Goal: Task Accomplishment & Management: Manage account settings

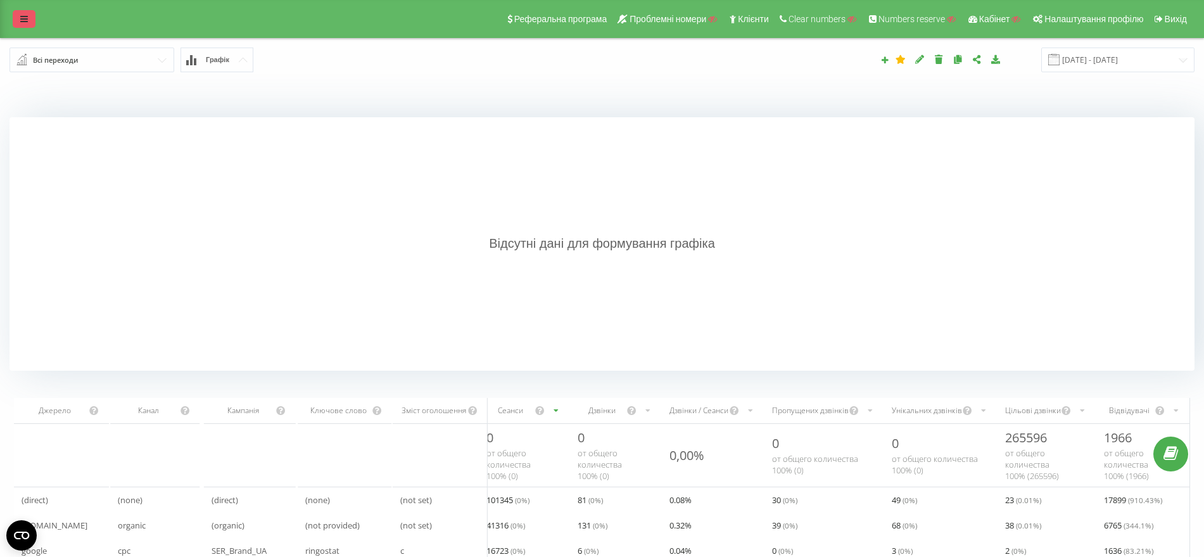
click at [24, 13] on link at bounding box center [24, 19] width 23 height 18
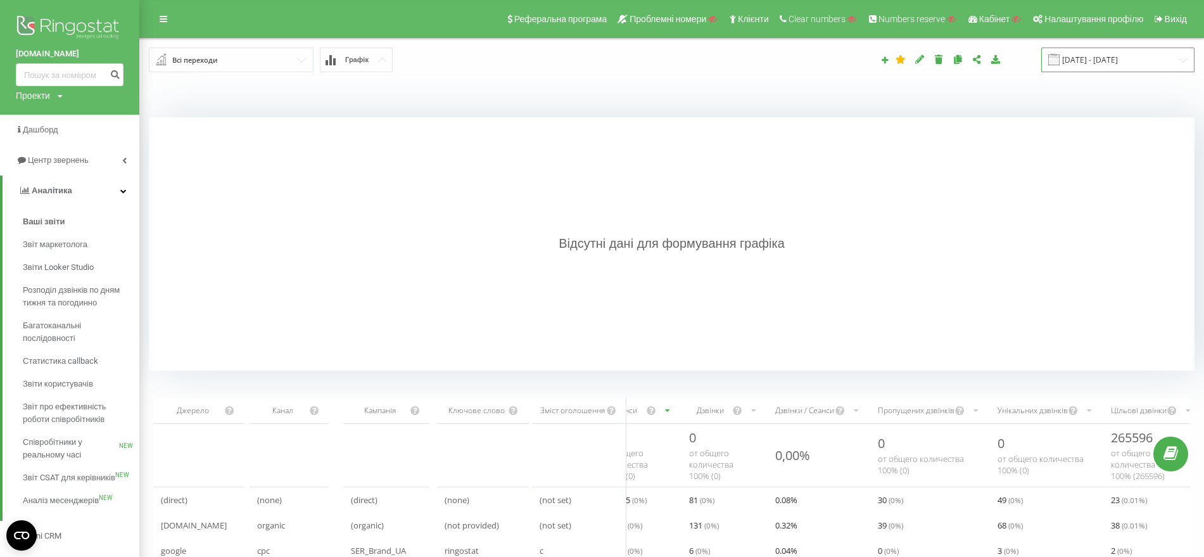
click at [1099, 66] on input "[DATE] - [DATE]" at bounding box center [1117, 60] width 153 height 25
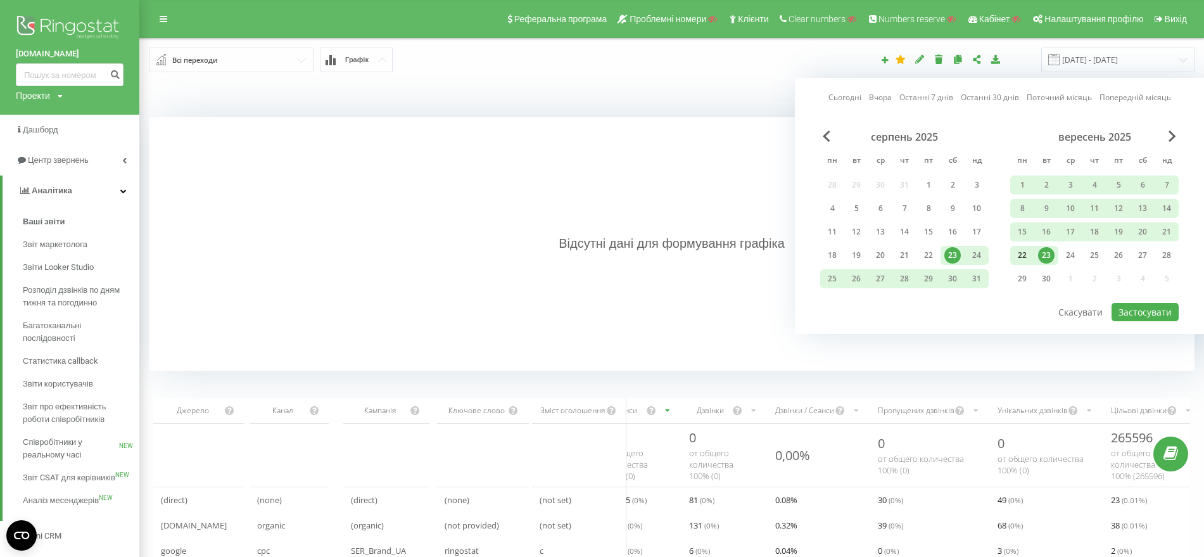
click at [1020, 259] on div "22" at bounding box center [1022, 255] width 16 height 16
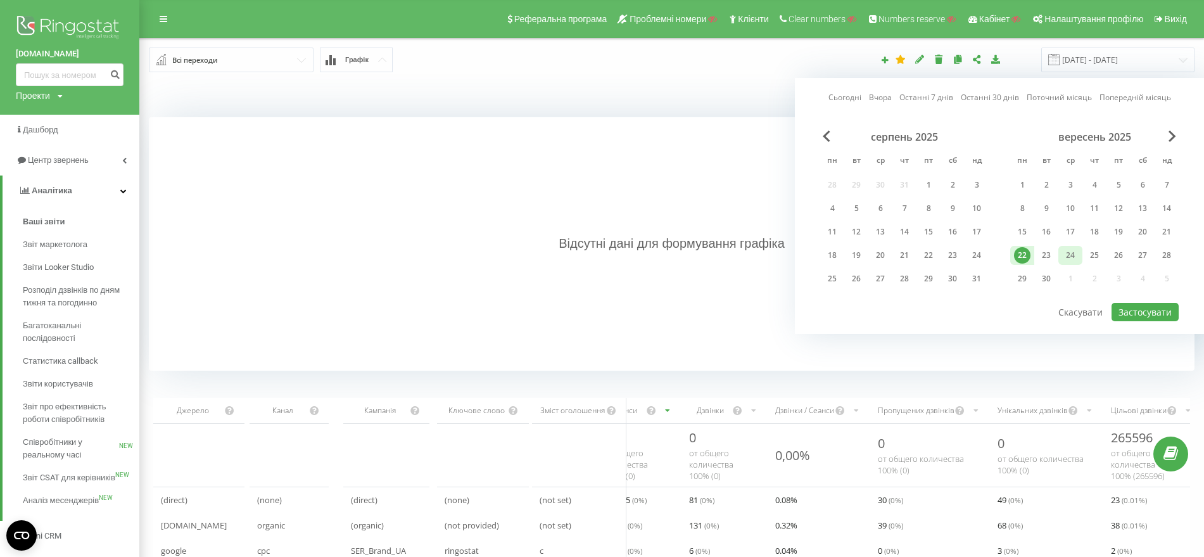
click at [1075, 255] on div "24" at bounding box center [1070, 255] width 16 height 16
click at [1153, 305] on button "Застосувати" at bounding box center [1145, 312] width 67 height 18
type input "22.09.2025 - 24.09.2025"
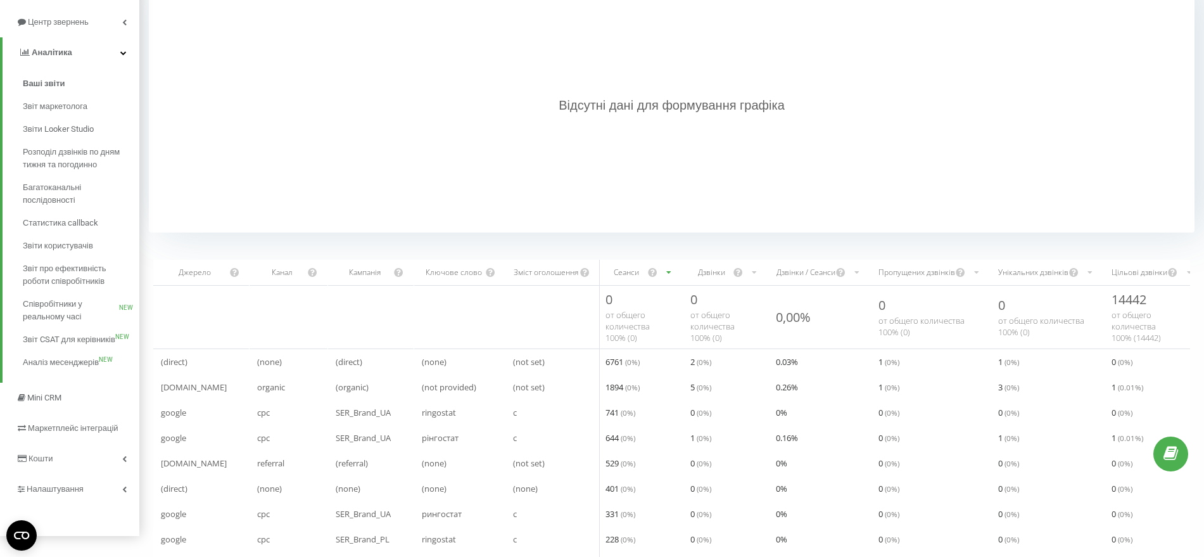
scroll to position [238, 0]
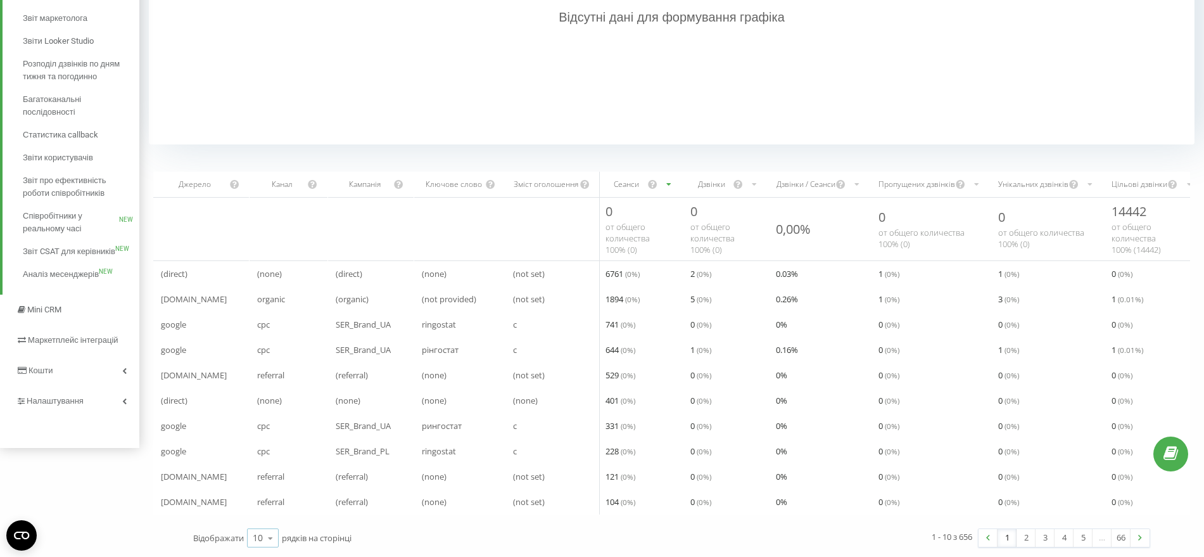
click at [262, 540] on icon at bounding box center [270, 538] width 19 height 25
click at [263, 526] on div "100" at bounding box center [263, 519] width 30 height 18
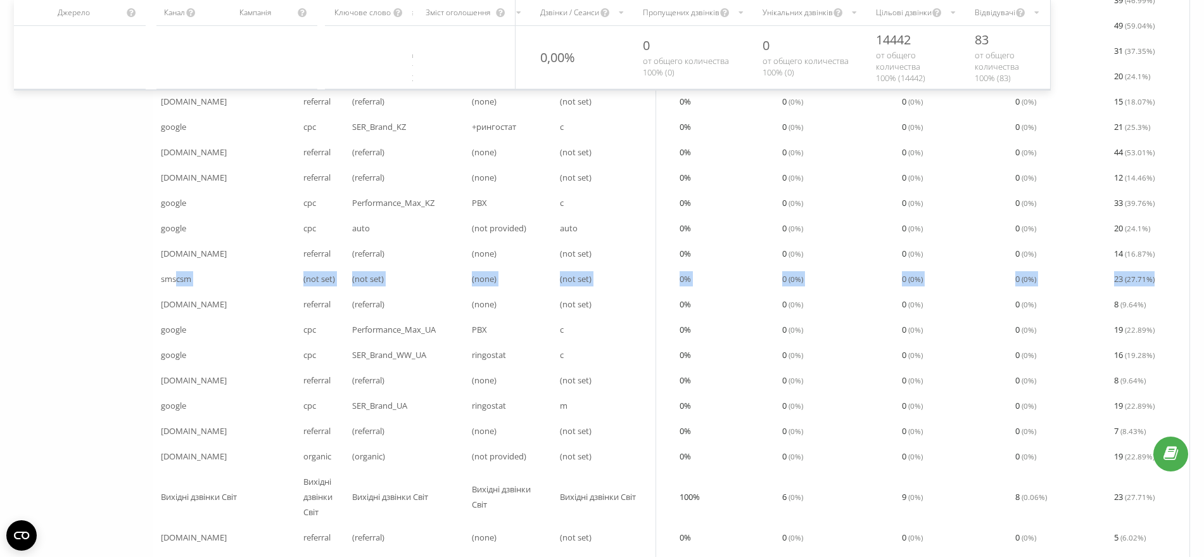
scroll to position [0, 14]
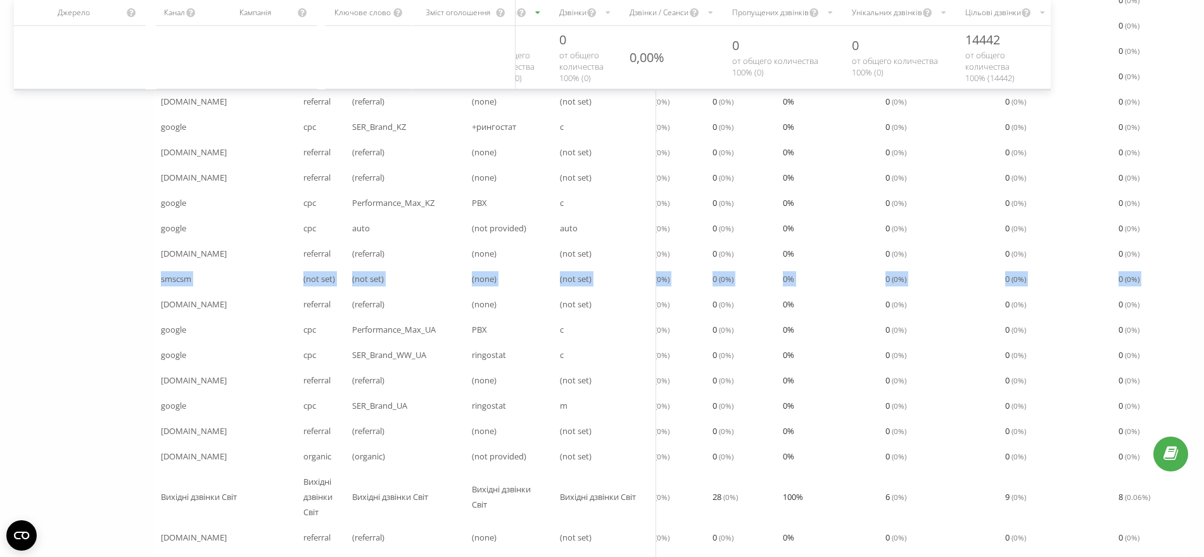
drag, startPoint x: 1181, startPoint y: 274, endPoint x: 162, endPoint y: 279, distance: 1019.1
click at [162, 279] on tr "smscsm (not set) (not set) (none) (not set) 37 ( 0 %) 0 ( 0 %) 0 % 0 ( 0 %) 0 (…" at bounding box center [723, 278] width 1140 height 25
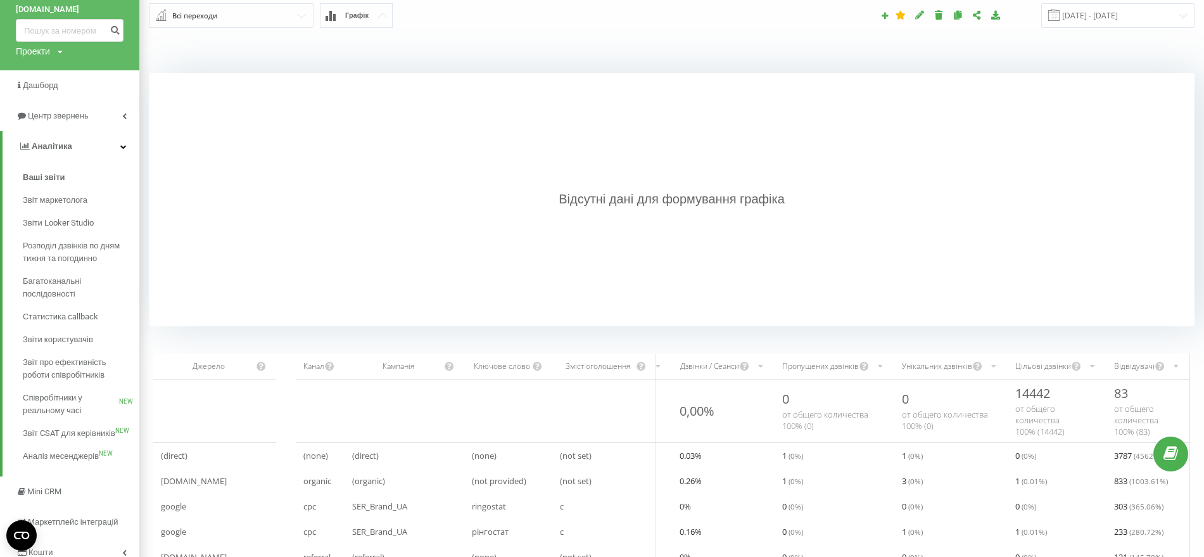
scroll to position [0, 0]
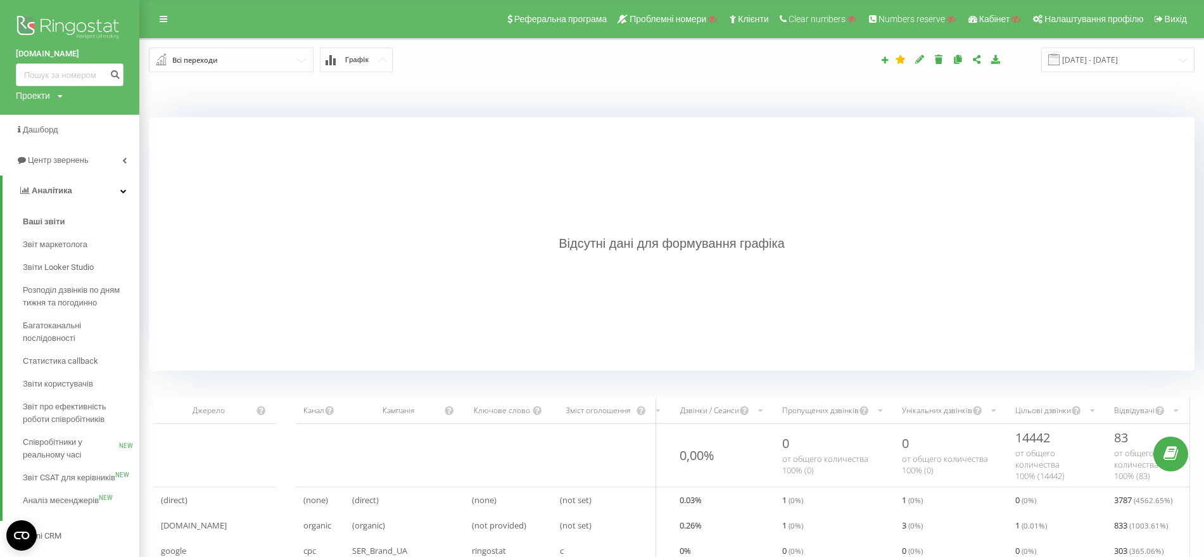
click at [32, 93] on div "Проекти" at bounding box center [33, 95] width 34 height 13
click at [35, 115] on input "text" at bounding box center [51, 115] width 63 height 18
paste input "ProIQ"
type input "ProIQ"
click at [105, 116] on link "Пошук" at bounding box center [101, 115] width 37 height 18
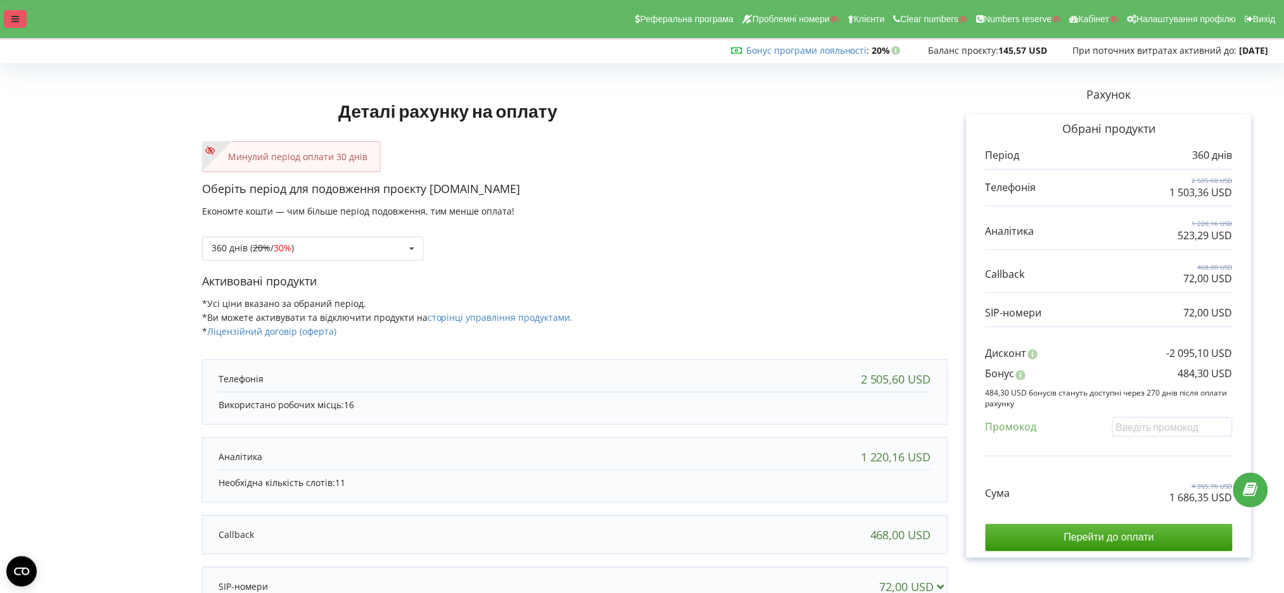
click at [11, 15] on icon at bounding box center [15, 19] width 8 height 9
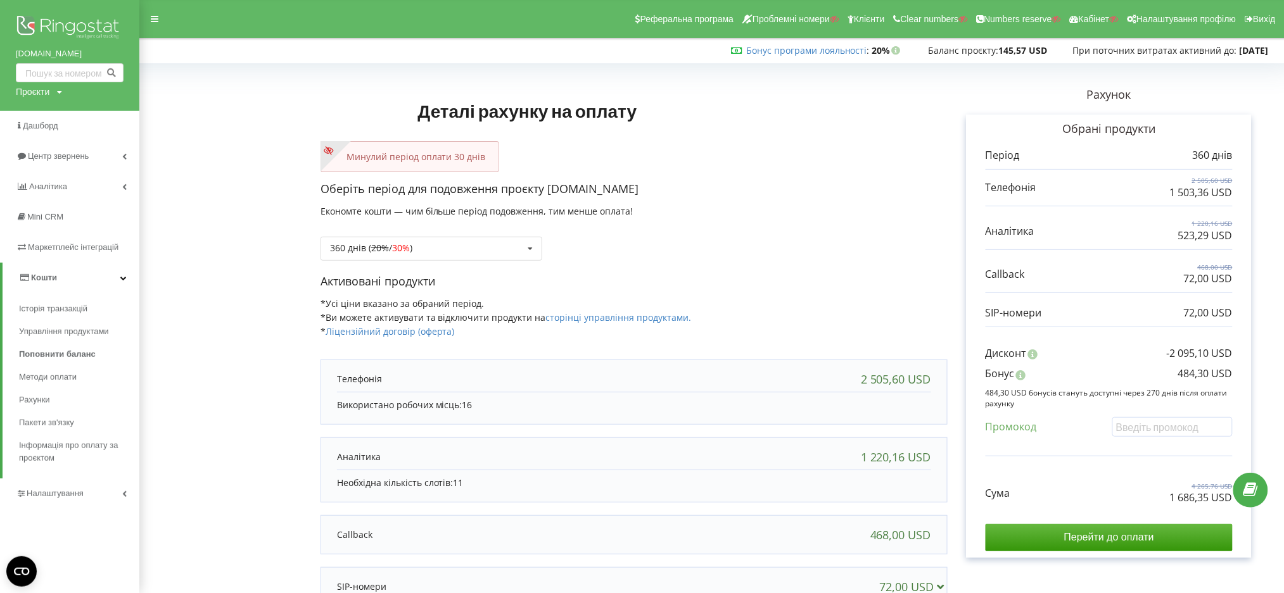
drag, startPoint x: 35, startPoint y: 89, endPoint x: 39, endPoint y: 113, distance: 24.5
click at [34, 91] on div "Проєкти" at bounding box center [33, 92] width 34 height 13
click at [39, 113] on input "text" at bounding box center [54, 118] width 63 height 18
paste input "starvet.com"
type input "starvet.com"
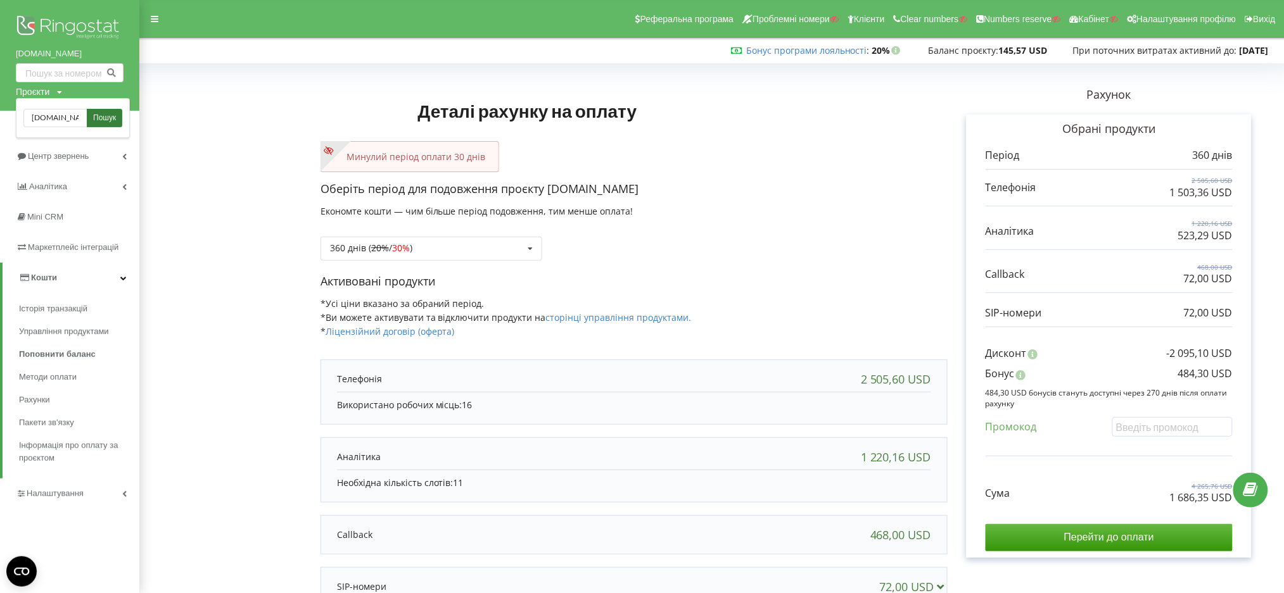
click at [109, 125] on link "Пошук" at bounding box center [104, 118] width 35 height 18
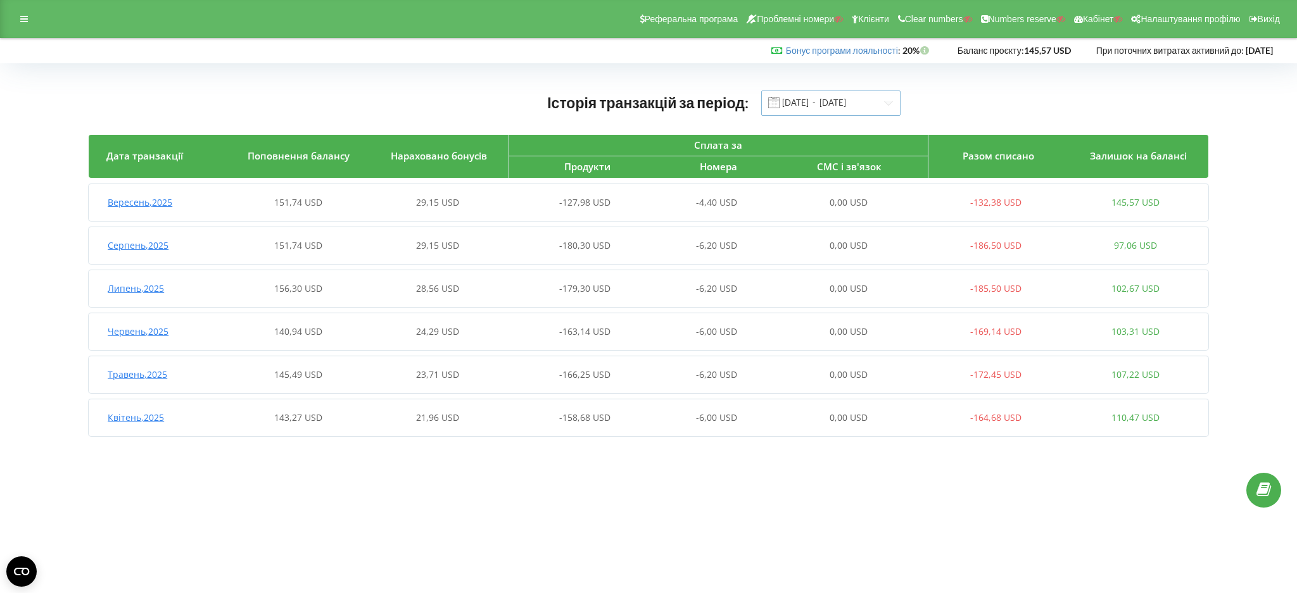
click at [818, 104] on input "[DATE] - [DATE]" at bounding box center [830, 103] width 139 height 25
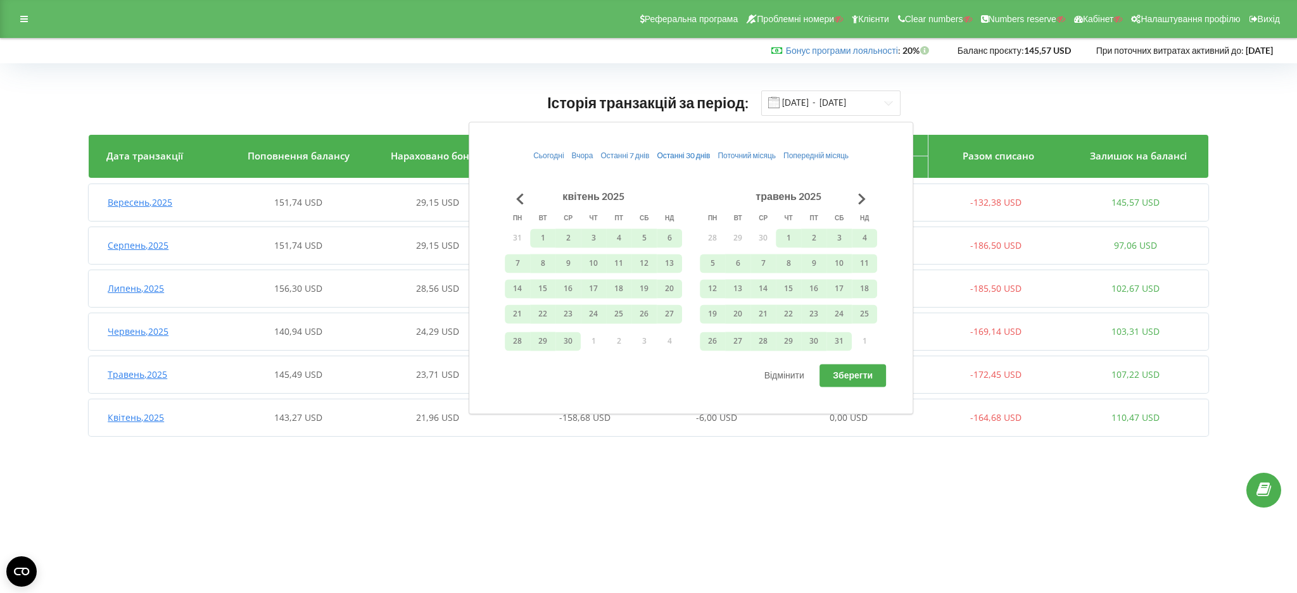
click at [695, 156] on span "Останні 30 днів" at bounding box center [683, 156] width 53 height 10
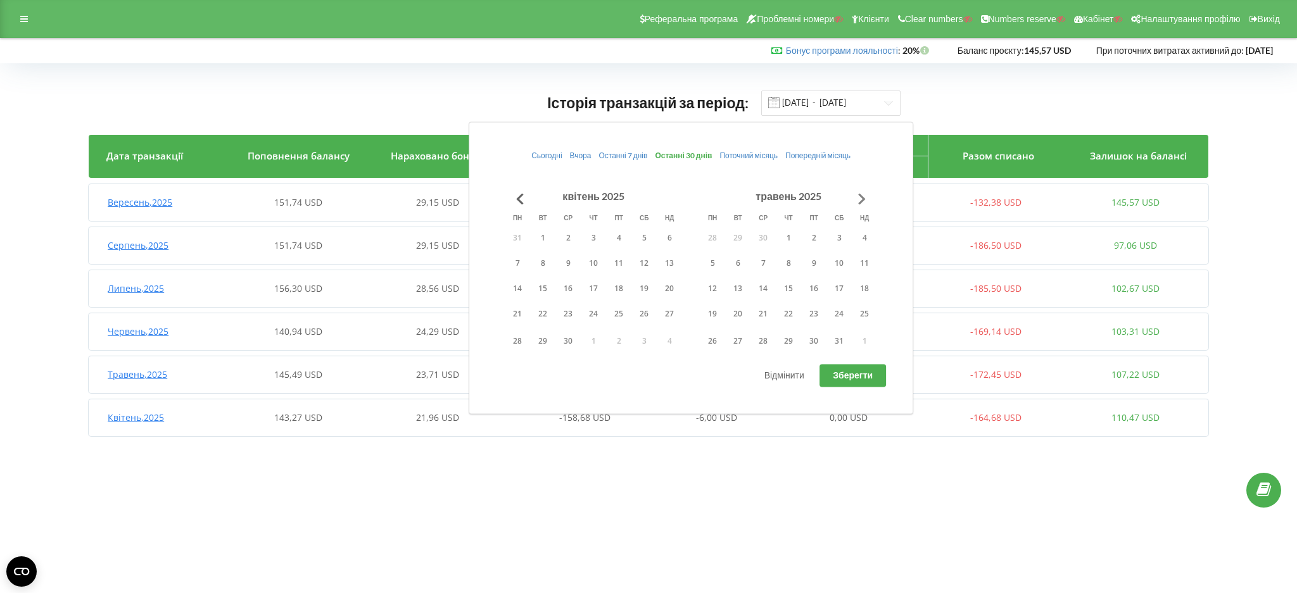
click at [856, 196] on button "Go to next month" at bounding box center [861, 198] width 25 height 25
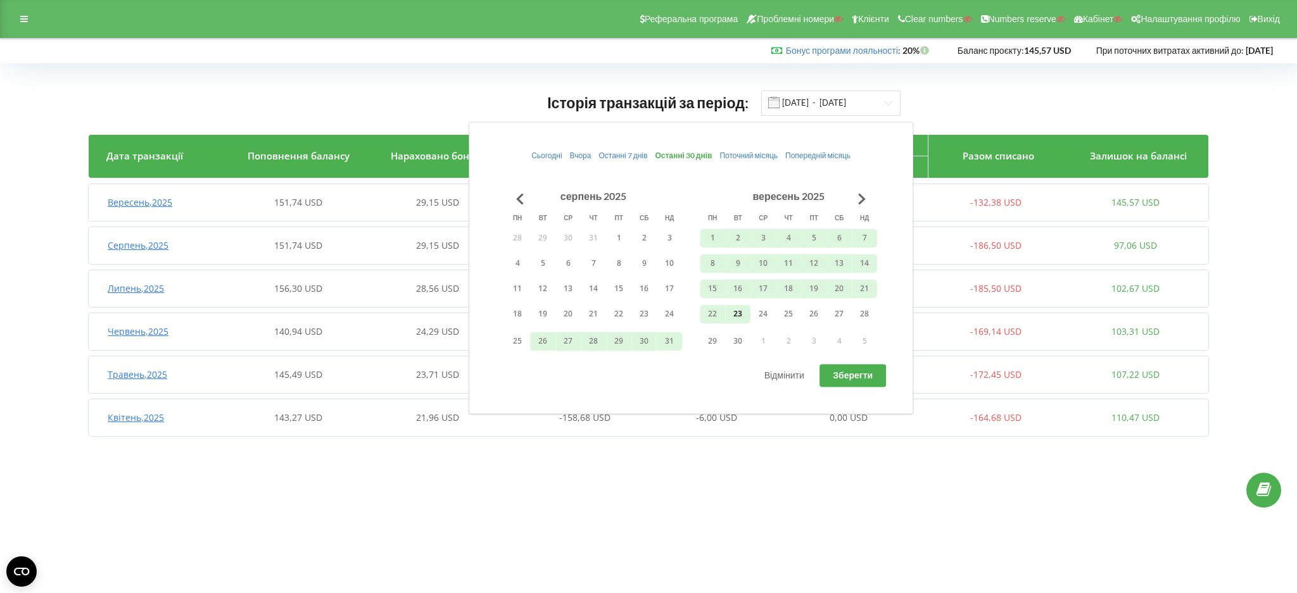
click at [737, 315] on button "23" at bounding box center [737, 314] width 25 height 19
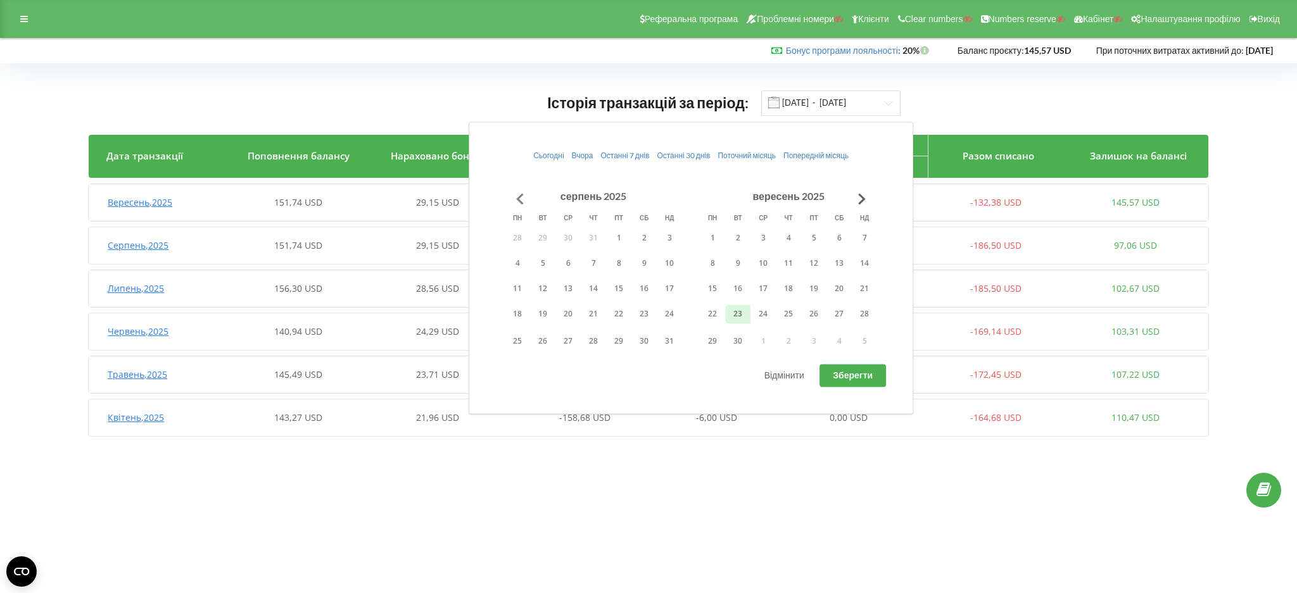
click at [512, 199] on button "Go to previous month" at bounding box center [519, 198] width 25 height 25
click at [516, 199] on button "Go to previous month" at bounding box center [519, 198] width 25 height 25
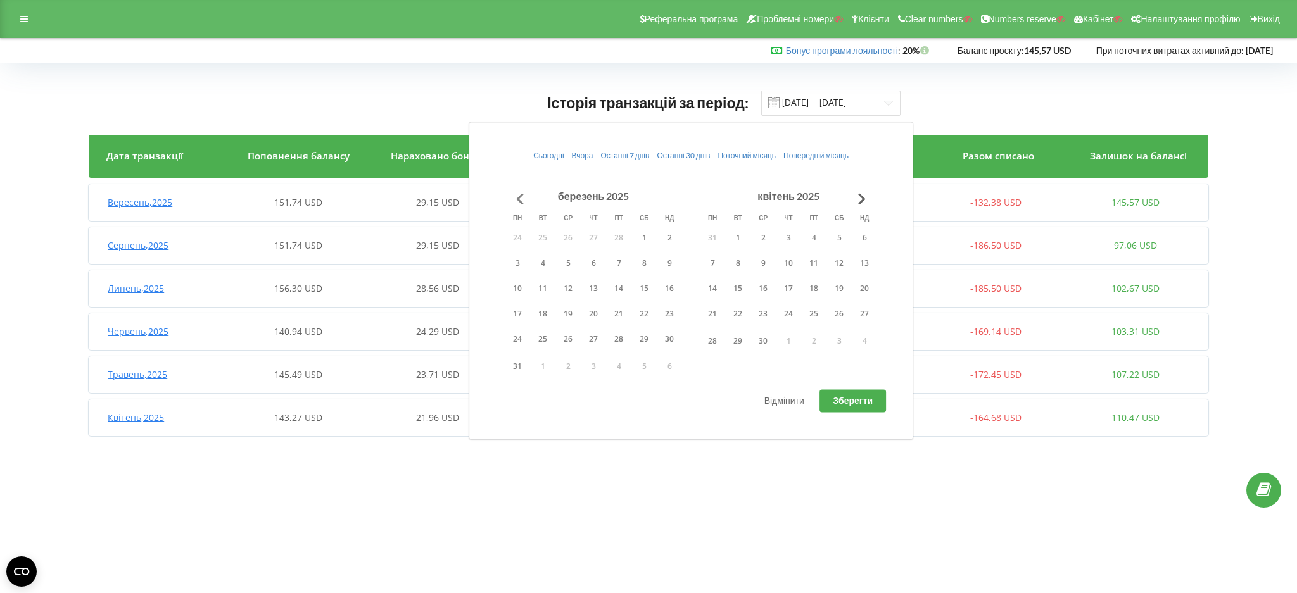
click at [516, 199] on button "Go to previous month" at bounding box center [519, 198] width 25 height 25
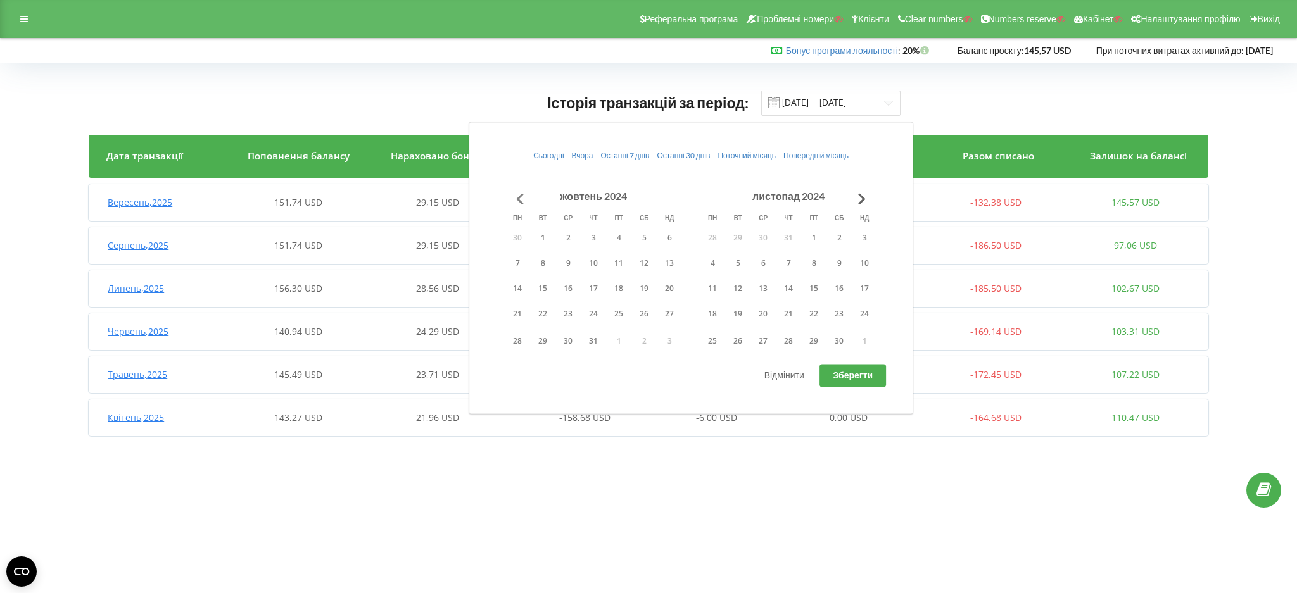
click at [516, 199] on button "Go to previous month" at bounding box center [519, 198] width 25 height 25
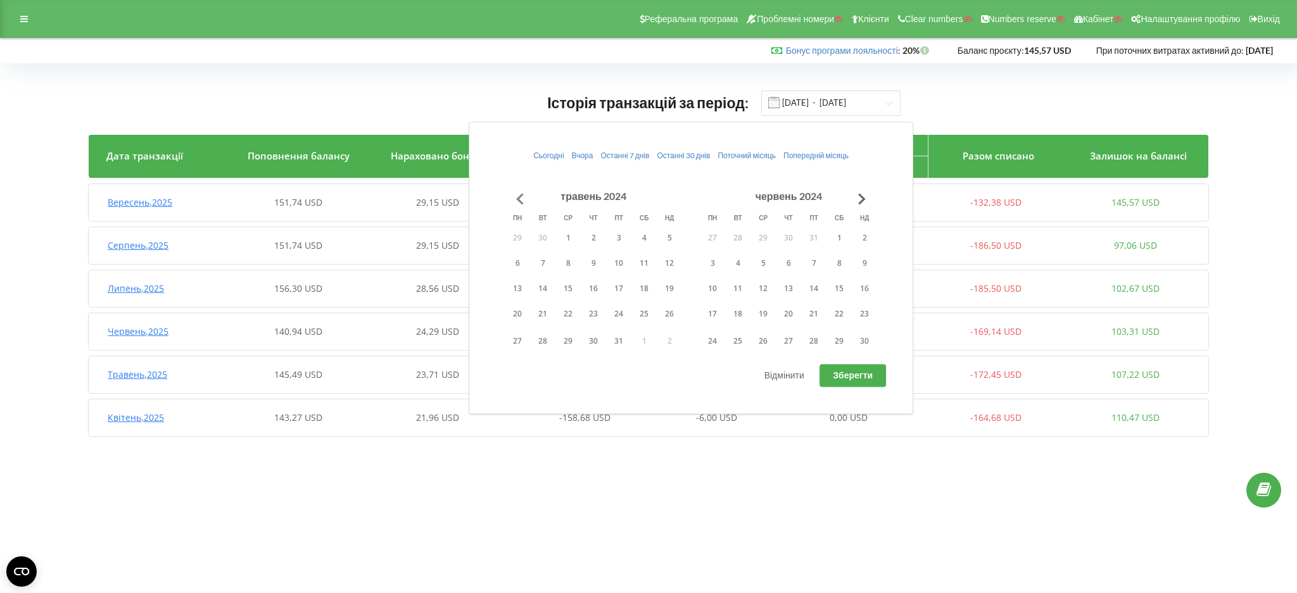
click at [516, 199] on button "Go to previous month" at bounding box center [519, 198] width 25 height 25
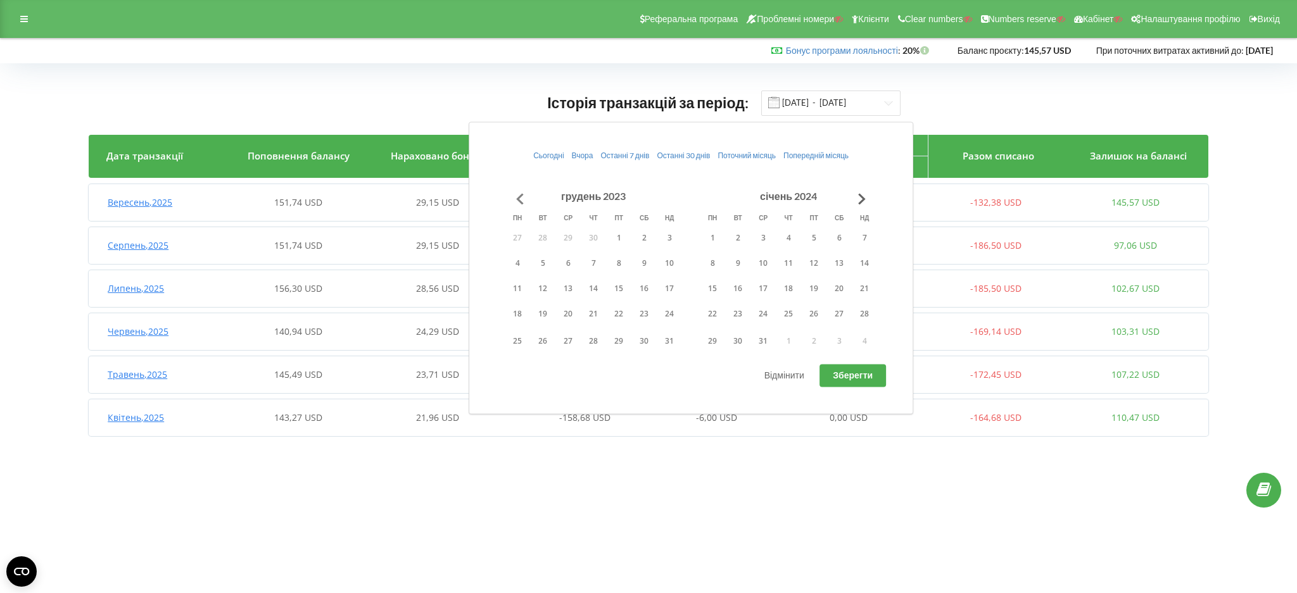
click at [516, 199] on button "Go to previous month" at bounding box center [519, 198] width 25 height 25
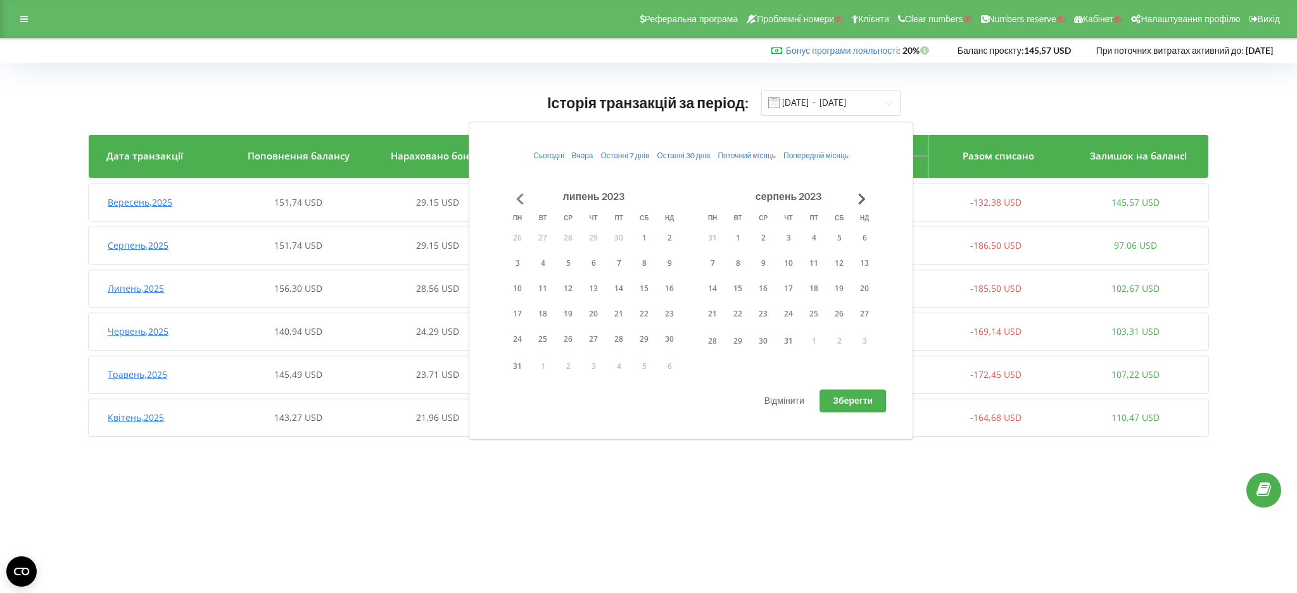
click at [516, 199] on button "Go to previous month" at bounding box center [519, 198] width 25 height 25
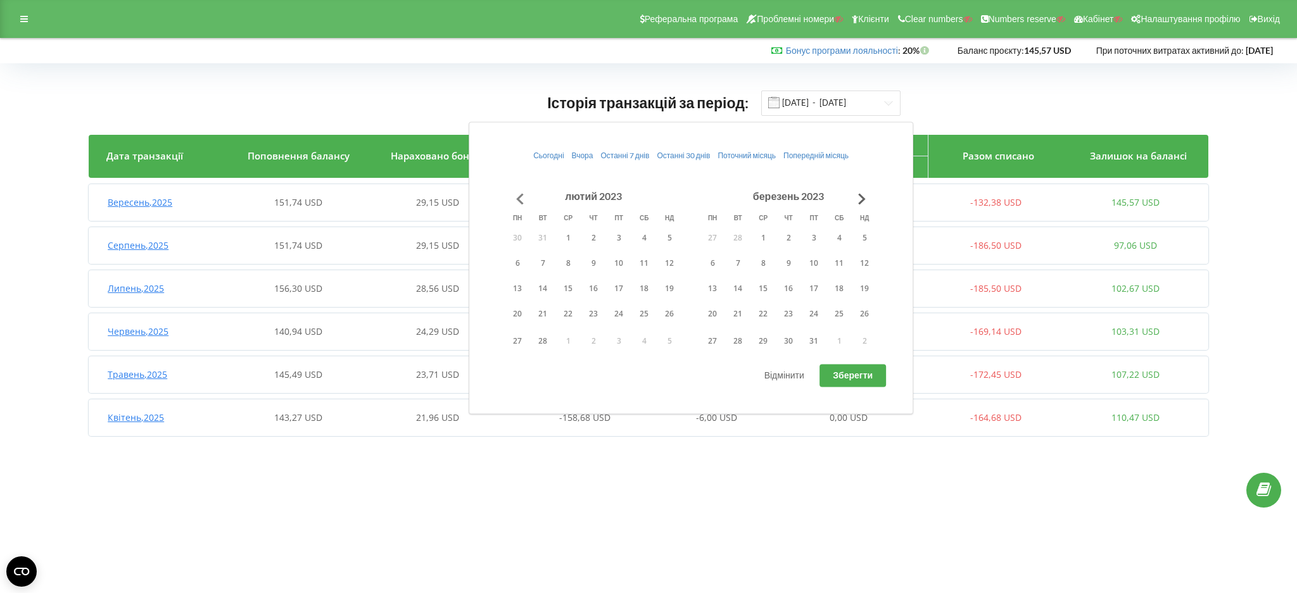
click at [516, 199] on button "Go to previous month" at bounding box center [519, 198] width 25 height 25
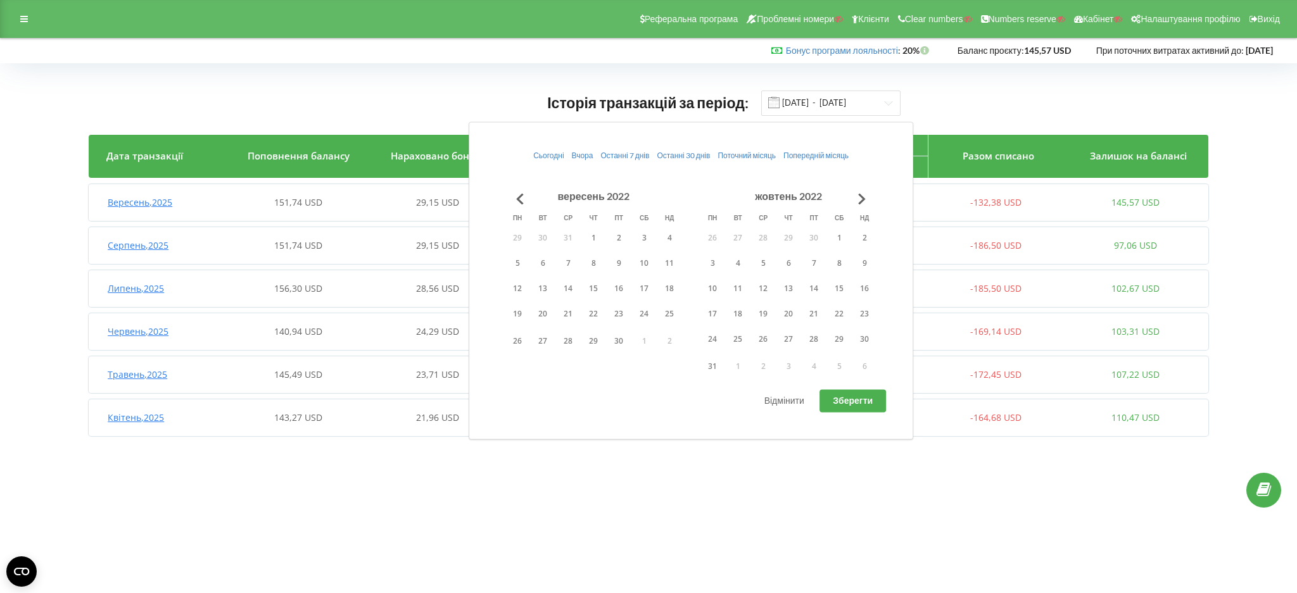
drag, startPoint x: 516, startPoint y: 199, endPoint x: 519, endPoint y: 223, distance: 24.4
click at [517, 199] on button "Go to previous month" at bounding box center [519, 198] width 25 height 25
click at [517, 259] on button "8" at bounding box center [517, 263] width 25 height 19
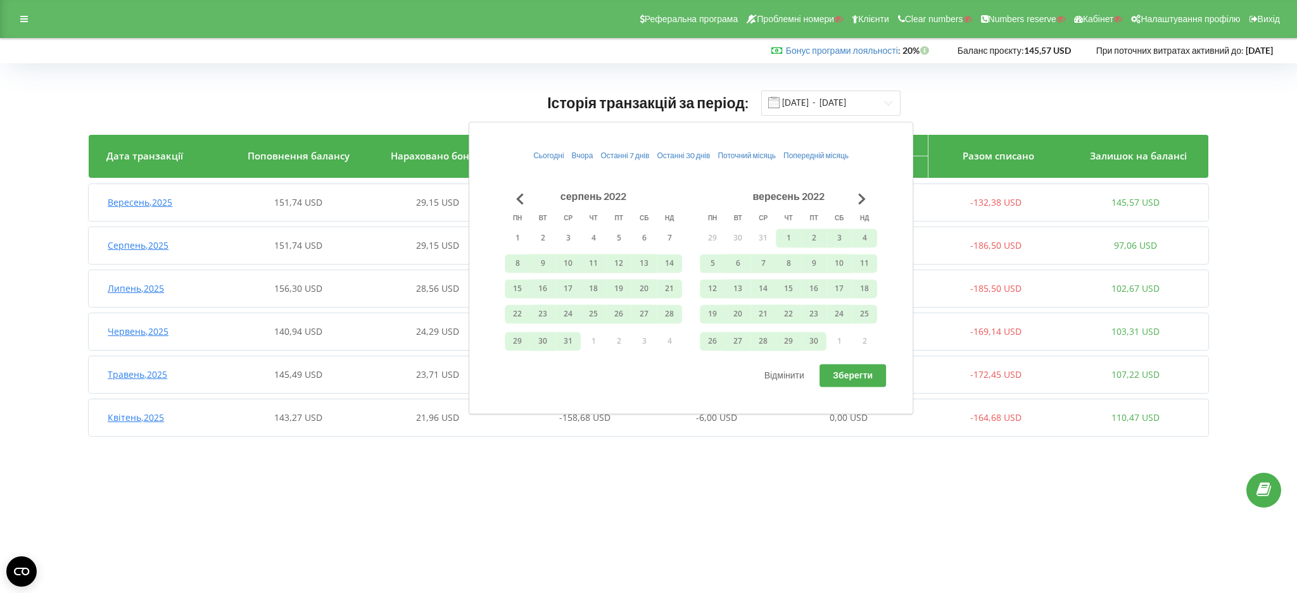
click at [849, 371] on span "Зберегти" at bounding box center [853, 375] width 40 height 11
type input "08.08.2022 - 23.09.2025"
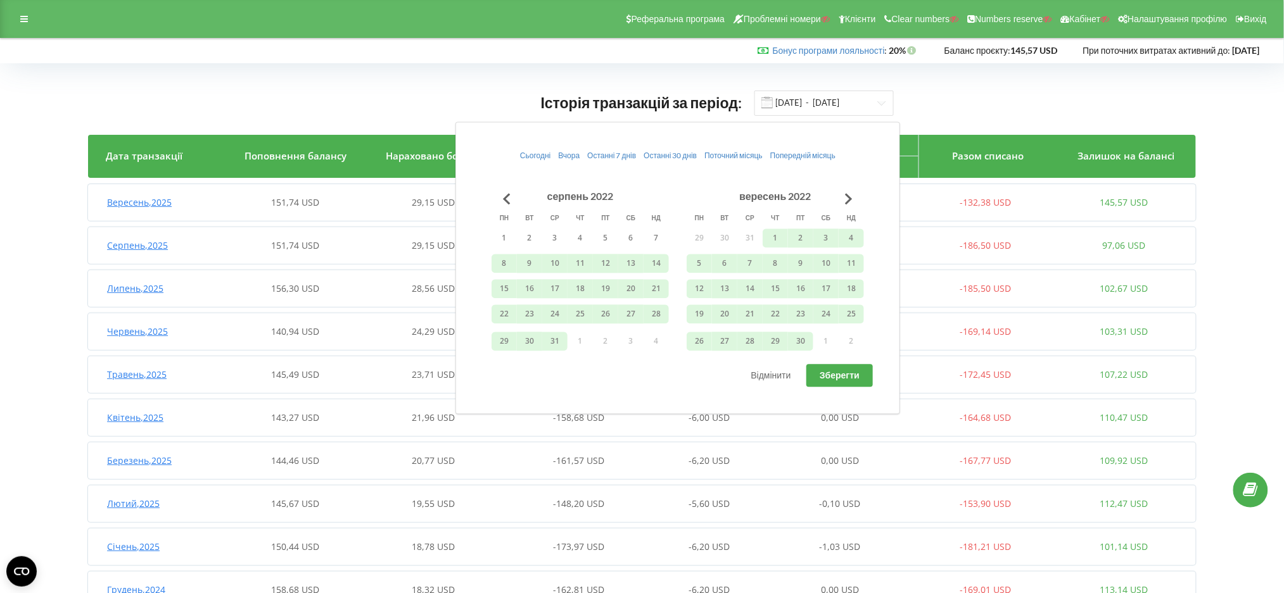
click at [250, 213] on div "Вересень , 2025 151,74 USD 29,15 USD -127,98 USD -4,40 USD 0,00 USD -132,38 USD…" at bounding box center [640, 202] width 1105 height 30
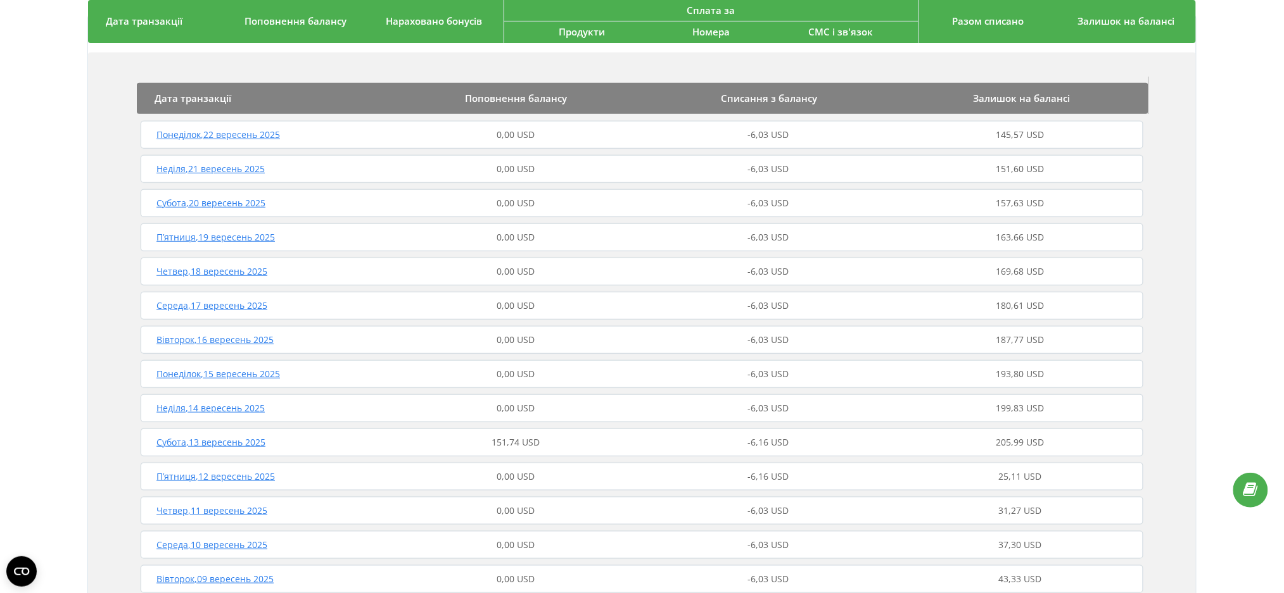
click at [546, 447] on div "151,74 USD" at bounding box center [516, 442] width 252 height 13
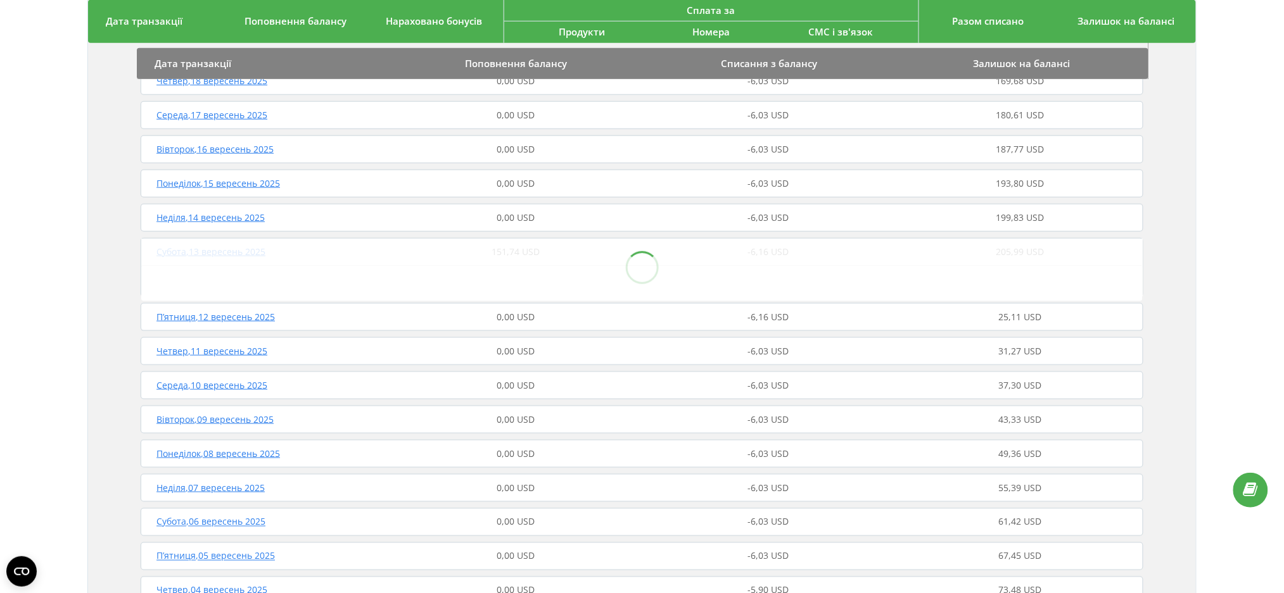
scroll to position [338, 0]
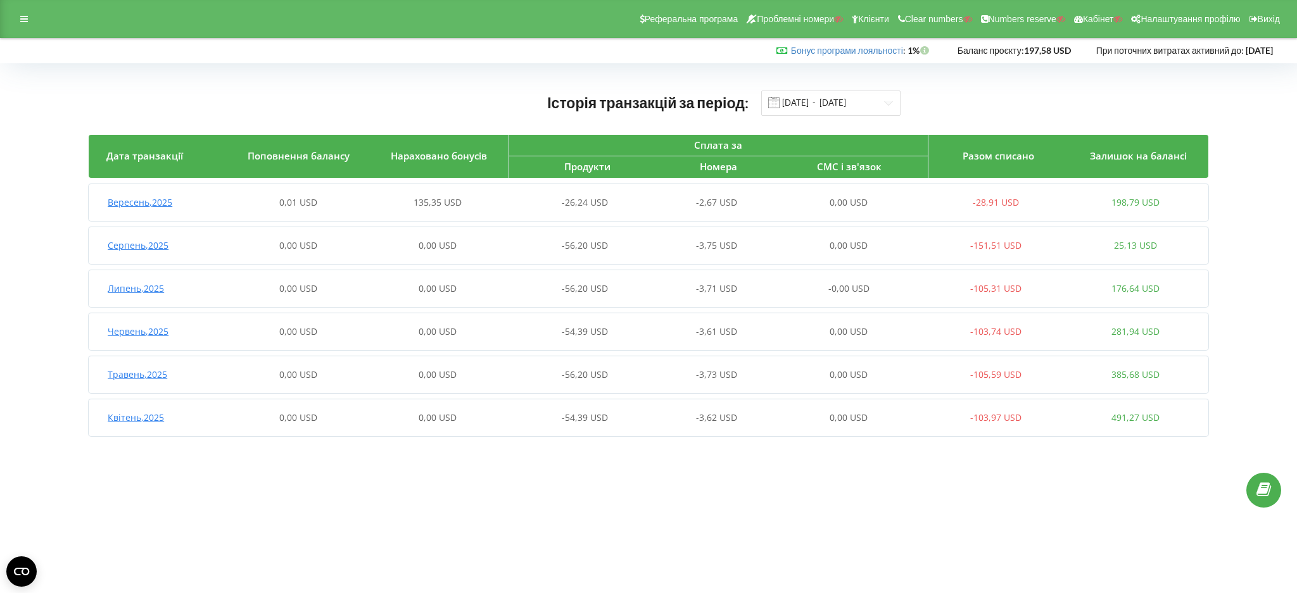
click at [341, 200] on div "0,01 USD" at bounding box center [298, 202] width 139 height 13
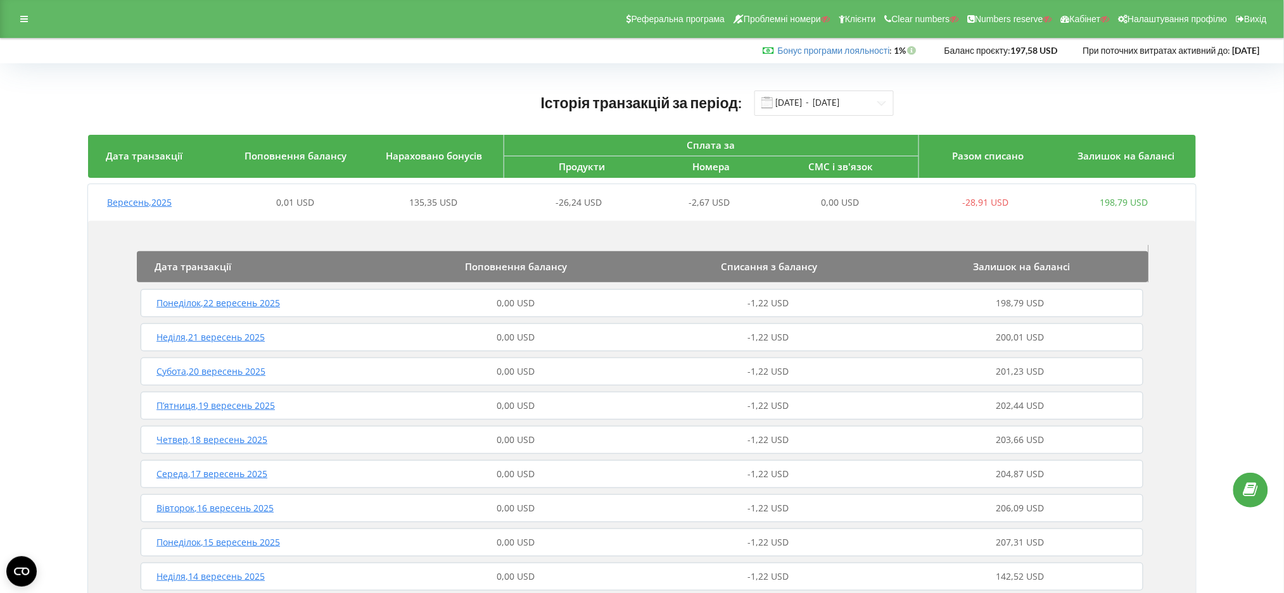
click at [348, 208] on div "0,01 USD" at bounding box center [295, 202] width 138 height 13
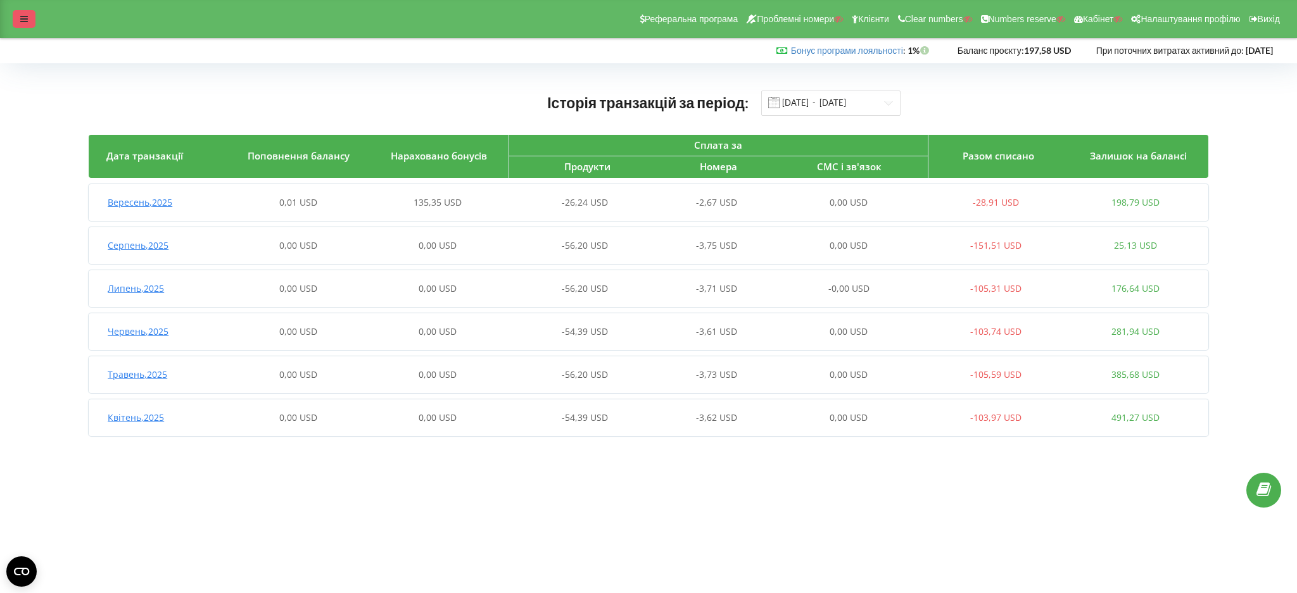
click at [20, 11] on div at bounding box center [24, 19] width 23 height 18
drag, startPoint x: 351, startPoint y: 198, endPoint x: 339, endPoint y: 221, distance: 26.3
click at [351, 197] on div "90,63 USD" at bounding box center [298, 202] width 139 height 13
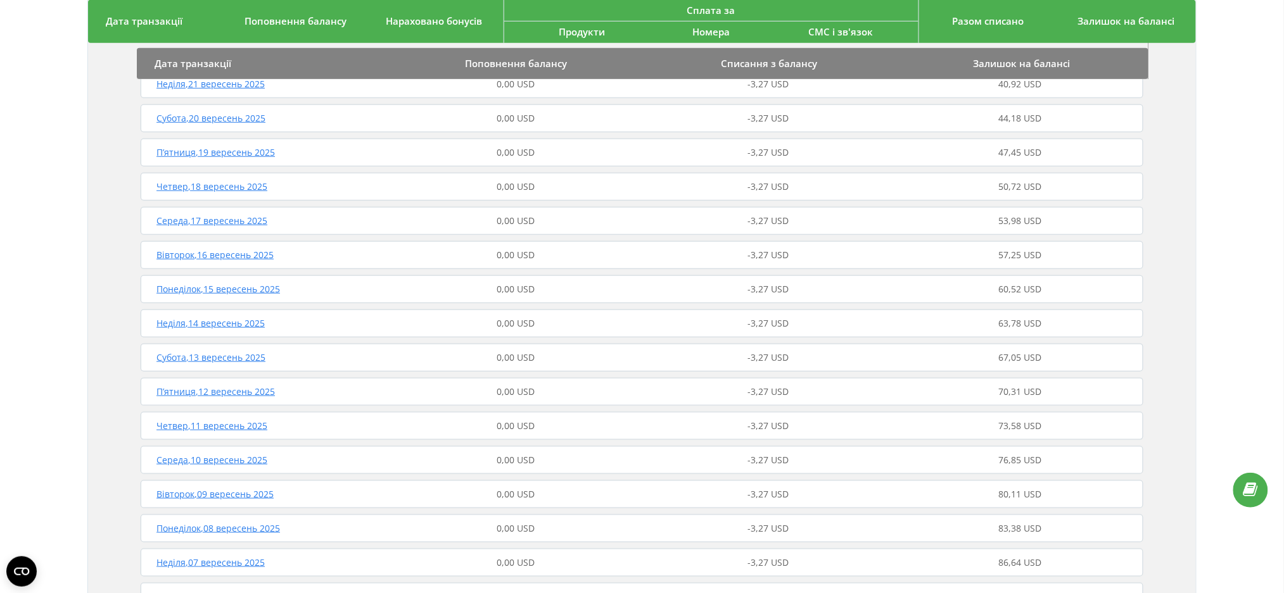
scroll to position [507, 0]
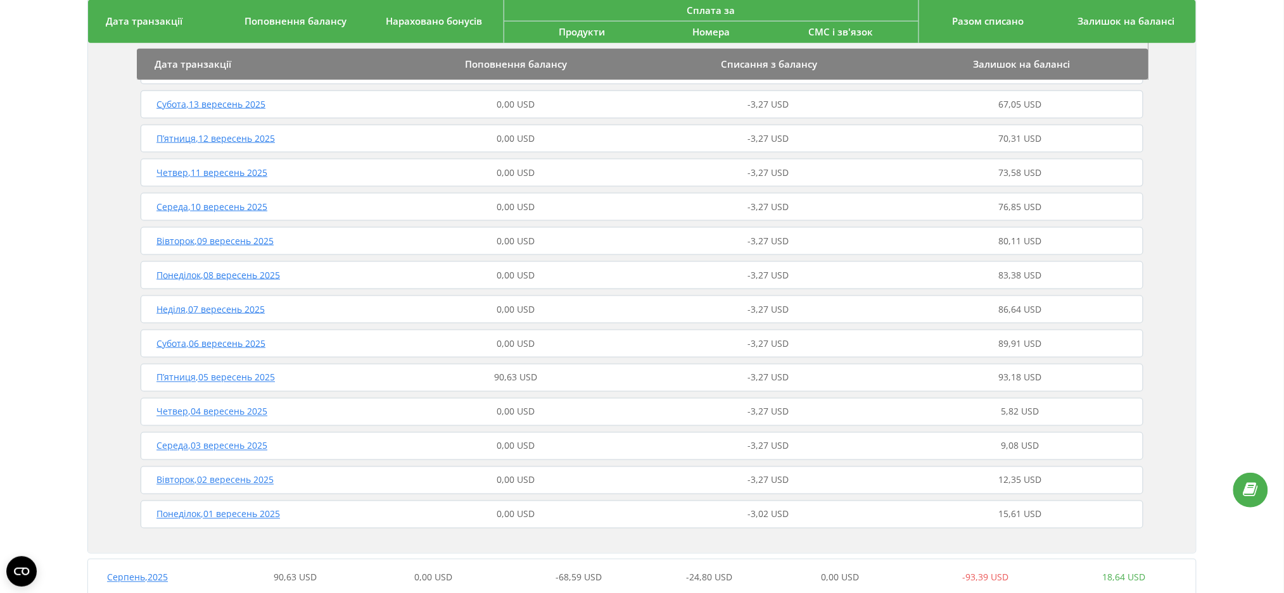
click at [426, 378] on div "90,63 USD" at bounding box center [516, 378] width 252 height 13
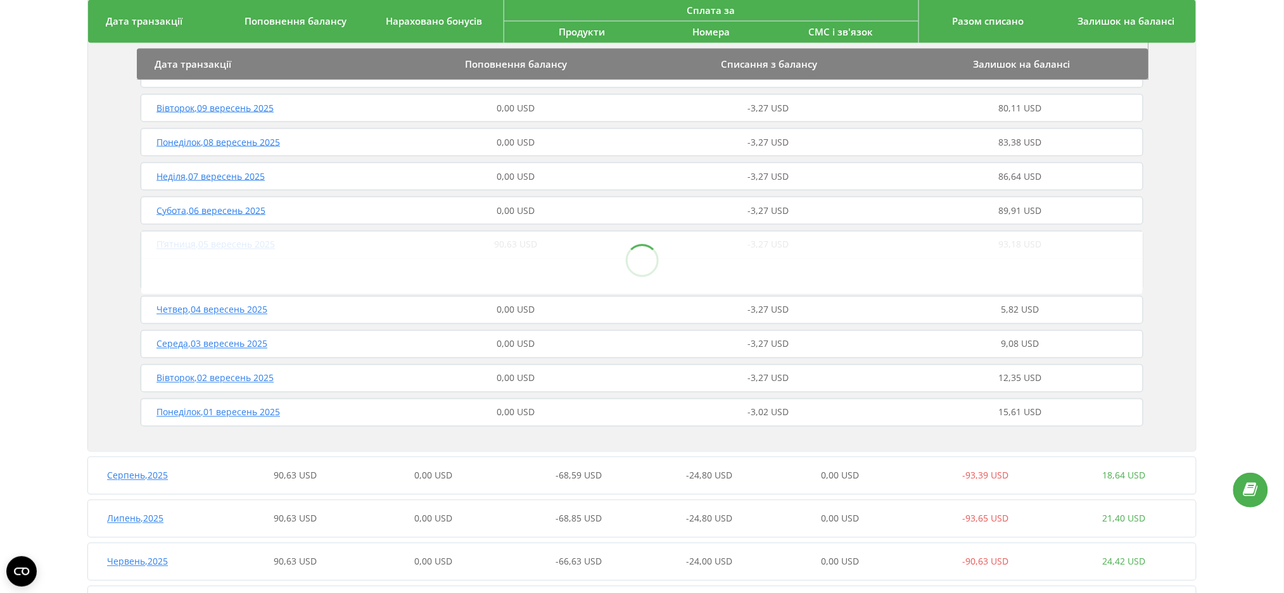
scroll to position [745, 0]
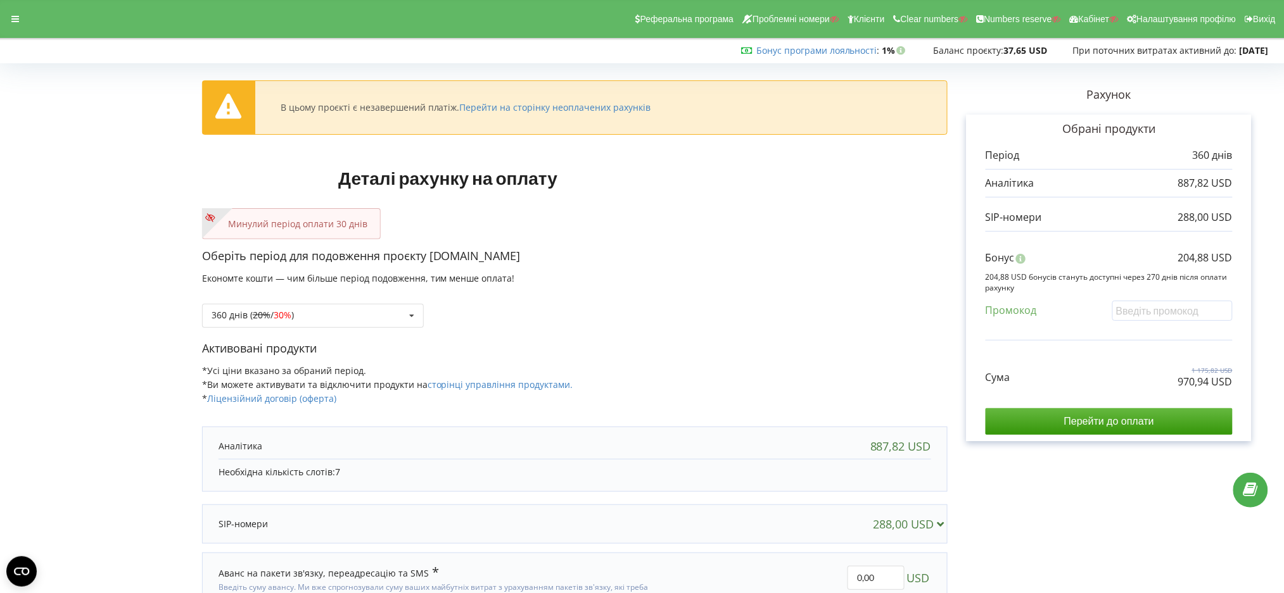
click at [11, 28] on div "Реферальна програма Проблемні номери Клієнти Clear numbers Numbers reserve Кабі…" at bounding box center [642, 19] width 1302 height 38
click at [13, 15] on icon at bounding box center [15, 19] width 8 height 9
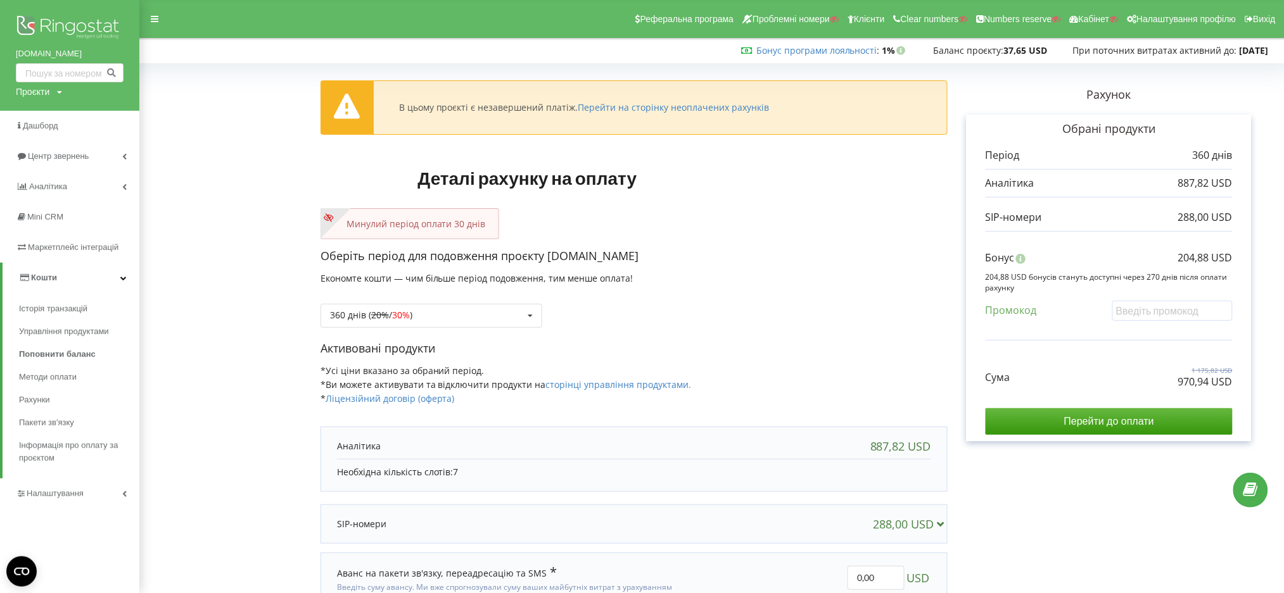
click at [233, 505] on form "В цьому проєкті є незавершений платіж. Перейти на сторінку неоплачених рахунків…" at bounding box center [712, 359] width 1118 height 583
drag, startPoint x: 11, startPoint y: 55, endPoint x: 98, endPoint y: 55, distance: 87.4
click at [98, 55] on div "[DOMAIN_NAME] Проєкти Пошук" at bounding box center [69, 55] width 139 height 111
copy link "[DOMAIN_NAME]"
click at [24, 89] on div "Проєкти" at bounding box center [33, 92] width 34 height 13
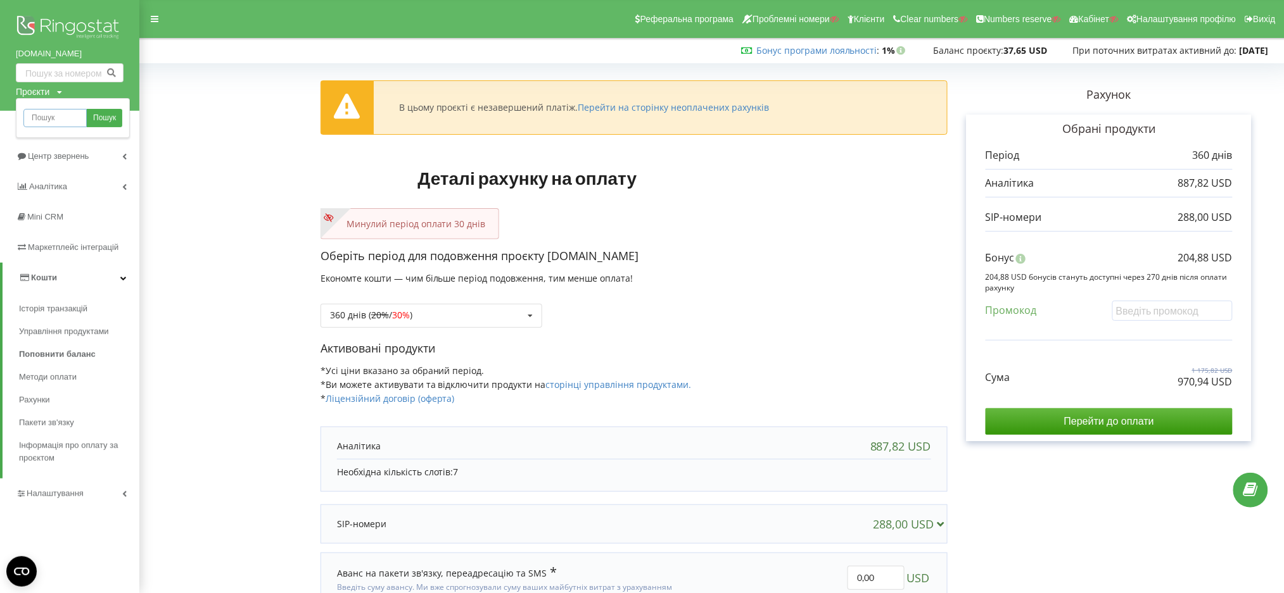
click at [44, 111] on input "text" at bounding box center [54, 118] width 63 height 18
paste input "[DOMAIN_NAME]"
type input "[DOMAIN_NAME]"
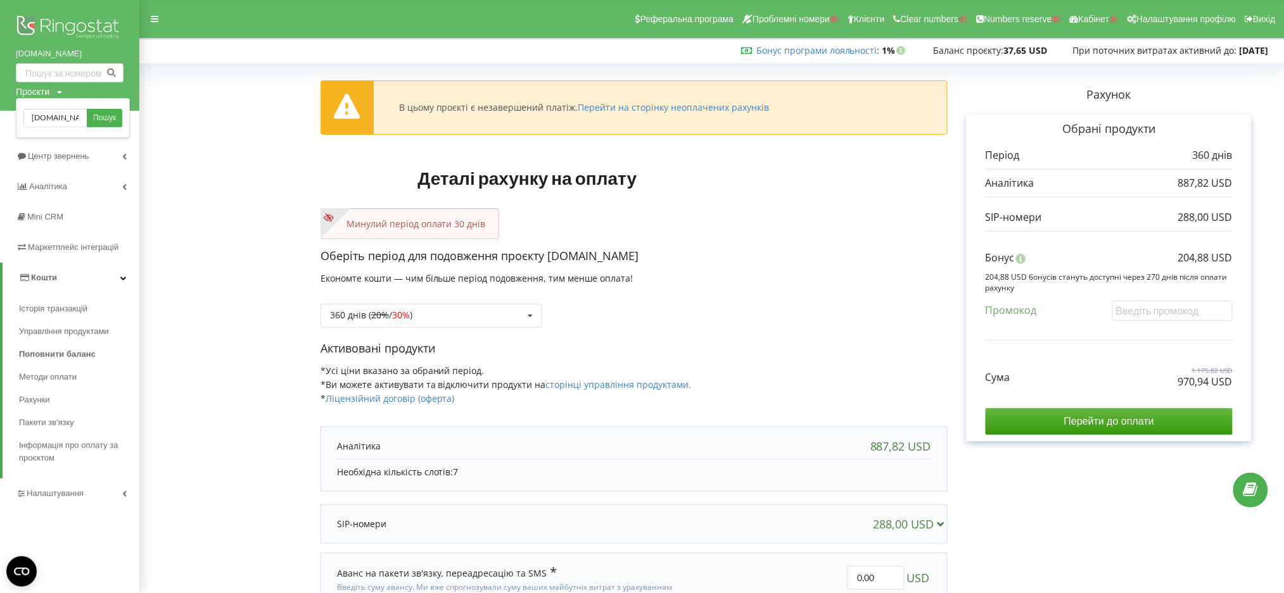
click at [128, 116] on div "[DOMAIN_NAME] Пошук" at bounding box center [73, 118] width 114 height 40
click at [101, 117] on span "Пошук" at bounding box center [104, 118] width 23 height 11
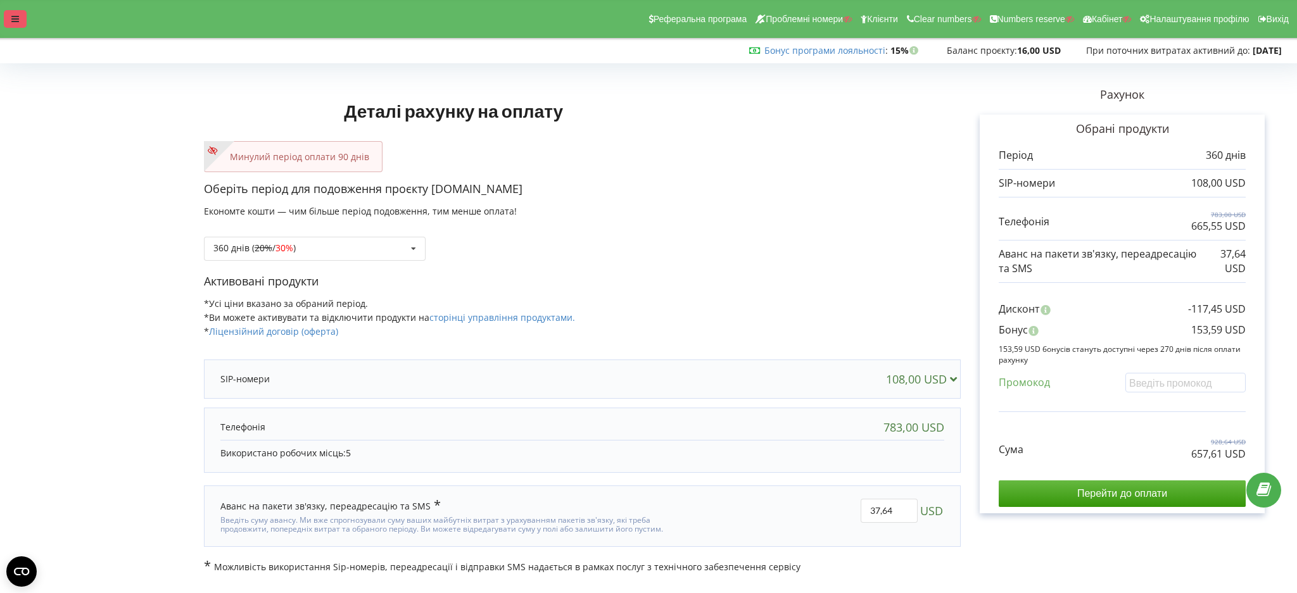
click at [23, 22] on div at bounding box center [15, 19] width 23 height 18
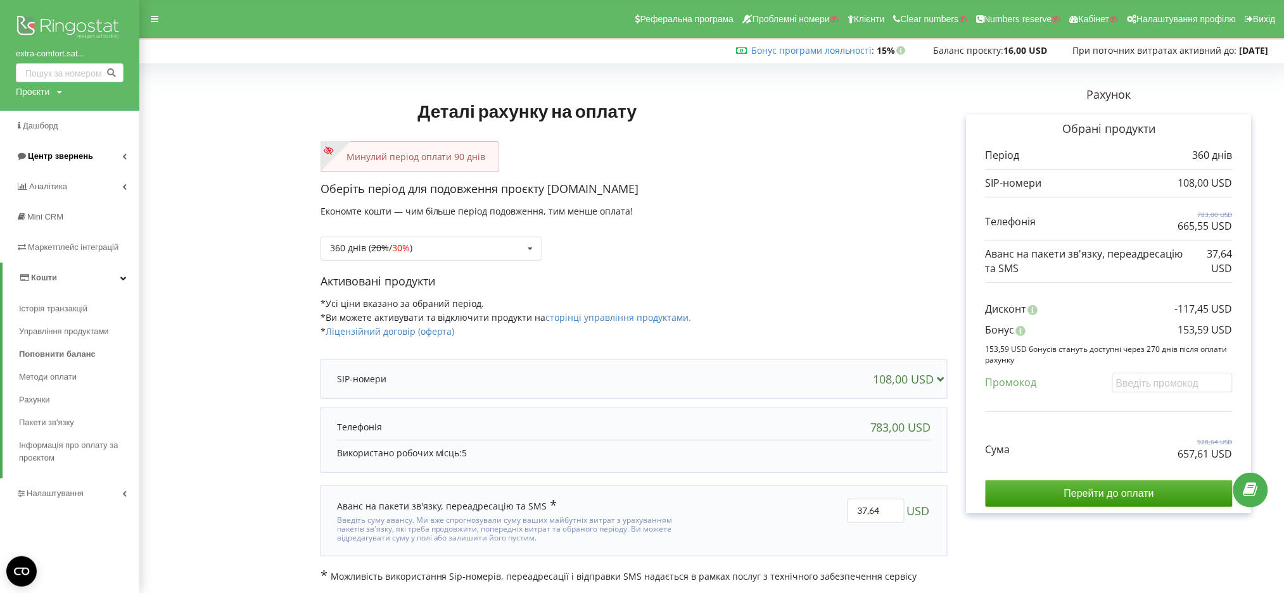
click at [30, 158] on span "Центр звернень" at bounding box center [60, 156] width 65 height 10
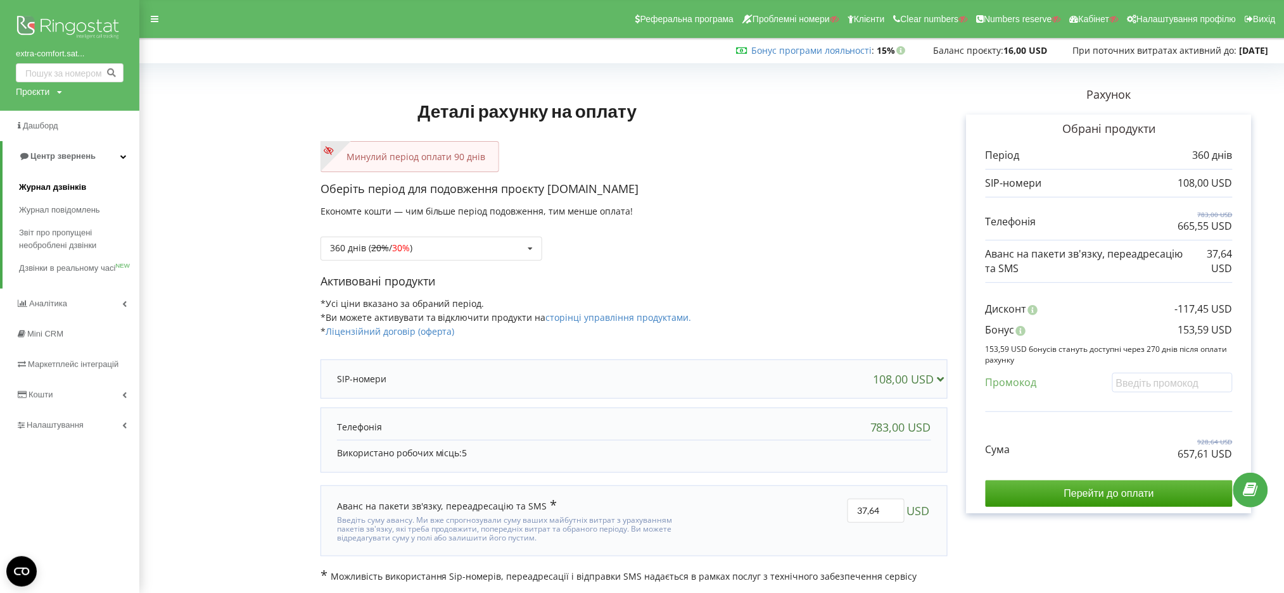
click at [35, 182] on span "Журнал дзвінків" at bounding box center [52, 187] width 67 height 13
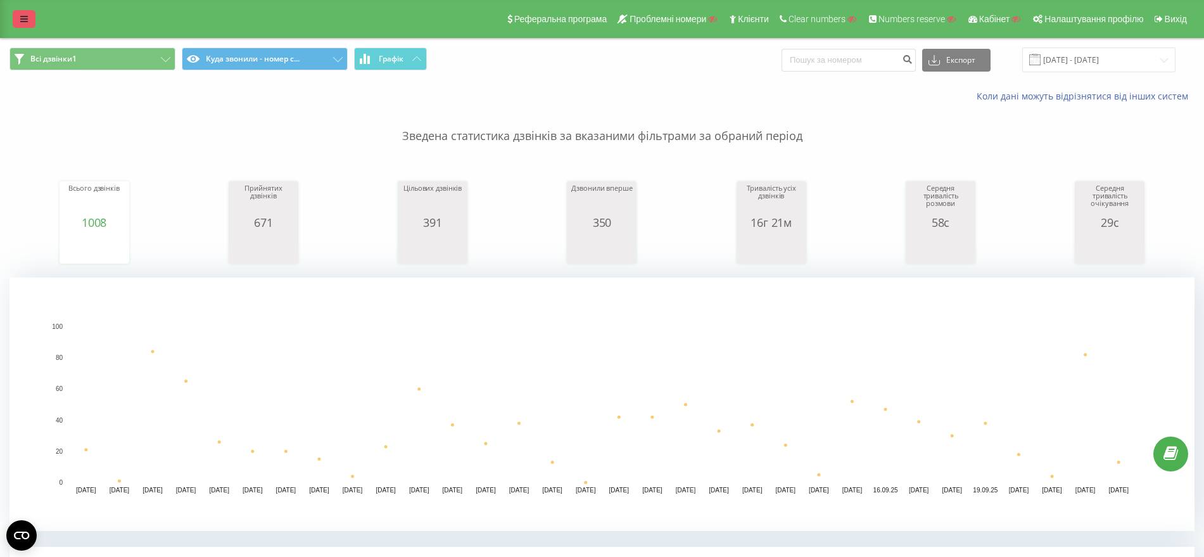
click at [22, 15] on icon at bounding box center [24, 19] width 8 height 9
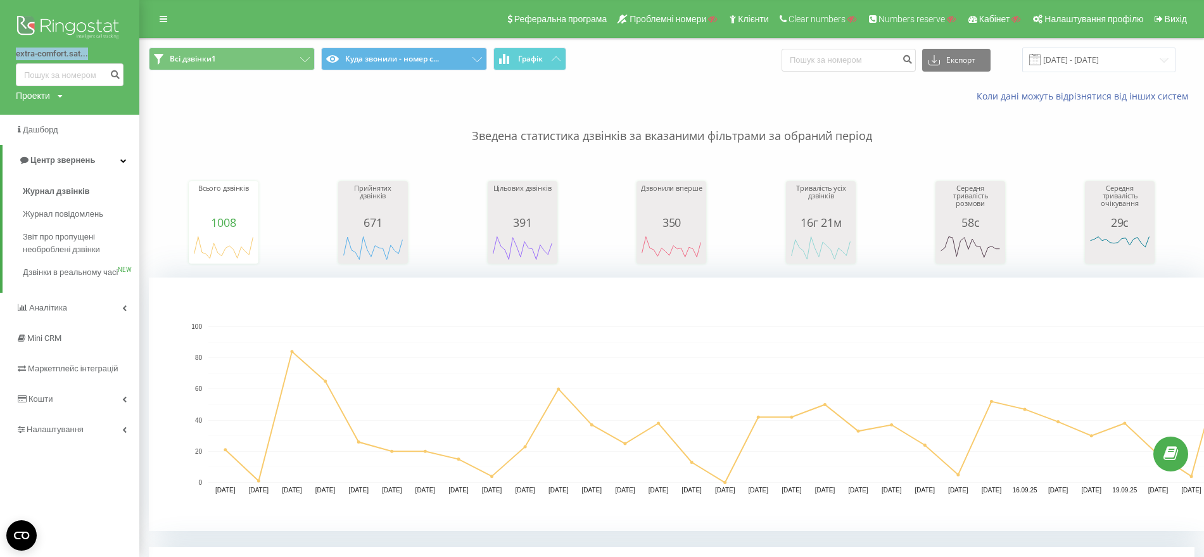
drag, startPoint x: 8, startPoint y: 51, endPoint x: 90, endPoint y: 55, distance: 81.8
click at [90, 55] on div "extra-comfort.sat... Проекти Пошук" at bounding box center [69, 57] width 139 height 115
click at [39, 91] on div "Проекти" at bounding box center [33, 95] width 34 height 13
click at [44, 117] on input "text" at bounding box center [51, 115] width 63 height 18
paste input "[DOMAIN_NAME]"
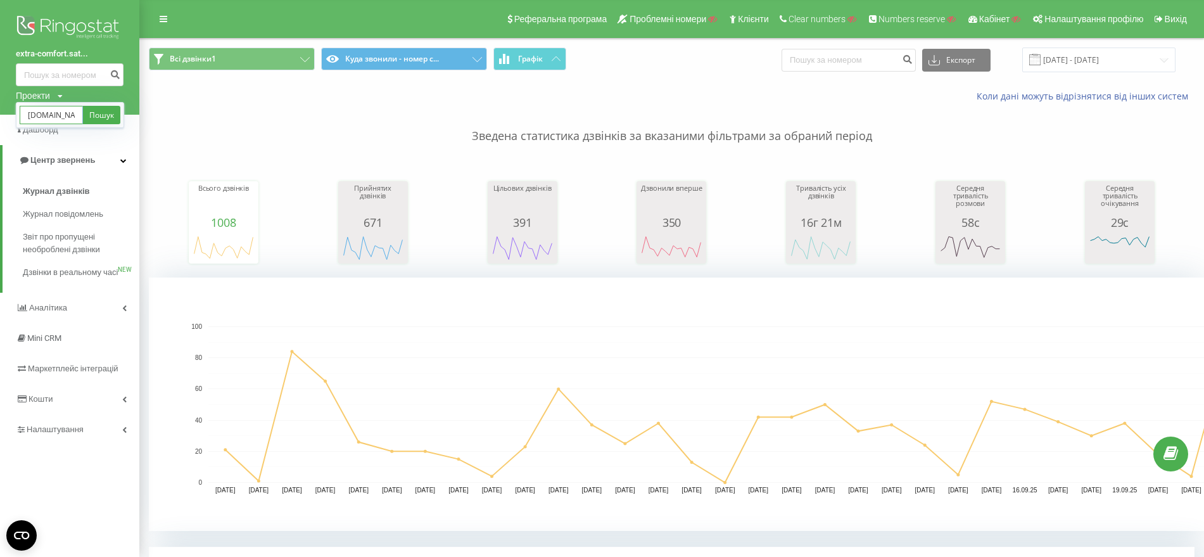
scroll to position [0, 13]
type input "[DOMAIN_NAME]"
click at [105, 118] on link "Пошук" at bounding box center [101, 115] width 37 height 18
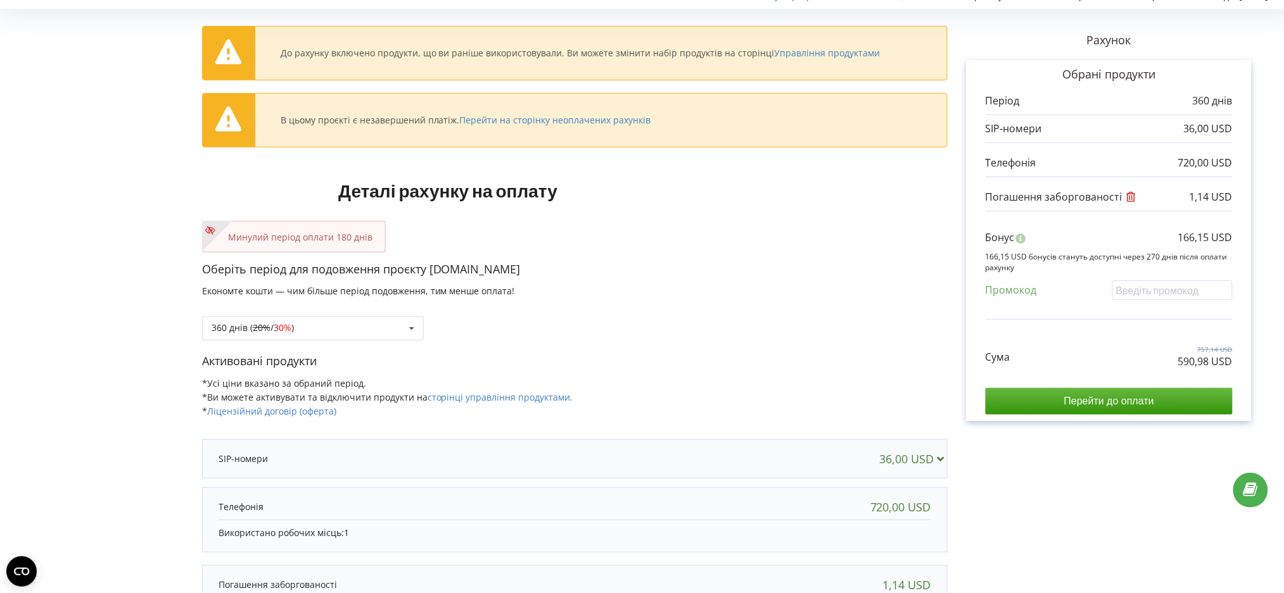
scroll to position [84, 0]
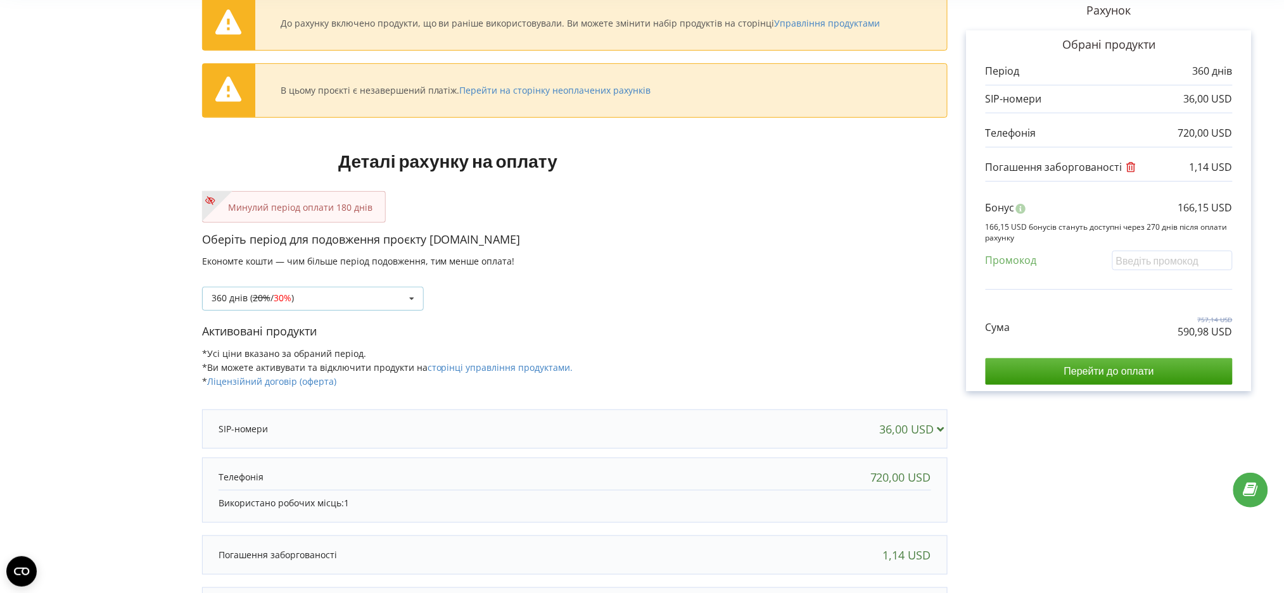
click at [307, 288] on div "360 днів ( 20% / 30% ) Поповнити баланс без подовження 20%" at bounding box center [313, 299] width 222 height 24
click at [58, 329] on form "До рахунку включено продукти, що ви раніше використовували. Ви можете змінити н…" at bounding box center [641, 335] width 1257 height 702
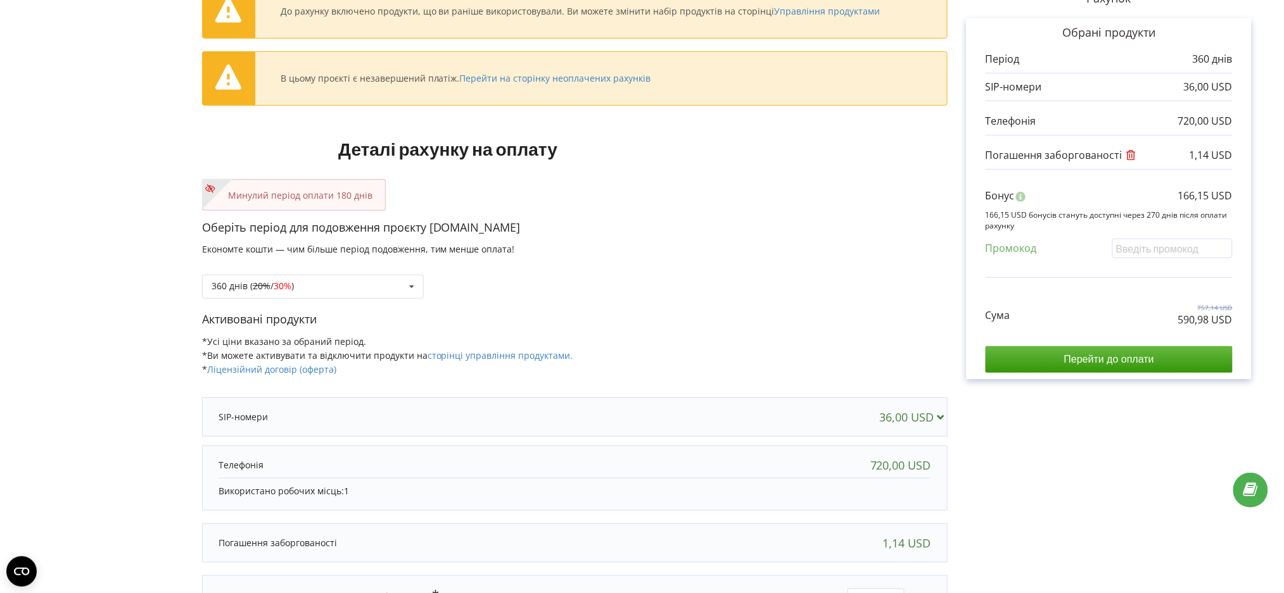
scroll to position [0, 0]
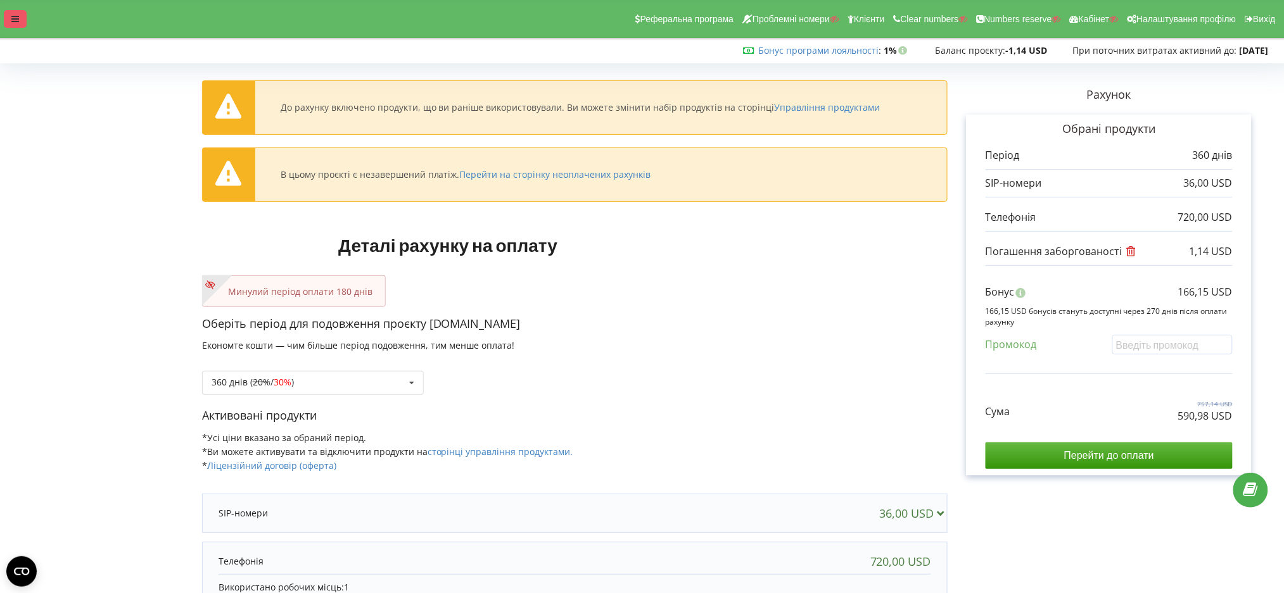
click at [6, 16] on div at bounding box center [15, 19] width 23 height 18
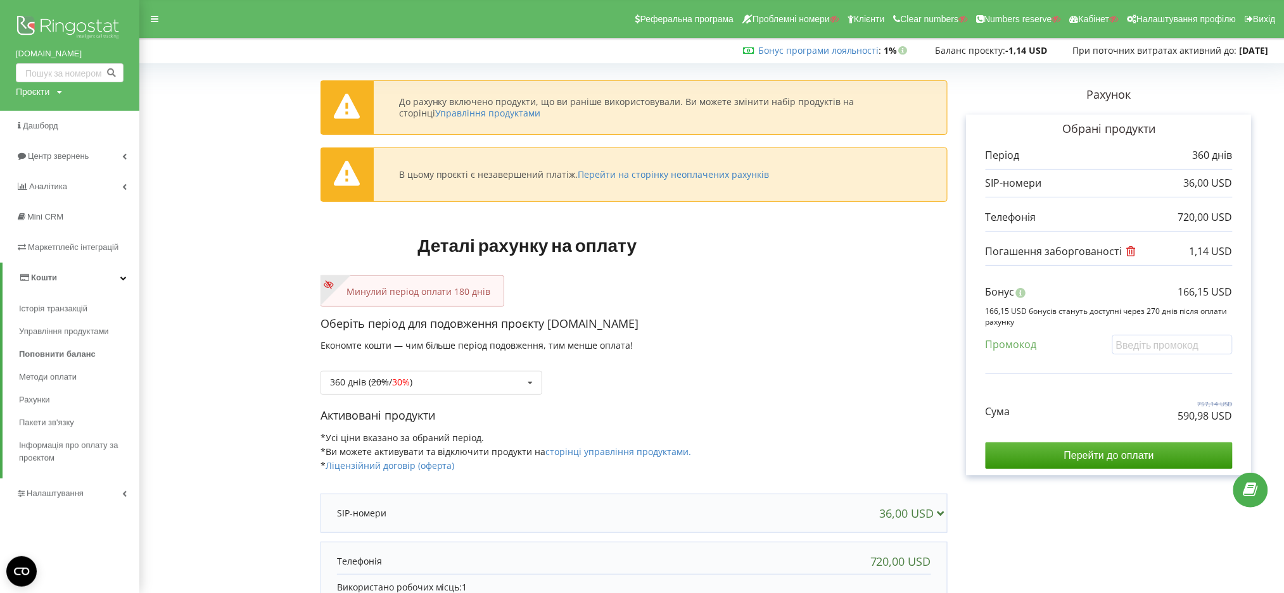
drag, startPoint x: 46, startPoint y: 92, endPoint x: 42, endPoint y: 106, distance: 14.3
click at [44, 92] on div "Проєкти" at bounding box center [33, 92] width 34 height 13
click at [42, 111] on input "text" at bounding box center [54, 118] width 63 height 18
paste input "buno.com.ua"
type input "[DOMAIN_NAME]"
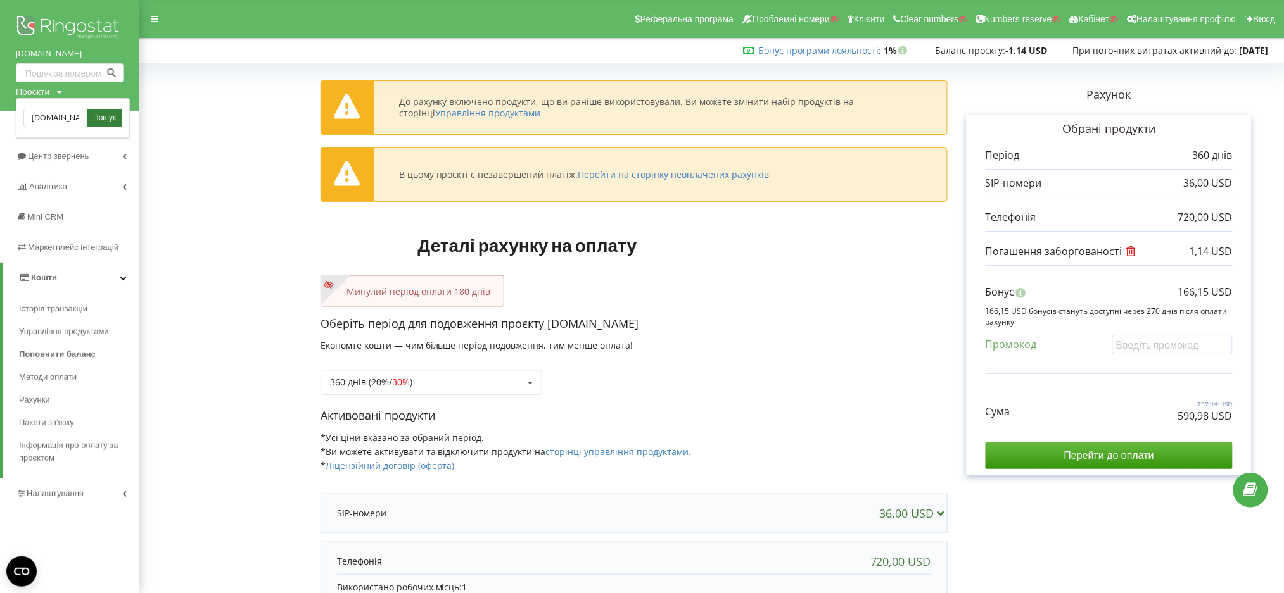
click at [107, 120] on span "Пошук" at bounding box center [104, 118] width 23 height 11
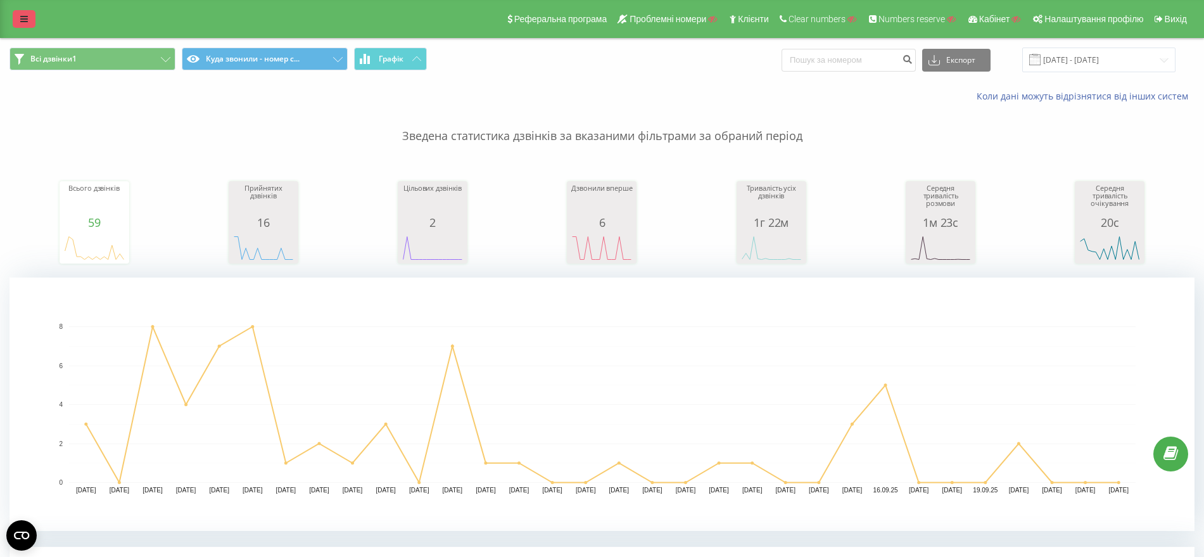
click at [32, 15] on link at bounding box center [24, 19] width 23 height 18
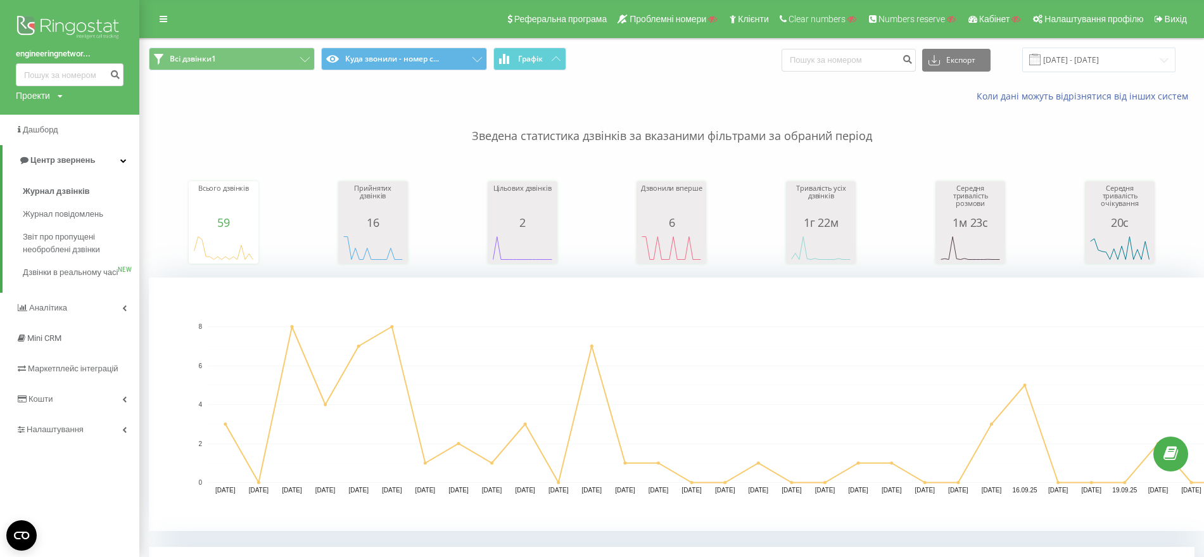
drag, startPoint x: 234, startPoint y: 124, endPoint x: 226, endPoint y: 134, distance: 12.7
click at [234, 124] on p "Зведена статистика дзвінків за вказаними фільтрами за обраний період" at bounding box center [672, 124] width 1046 height 42
click at [38, 405] on span "Кошти" at bounding box center [35, 399] width 39 height 13
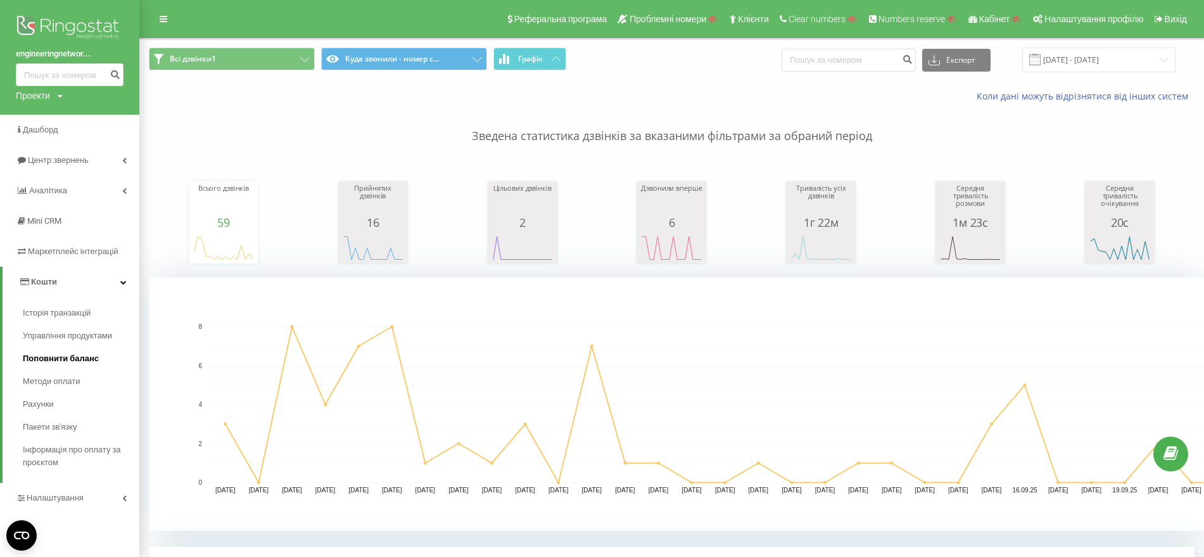
click at [53, 353] on span "Поповнити баланс" at bounding box center [61, 358] width 76 height 13
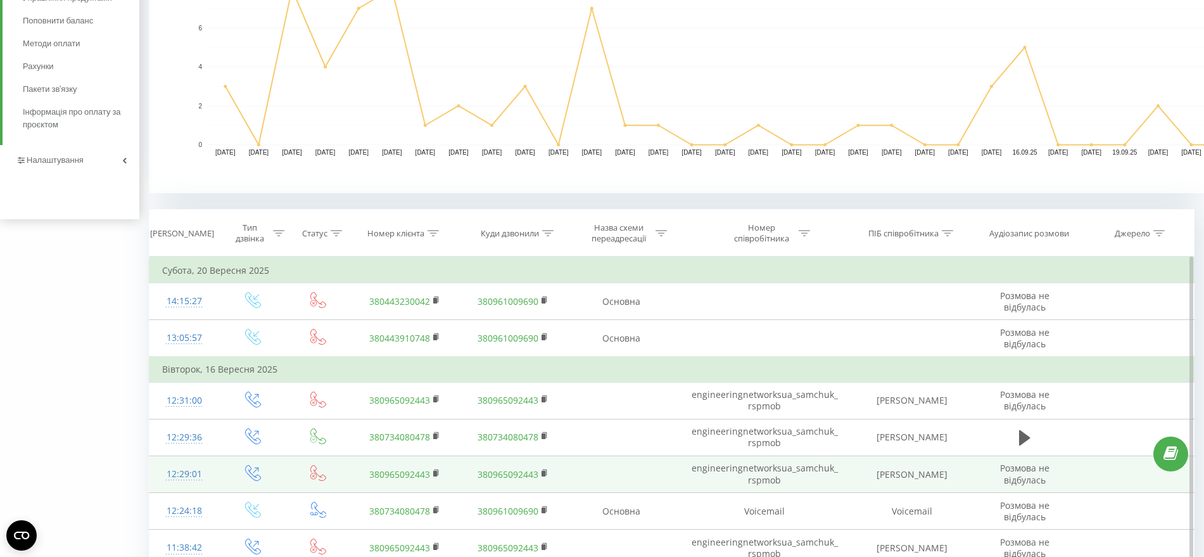
scroll to position [317, 0]
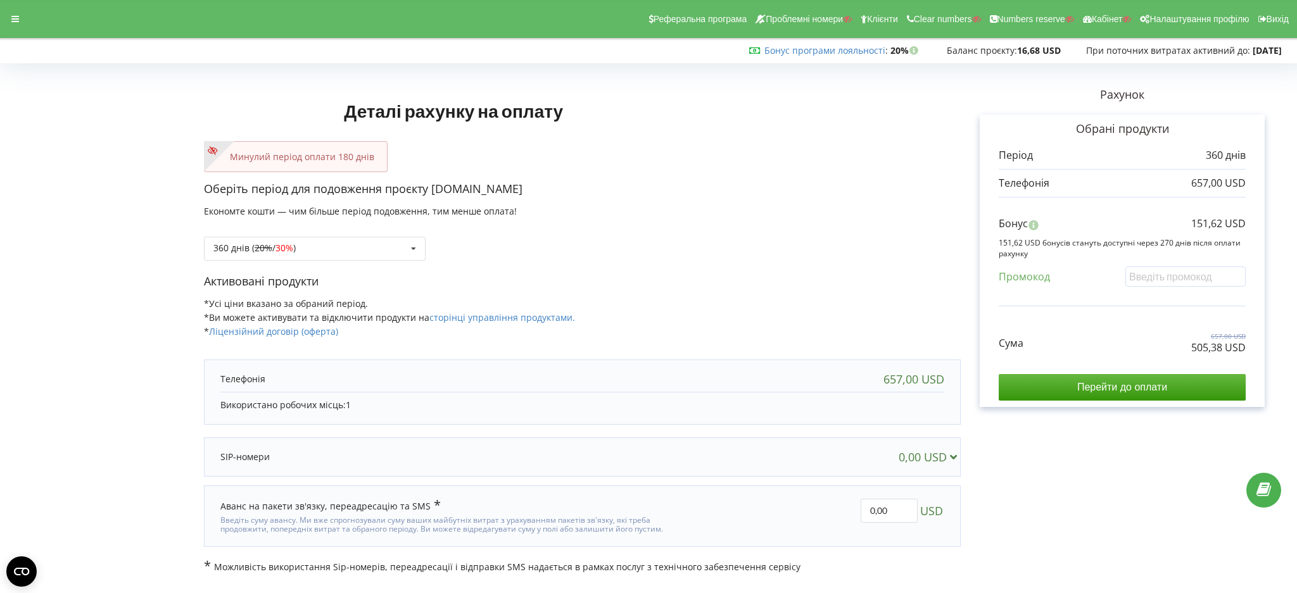
click at [3, 16] on div "Реферальна програма Проблемні номери Клієнти Clear numbers Numbers reserve Кабі…" at bounding box center [648, 19] width 1315 height 38
click at [12, 19] on icon at bounding box center [15, 19] width 8 height 9
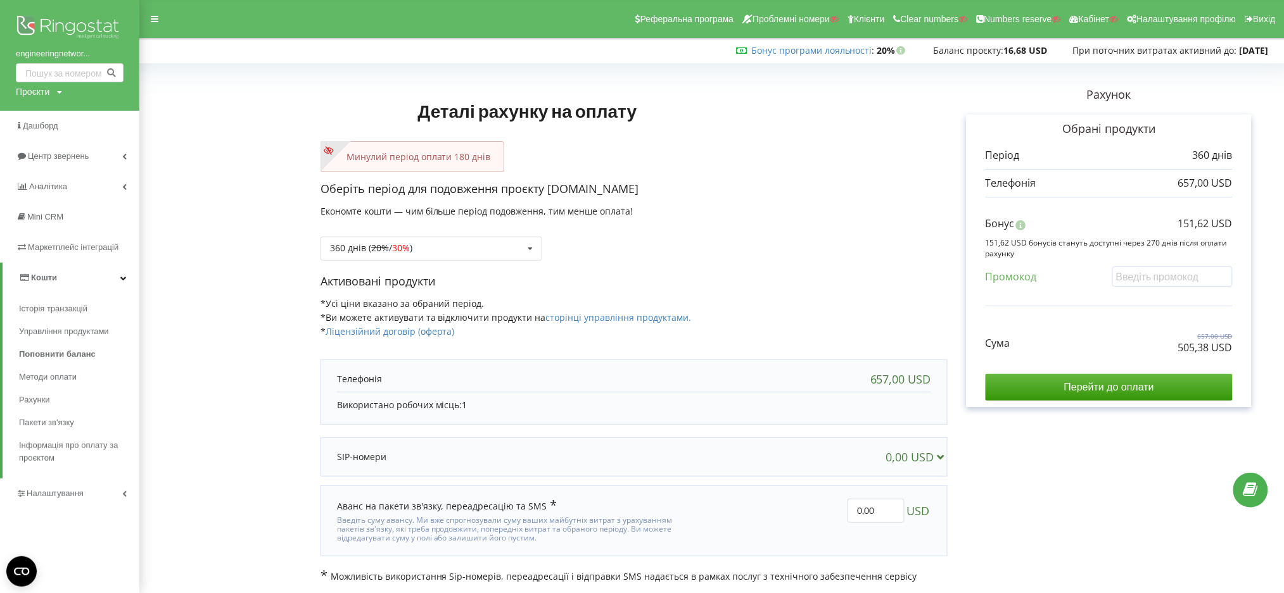
click at [25, 91] on div "Проєкти" at bounding box center [33, 92] width 34 height 13
paste input "[DOMAIN_NAME]"
type input "[DOMAIN_NAME]"
click at [104, 116] on span "Пошук" at bounding box center [104, 118] width 23 height 11
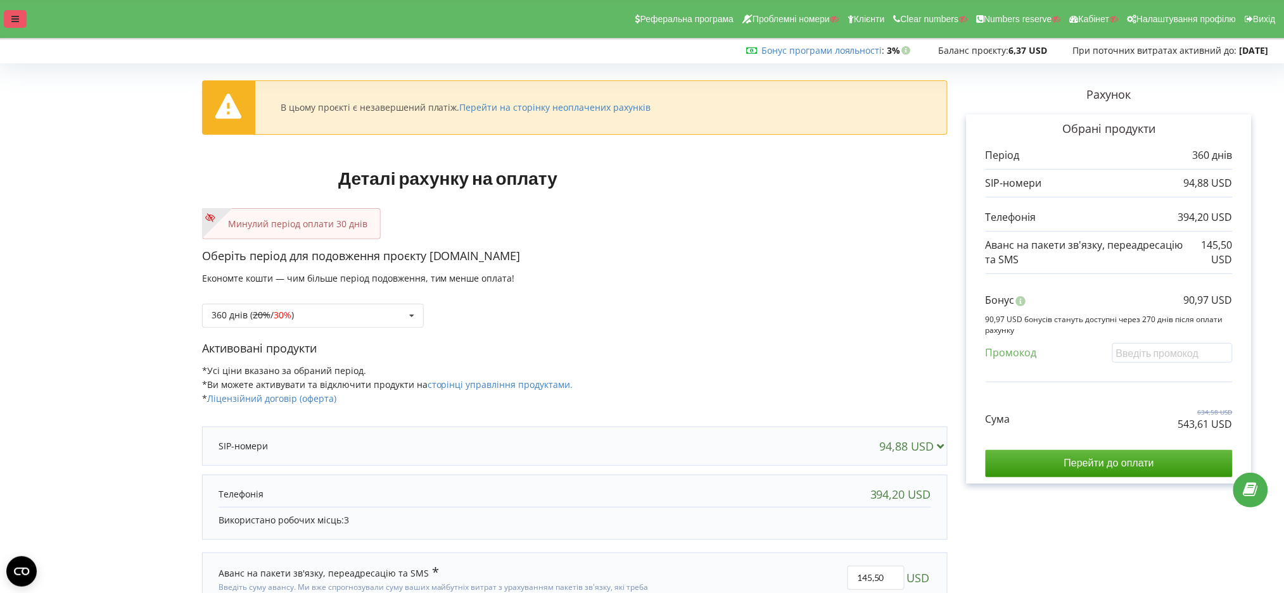
click at [14, 14] on div at bounding box center [15, 19] width 23 height 18
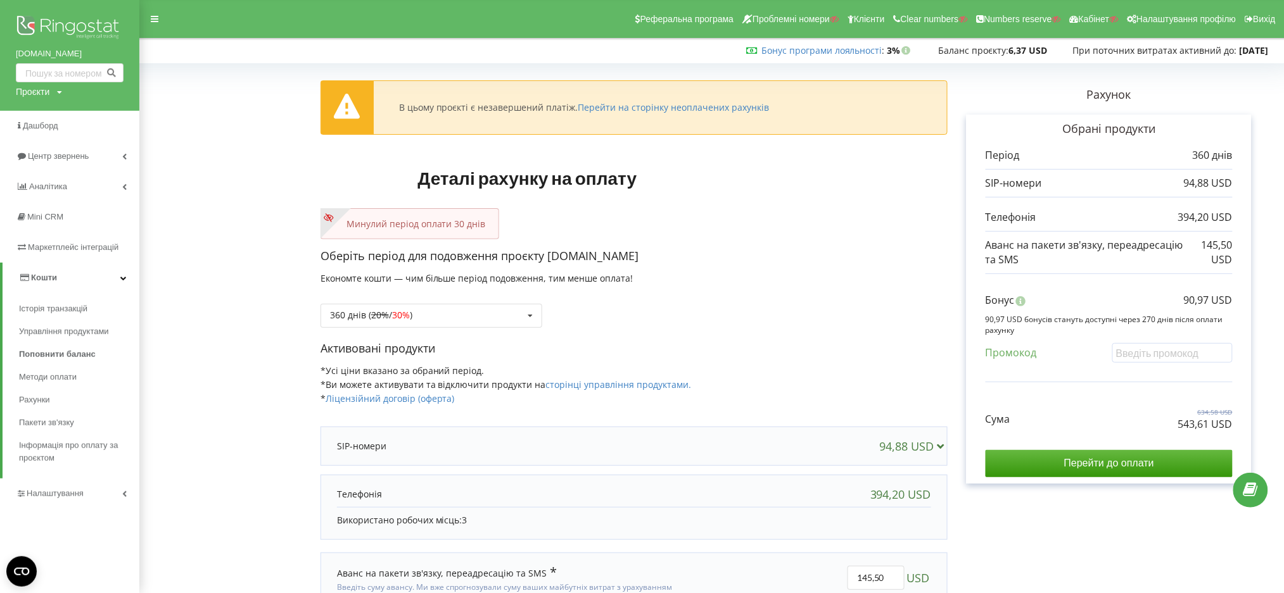
click at [210, 205] on form "В цьому проєкті є незавершений платіж. Перейти на сторінку неоплачених рахунків…" at bounding box center [712, 359] width 1118 height 583
drag, startPoint x: 816, startPoint y: 568, endPoint x: 713, endPoint y: 565, distance: 103.3
click at [713, 565] on div "145,50 USD" at bounding box center [825, 588] width 229 height 62
click at [1039, 556] on div "Рахунок Обрані продукти Період 360 днів 94,88 USD 394,20 USD 145,50 USD Бонус 9…" at bounding box center [1109, 359] width 323 height 583
drag, startPoint x: 1012, startPoint y: 541, endPoint x: 926, endPoint y: 509, distance: 91.8
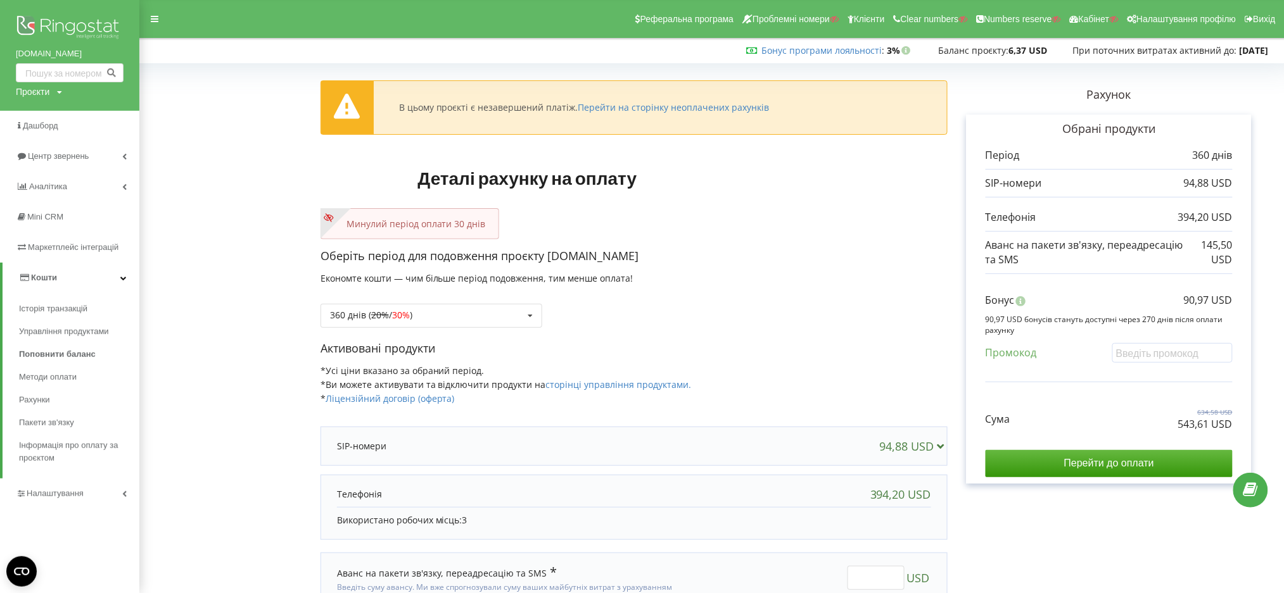
click at [1010, 541] on div "Рахунок Обрані продукти Період 360 днів 94,88 USD 394,20 USD 145,50 USD Бонус 9…" at bounding box center [1109, 359] width 323 height 583
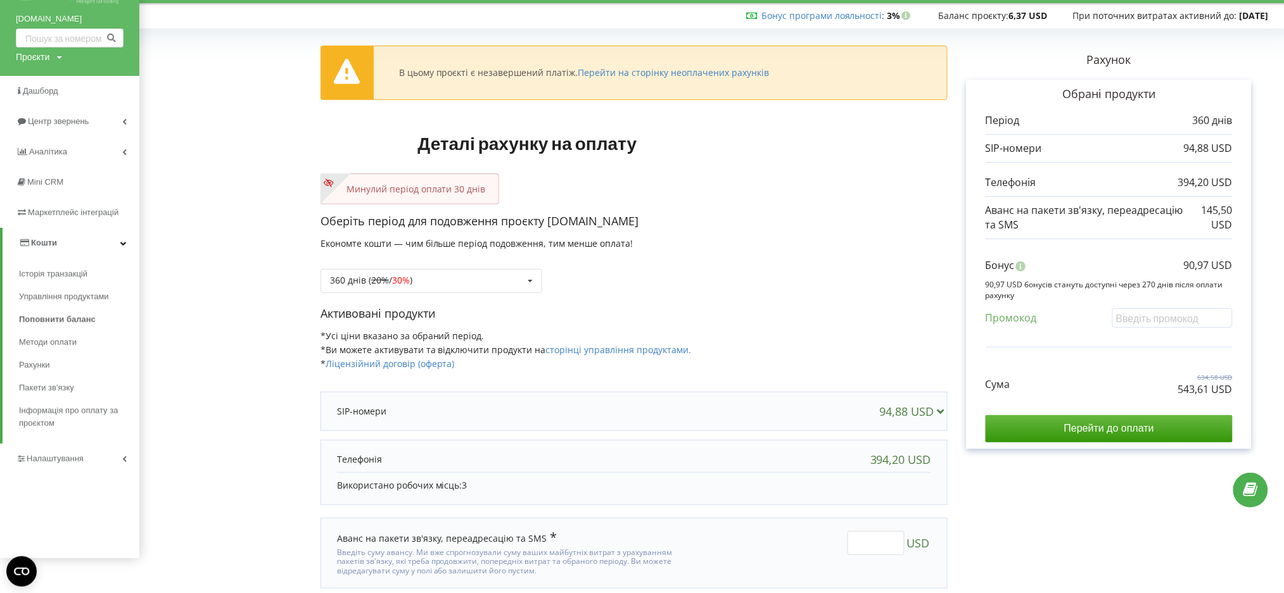
scroll to position [68, 0]
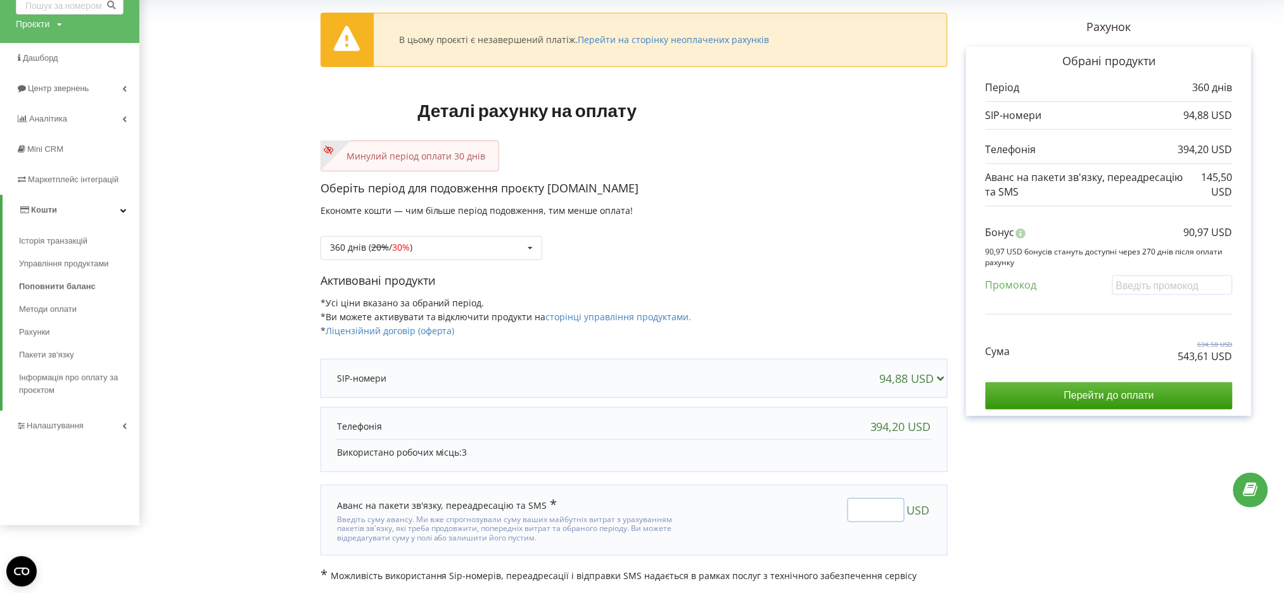
click at [884, 512] on input "text" at bounding box center [875, 510] width 57 height 24
type input "1"
click at [1011, 481] on div "В цьому проєкті є незавершений платіж. Перейти на сторінку неоплачених рахунків…" at bounding box center [712, 291] width 1118 height 583
drag, startPoint x: 1163, startPoint y: 358, endPoint x: 1233, endPoint y: 358, distance: 69.0
click at [1233, 358] on div "Сума 490,08 USD 399,11 USD" at bounding box center [1109, 342] width 247 height 42
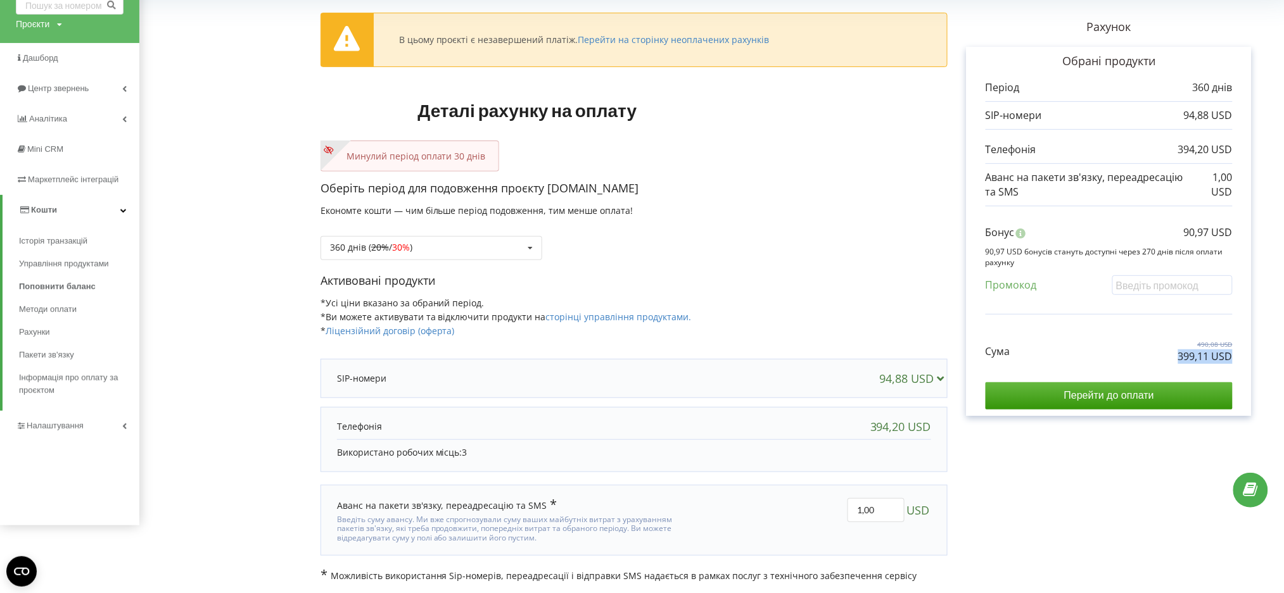
copy p "399,11 USD"
click at [1149, 358] on div "Сума 490,08 USD 399,11 USD" at bounding box center [1109, 342] width 247 height 42
drag, startPoint x: 859, startPoint y: 510, endPoint x: 889, endPoint y: 510, distance: 29.1
click at [889, 510] on input "1,00" at bounding box center [875, 510] width 57 height 24
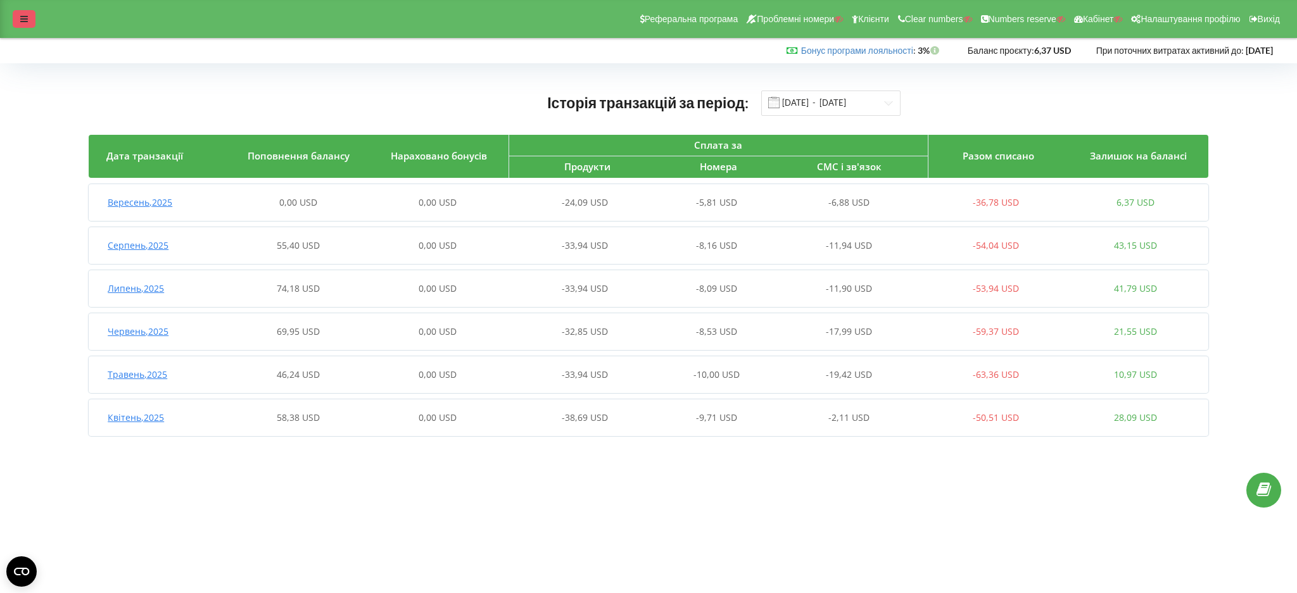
drag, startPoint x: 18, startPoint y: 15, endPoint x: 26, endPoint y: 20, distance: 9.7
click at [22, 17] on div at bounding box center [24, 19] width 23 height 18
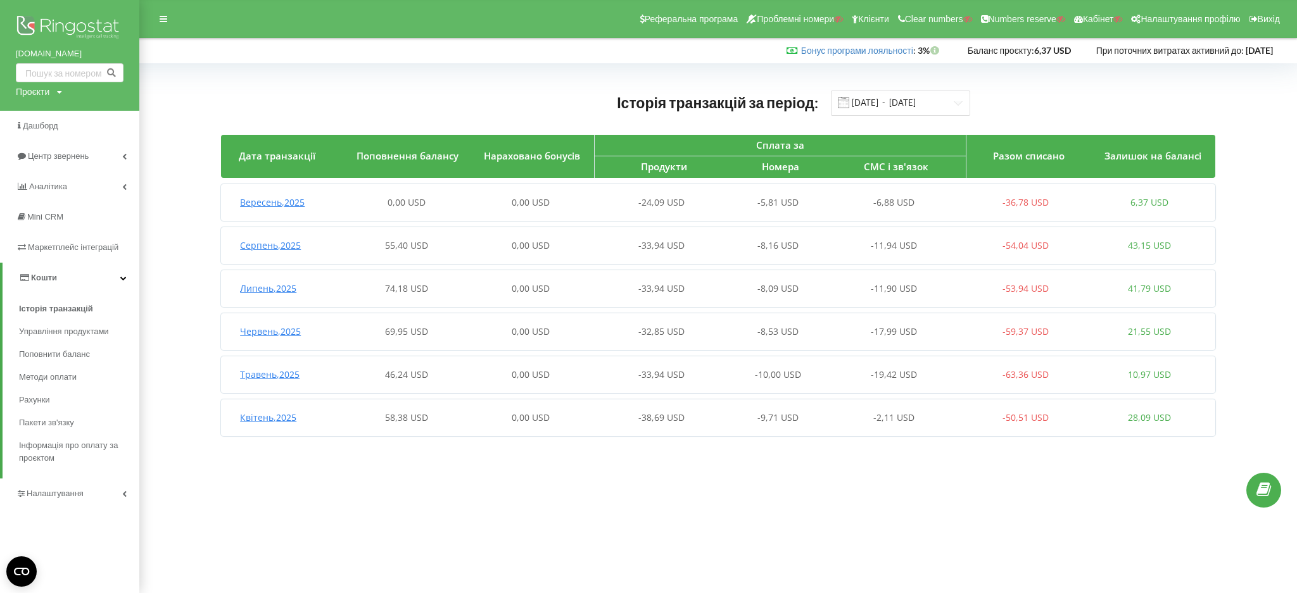
drag, startPoint x: 299, startPoint y: 470, endPoint x: 365, endPoint y: 460, distance: 67.3
click at [299, 471] on body "Реферальна програма Проблемні номери Клієнти Clear numbers Numbers reserve Кабі…" at bounding box center [648, 296] width 1297 height 593
drag, startPoint x: 417, startPoint y: 237, endPoint x: 570, endPoint y: 298, distance: 165.1
click at [418, 237] on div "Серпень , 2025 55,40 USD 0,00 USD -33,94 USD -8,16 USD -11,94 USD -54,04 USD 43…" at bounding box center [716, 246] width 990 height 30
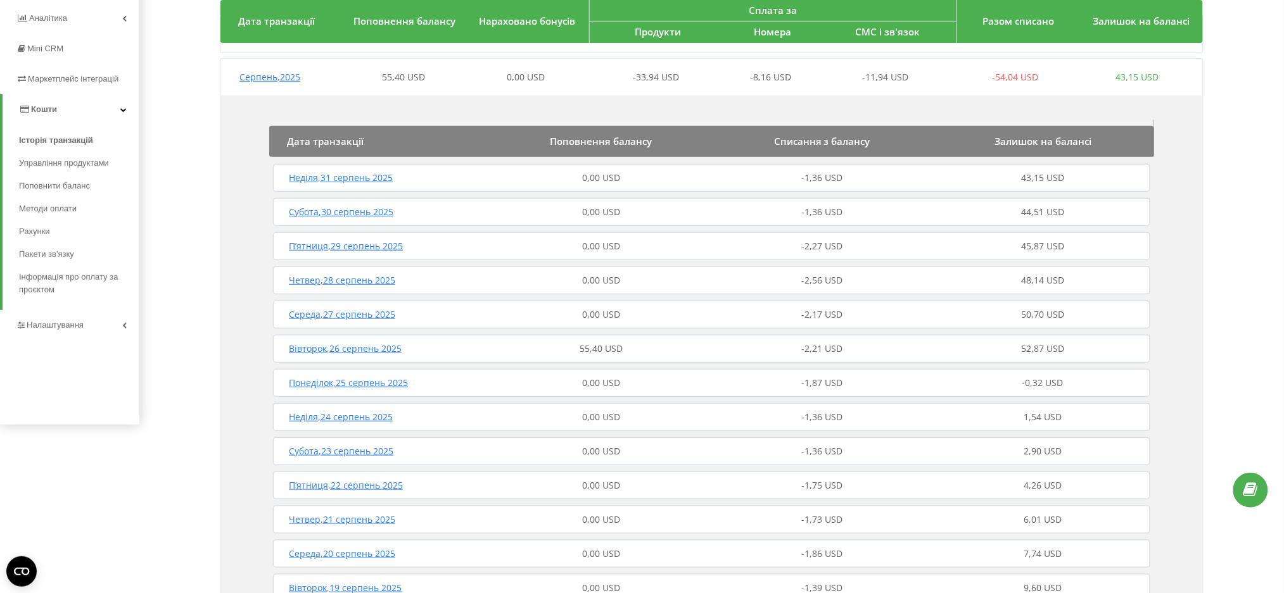
click at [582, 349] on span "55,40 USD" at bounding box center [601, 349] width 43 height 12
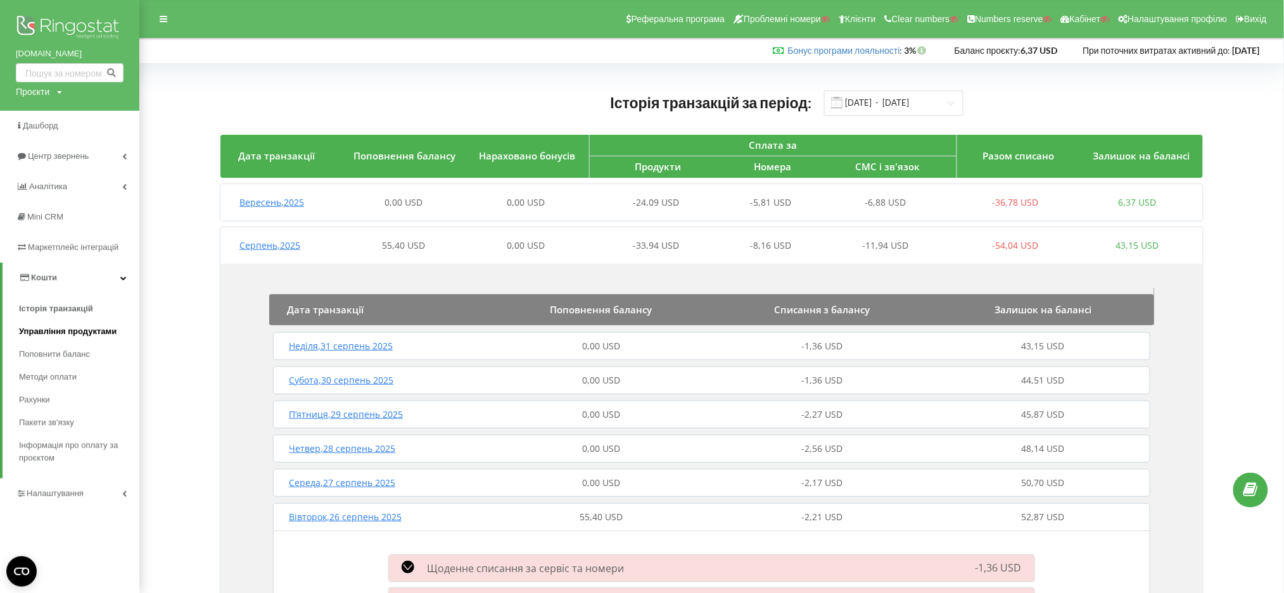
click at [37, 329] on span "Управління продуктами" at bounding box center [68, 332] width 98 height 13
click at [32, 358] on span "Поповнити баланс" at bounding box center [57, 354] width 77 height 13
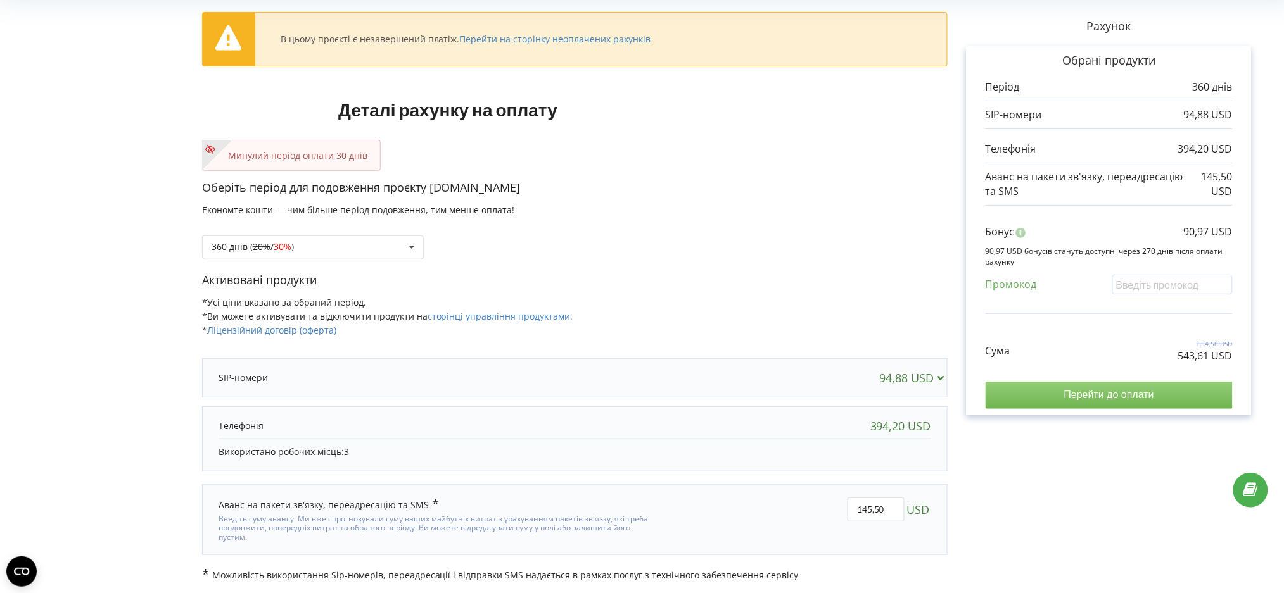
scroll to position [68, 0]
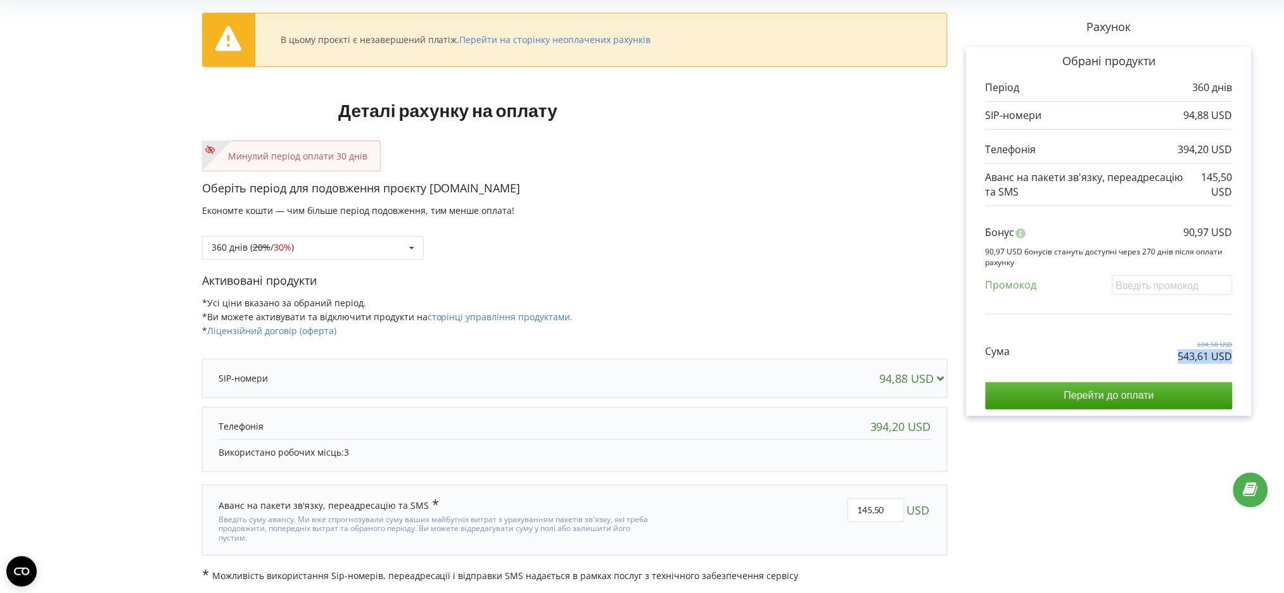
drag, startPoint x: 1165, startPoint y: 356, endPoint x: 1231, endPoint y: 357, distance: 65.9
click at [1231, 357] on div "Сума 634,58 USD 543,61 USD" at bounding box center [1109, 342] width 247 height 42
copy p "543,61 USD"
click at [1103, 345] on div "Сума 634,58 USD 543,61 USD" at bounding box center [1109, 342] width 247 height 42
drag, startPoint x: 1173, startPoint y: 362, endPoint x: 1234, endPoint y: 360, distance: 60.8
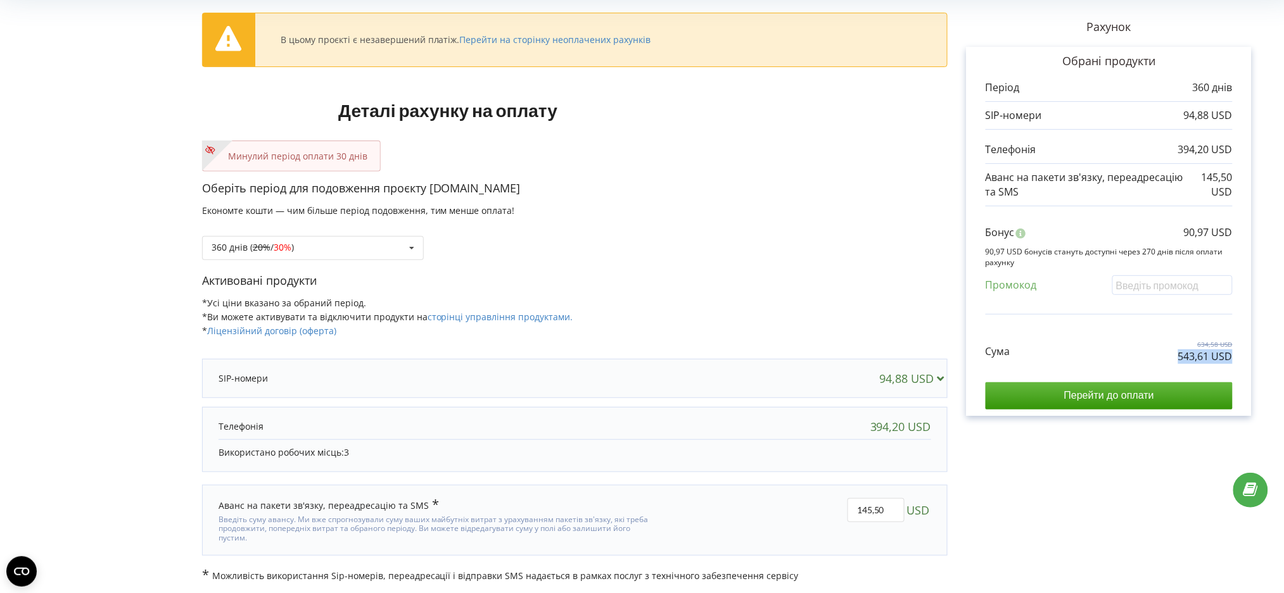
click at [1234, 360] on div "Обрані продукти Період 360 днів 94,88 USD 394,20 USD 145,50 USD" at bounding box center [1109, 231] width 285 height 369
copy p "543,61 USD"
drag, startPoint x: 1128, startPoint y: 500, endPoint x: 1132, endPoint y: 557, distance: 57.1
click at [1128, 502] on div "Рахунок Обрані продукти Період 360 днів 94,88 USD 394,20 USD 145,50 USD Бонус 9…" at bounding box center [1109, 291] width 323 height 583
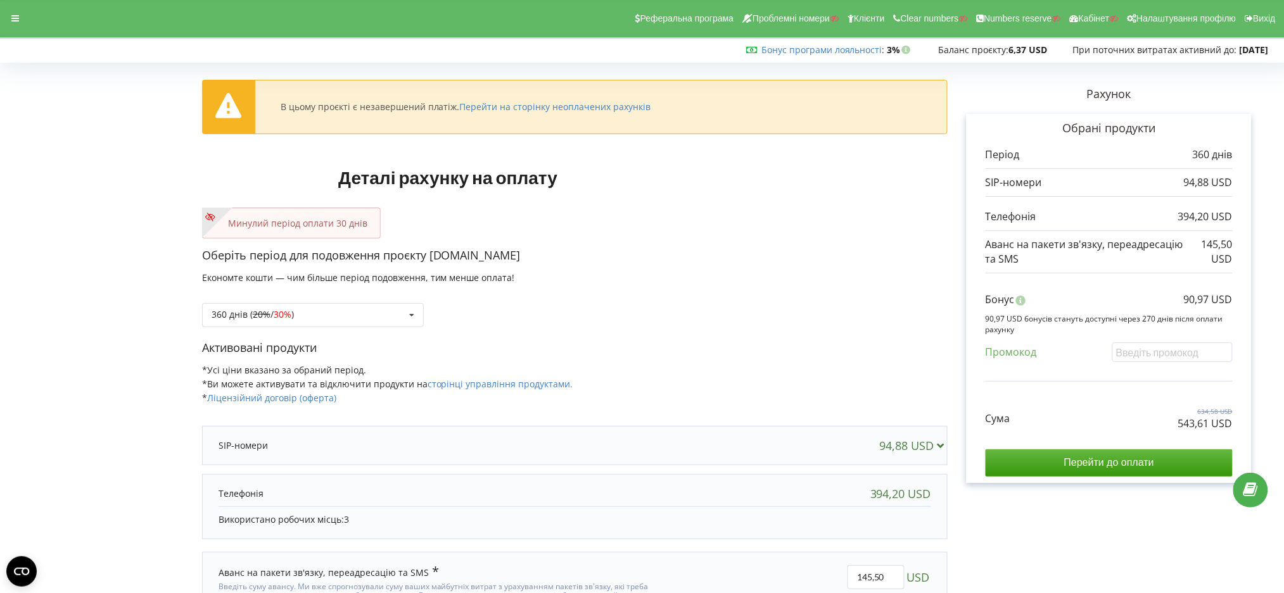
scroll to position [0, 0]
click at [4, 21] on div at bounding box center [15, 19] width 23 height 18
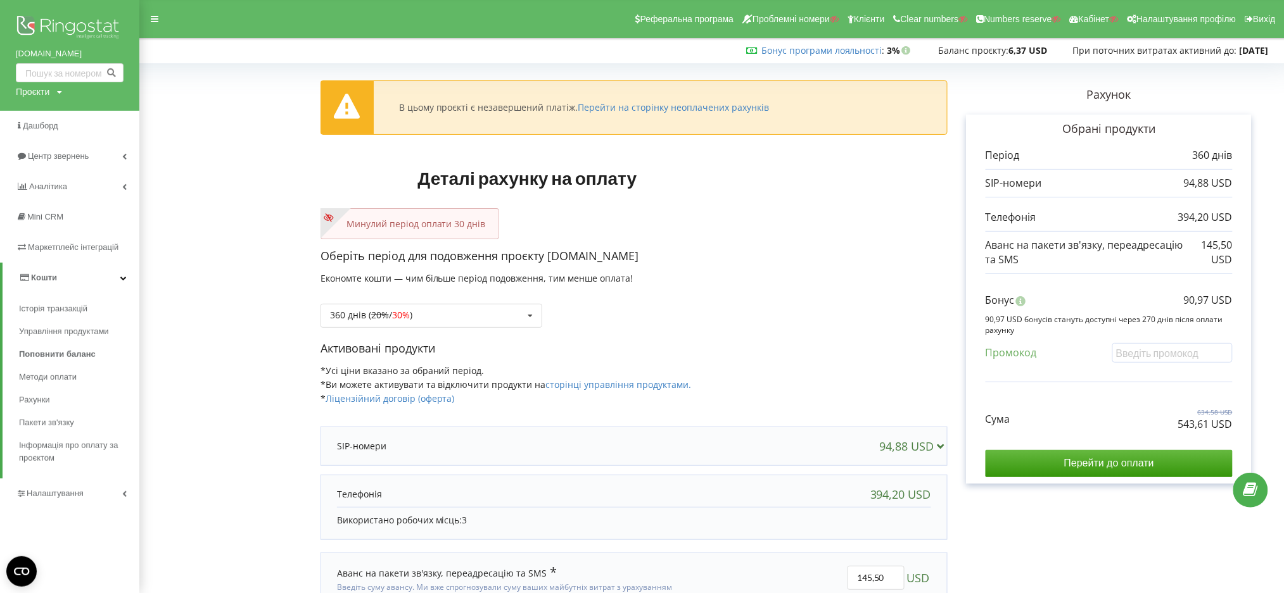
click at [581, 452] on div "94,88 USD" at bounding box center [633, 446] width 619 height 25
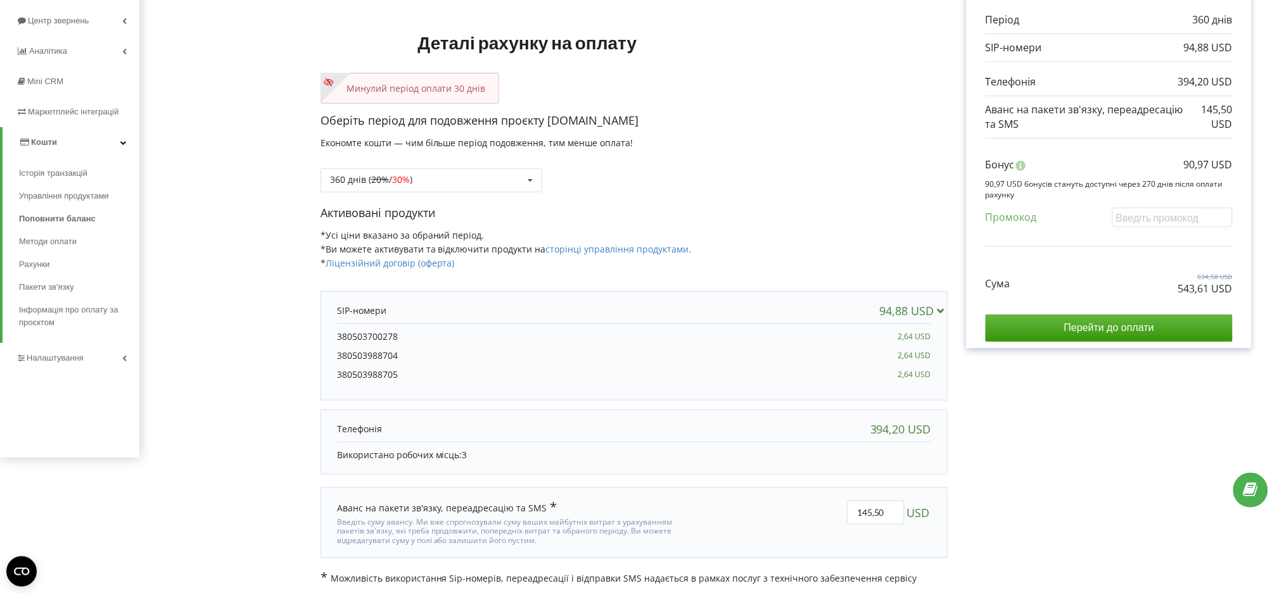
scroll to position [138, 0]
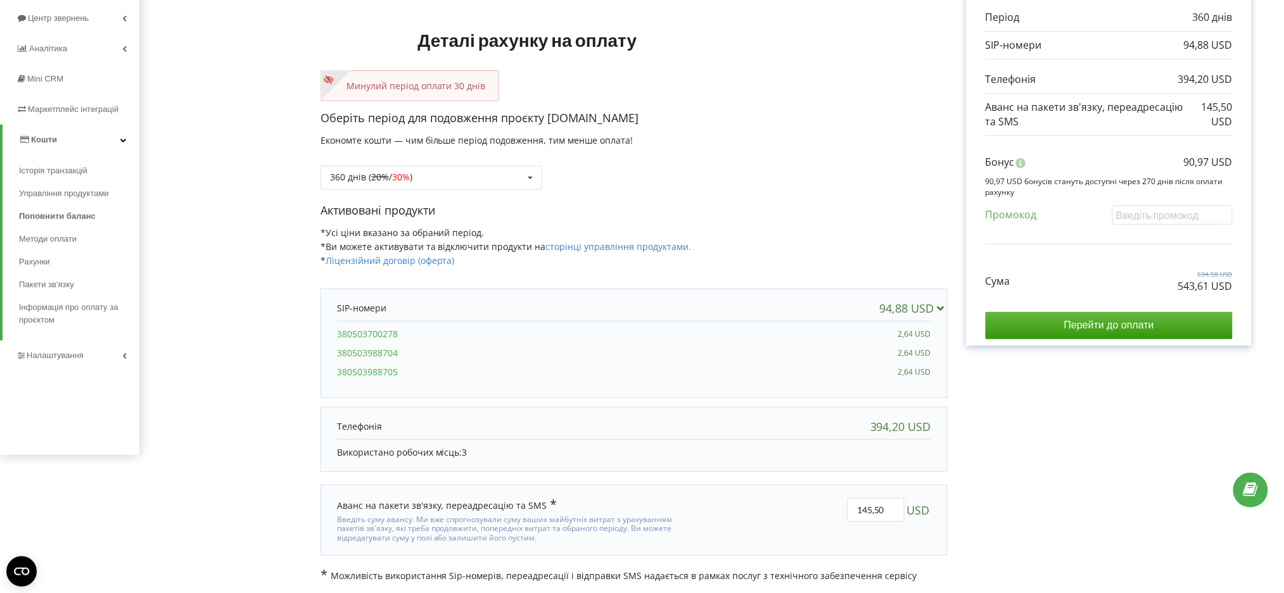
click at [1093, 428] on div "Рахунок Обрані продукти Період 360 днів 94,88 USD 394,20 USD 145,50 USD Бонус 9…" at bounding box center [1109, 256] width 323 height 653
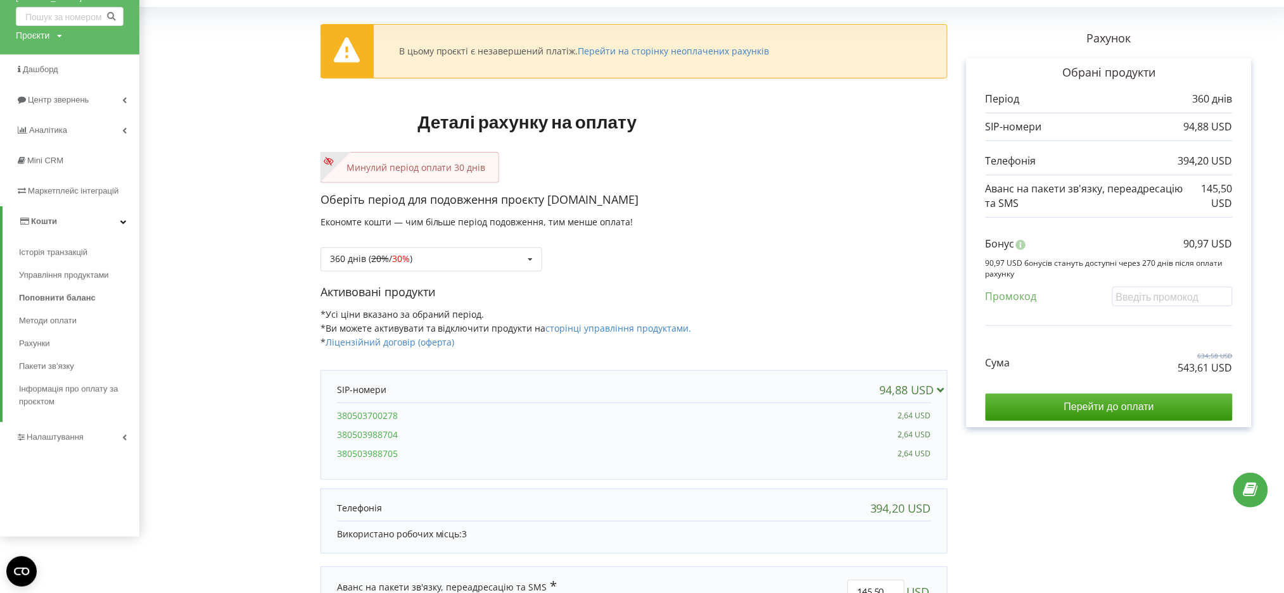
scroll to position [0, 0]
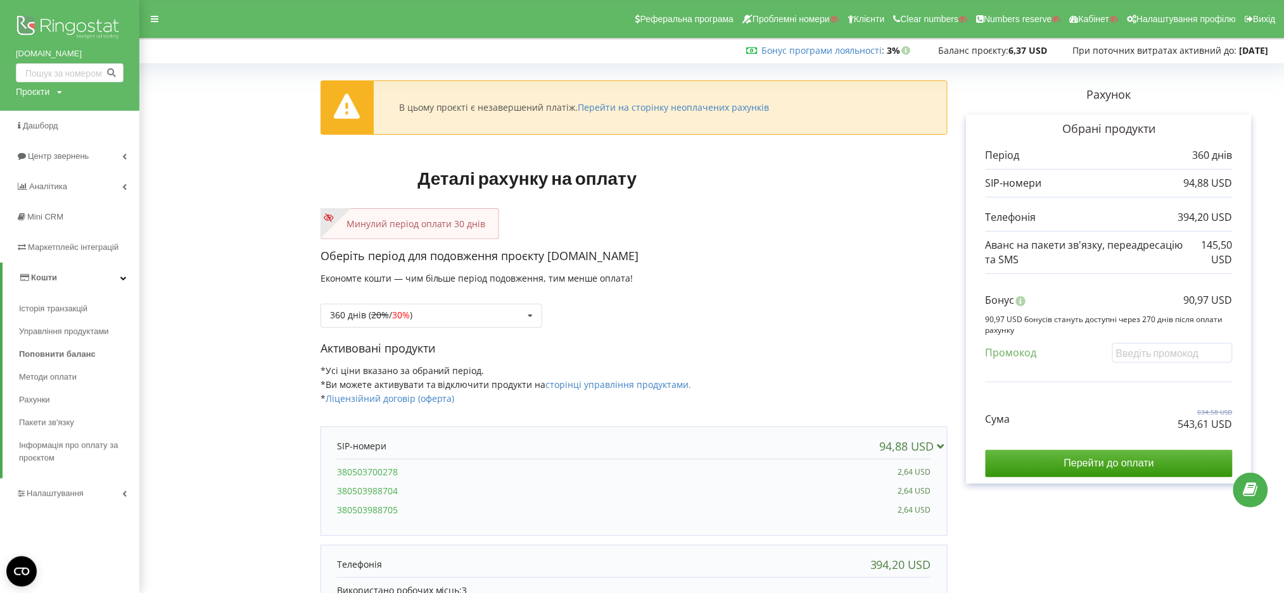
click at [267, 484] on form "В цьому проєкті є незавершений платіж. Перейти на сторінку неоплачених рахунків…" at bounding box center [712, 394] width 1118 height 653
drag, startPoint x: 1017, startPoint y: 508, endPoint x: 991, endPoint y: 513, distance: 25.8
click at [1004, 512] on div "Рахунок Обрані продукти Період 360 днів 94,88 USD 394,20 USD 145,50 USD Бонус 9…" at bounding box center [1109, 394] width 323 height 653
click at [237, 308] on form "В цьому проєкті є незавершений платіж. Перейти на сторінку неоплачених рахунків…" at bounding box center [712, 394] width 1118 height 653
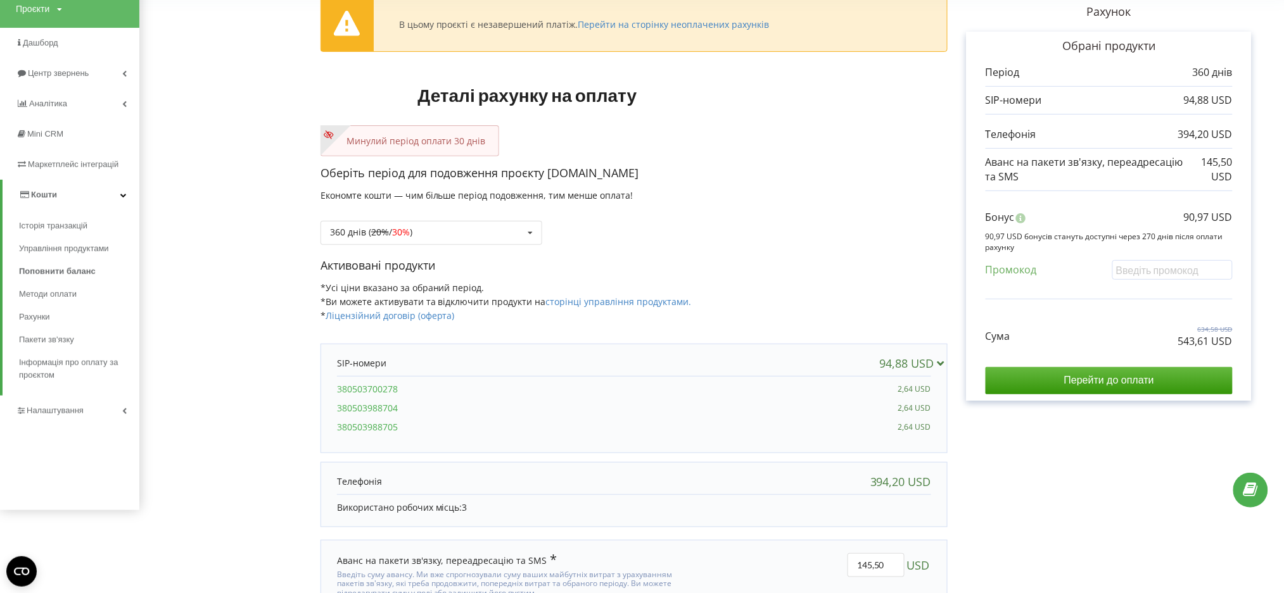
scroll to position [54, 0]
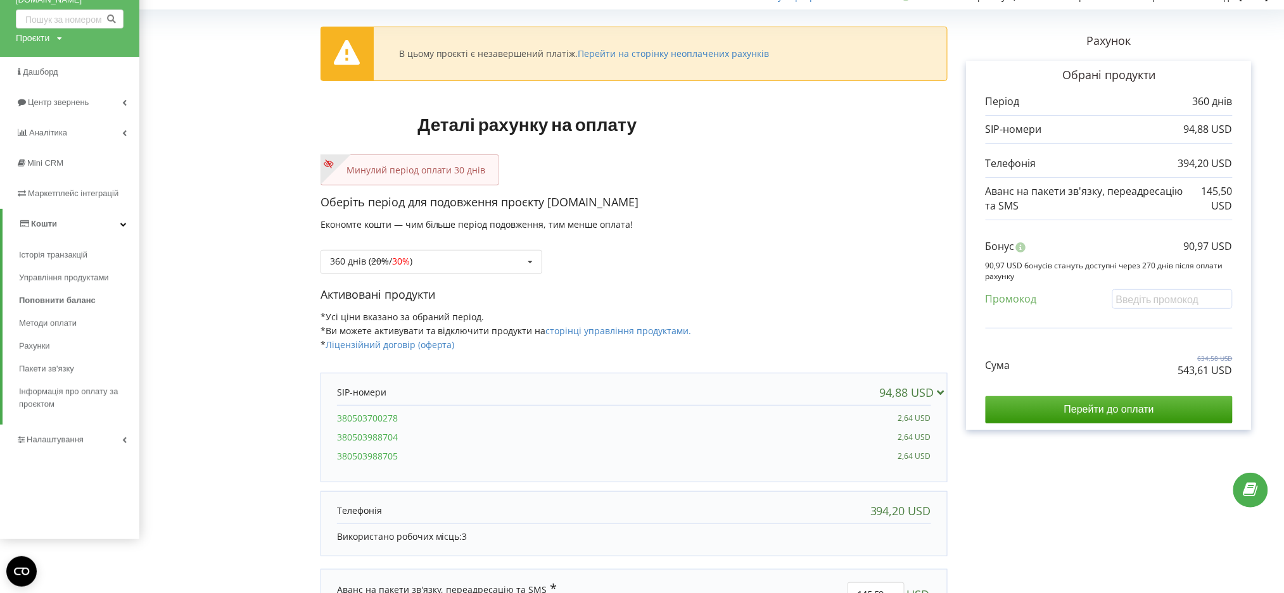
click at [187, 158] on form "В цьому проєкті є незавершений платіж. Перейти на сторінку неоплачених рахунків…" at bounding box center [712, 340] width 1118 height 653
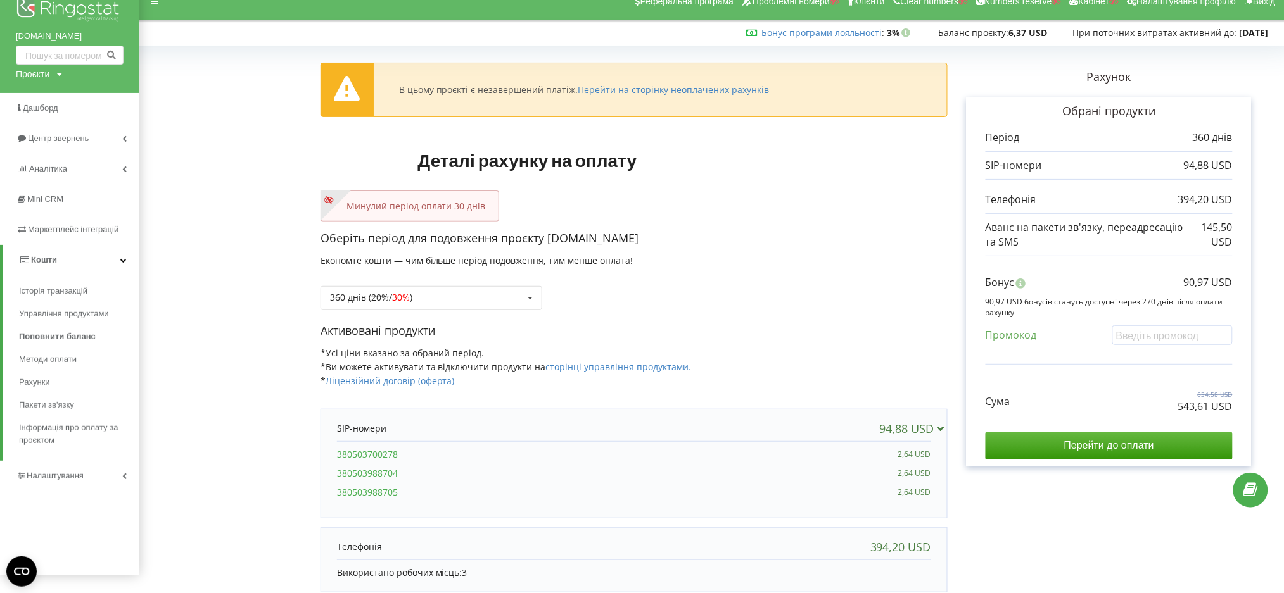
scroll to position [0, 0]
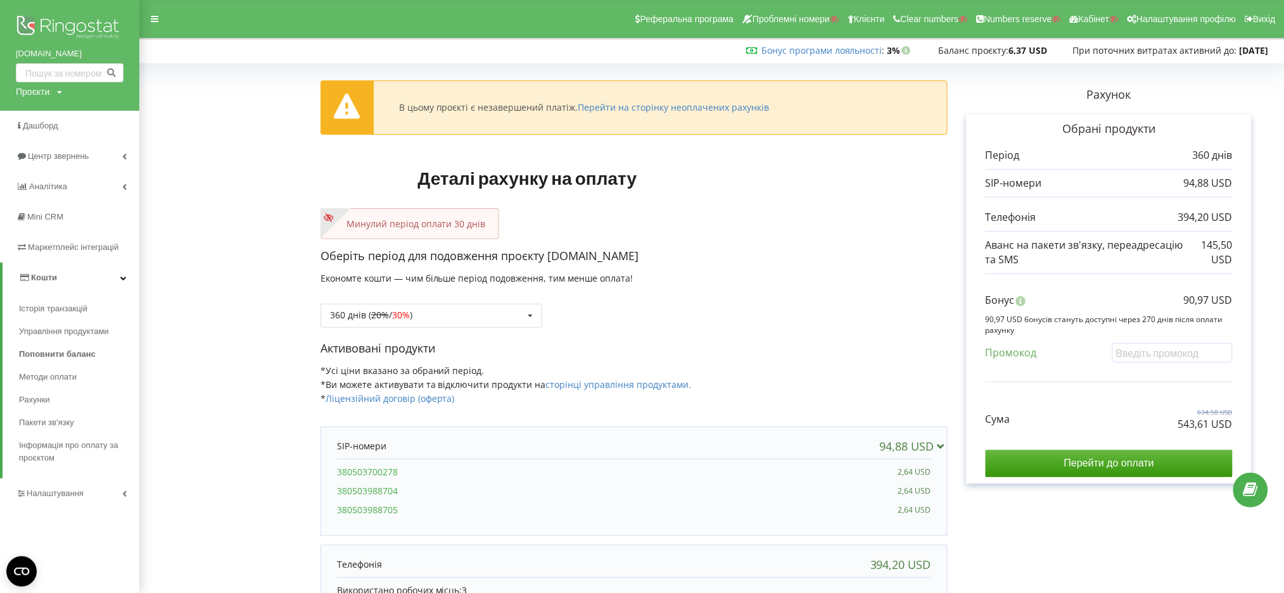
click at [179, 475] on form "В цьому проєкті є незавершений платіж. Перейти на сторінку неоплачених рахунків…" at bounding box center [712, 394] width 1118 height 653
click at [29, 94] on div "Проєкти" at bounding box center [33, 92] width 34 height 13
click at [37, 125] on input "text" at bounding box center [54, 118] width 63 height 18
paste input "adassa.com.ua"
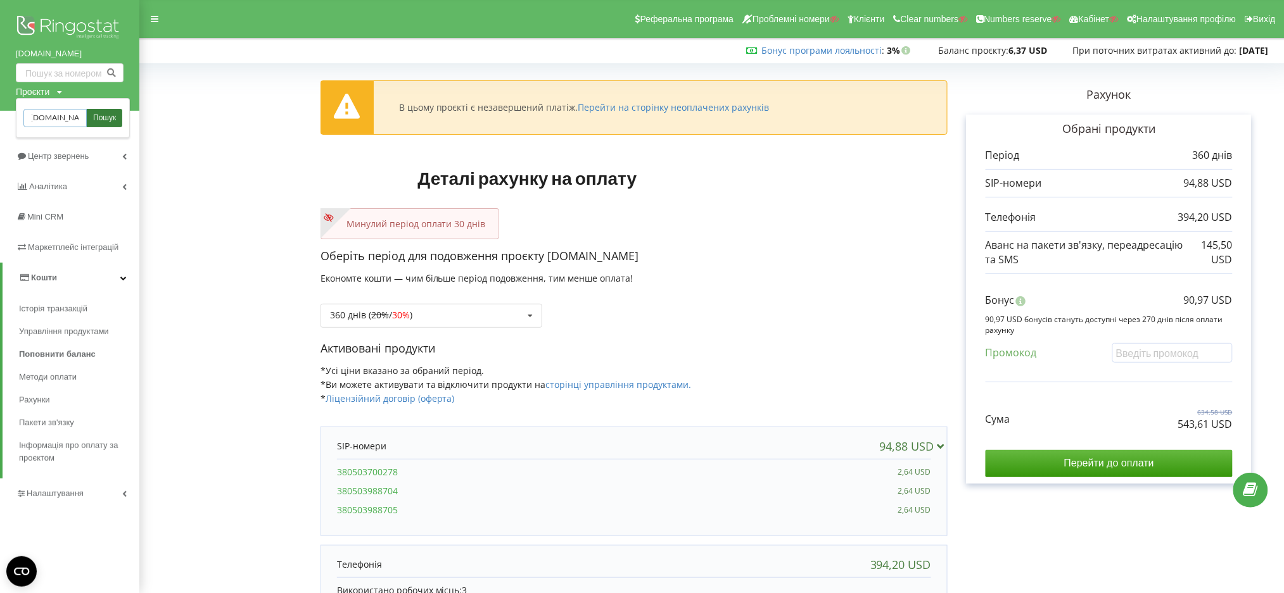
type input "adassa.com.ua"
click at [99, 117] on span "Пошук" at bounding box center [104, 118] width 23 height 11
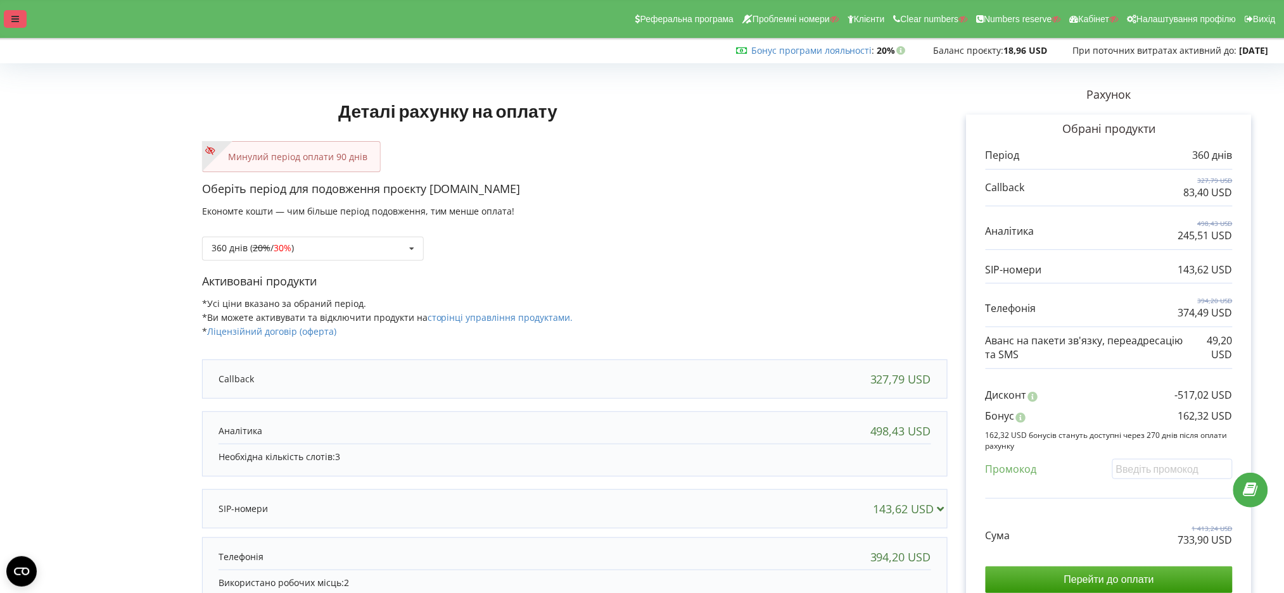
click at [4, 18] on div at bounding box center [15, 19] width 23 height 18
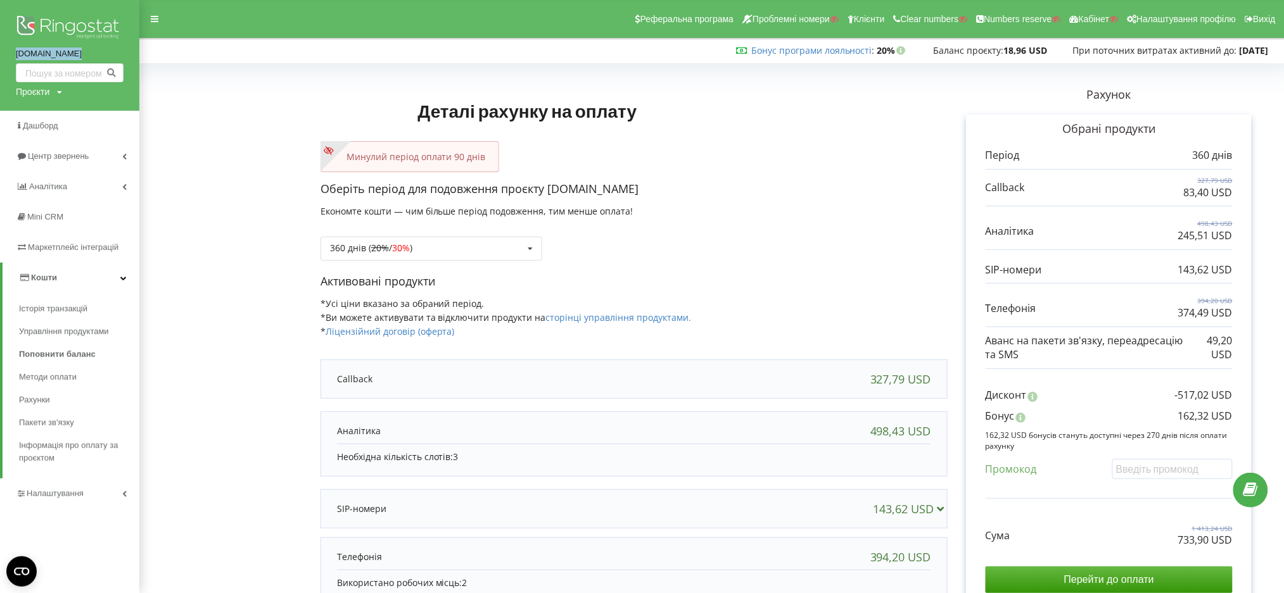
drag, startPoint x: 3, startPoint y: 55, endPoint x: 92, endPoint y: 49, distance: 90.1
click at [92, 49] on div "[DOMAIN_NAME] Проєкти Пошук" at bounding box center [69, 55] width 139 height 111
copy link "[DOMAIN_NAME]"
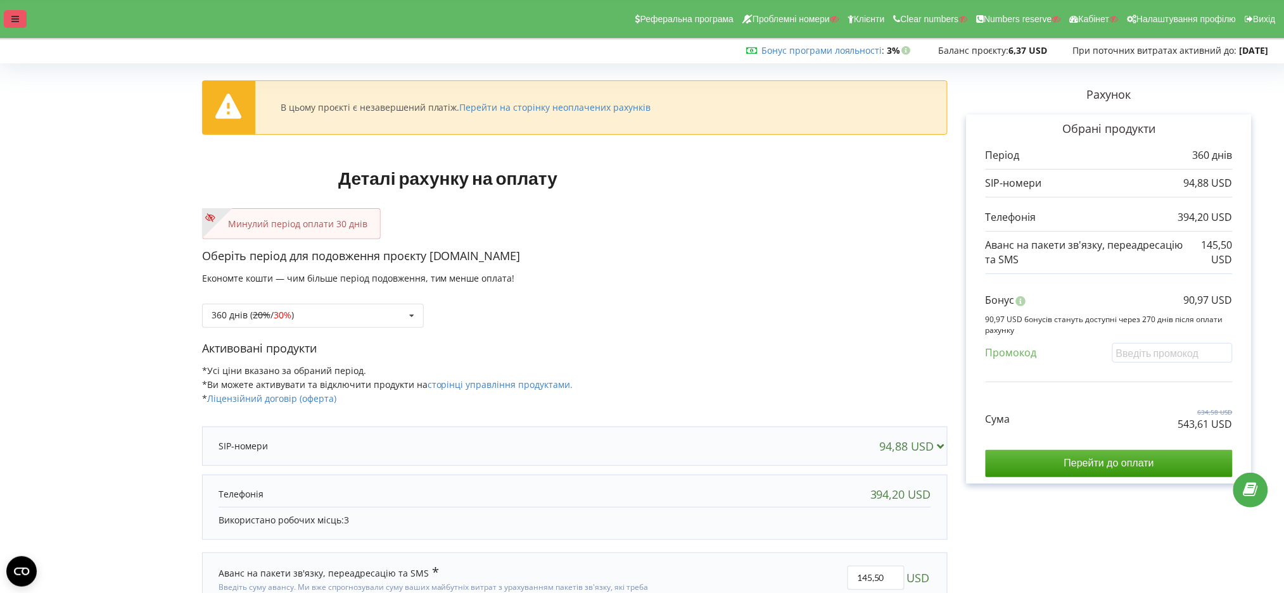
click at [10, 16] on div at bounding box center [15, 19] width 23 height 18
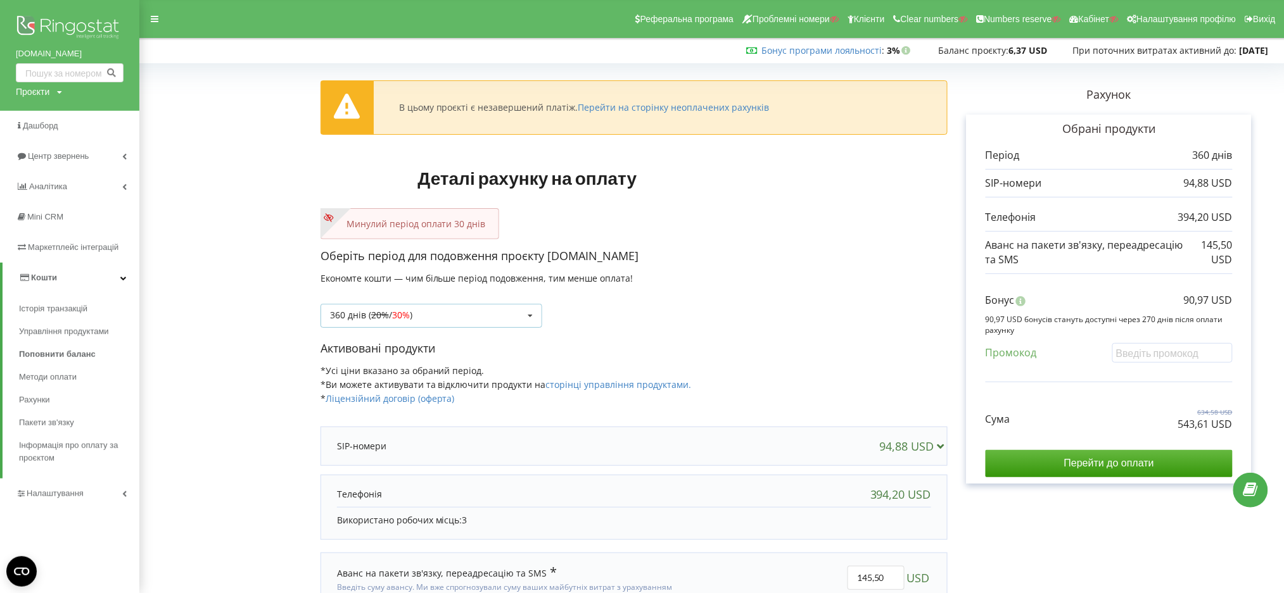
click at [448, 314] on div "360 днів ( 20% / 30% ) Поповнити баланс без подовження 20% / 30% 30% /" at bounding box center [431, 316] width 222 height 24
click at [246, 352] on form "В цьому проєкті є незавершений платіж. Перейти на сторінку неоплачених рахунків…" at bounding box center [712, 359] width 1118 height 583
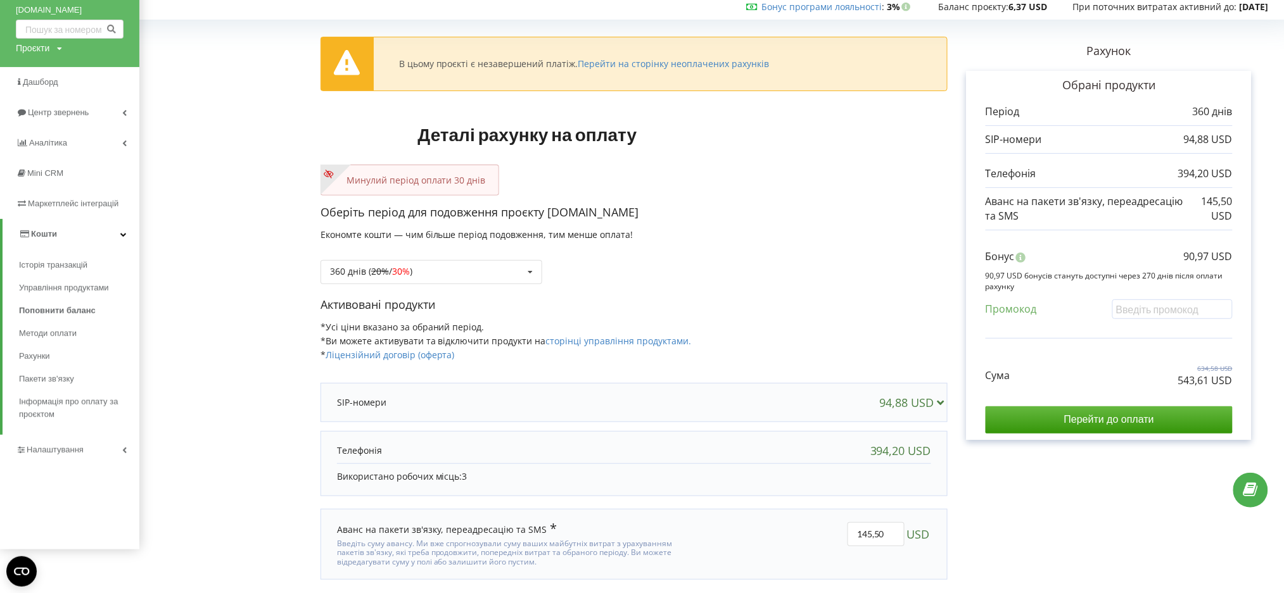
scroll to position [68, 0]
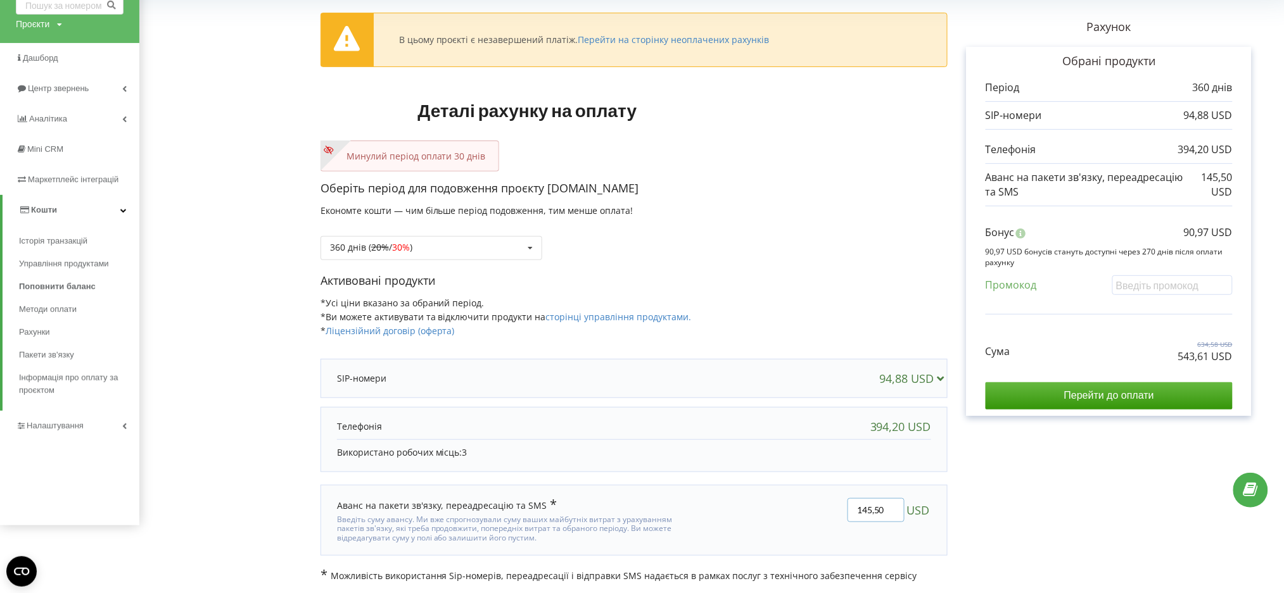
drag, startPoint x: 857, startPoint y: 511, endPoint x: 886, endPoint y: 511, distance: 29.1
click at [886, 511] on input "145,50" at bounding box center [875, 510] width 57 height 24
type input "30"
click at [1065, 501] on div "В цьому проєкті є незавершений платіж. Перейти на сторінку неоплачених рахунків…" at bounding box center [712, 291] width 1118 height 583
click at [1087, 356] on div "Сума 519,08 USD 428,11 USD" at bounding box center [1109, 342] width 247 height 42
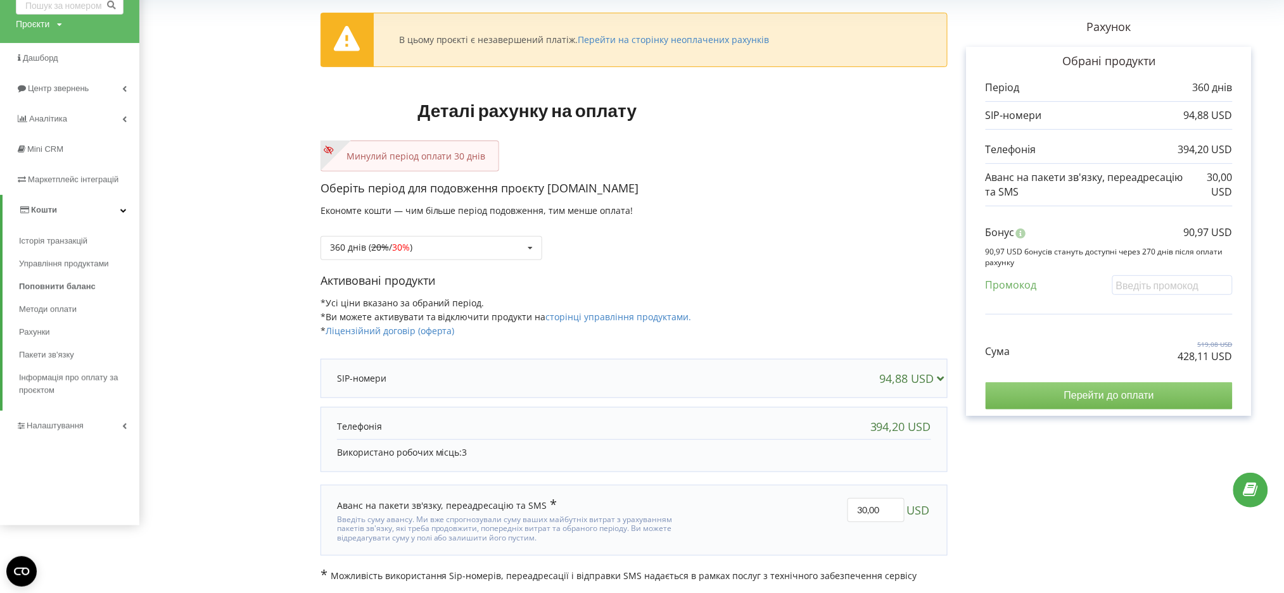
click at [1068, 398] on input "Перейти до оплати" at bounding box center [1109, 396] width 247 height 27
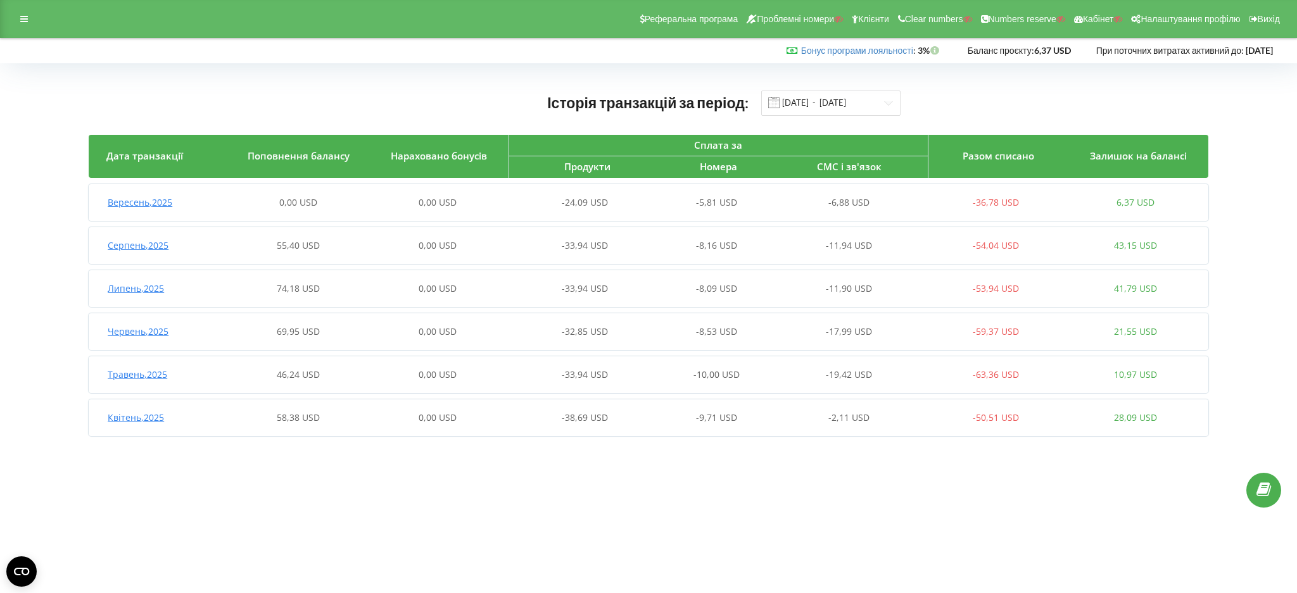
click at [349, 241] on div "55,40 USD" at bounding box center [298, 245] width 139 height 13
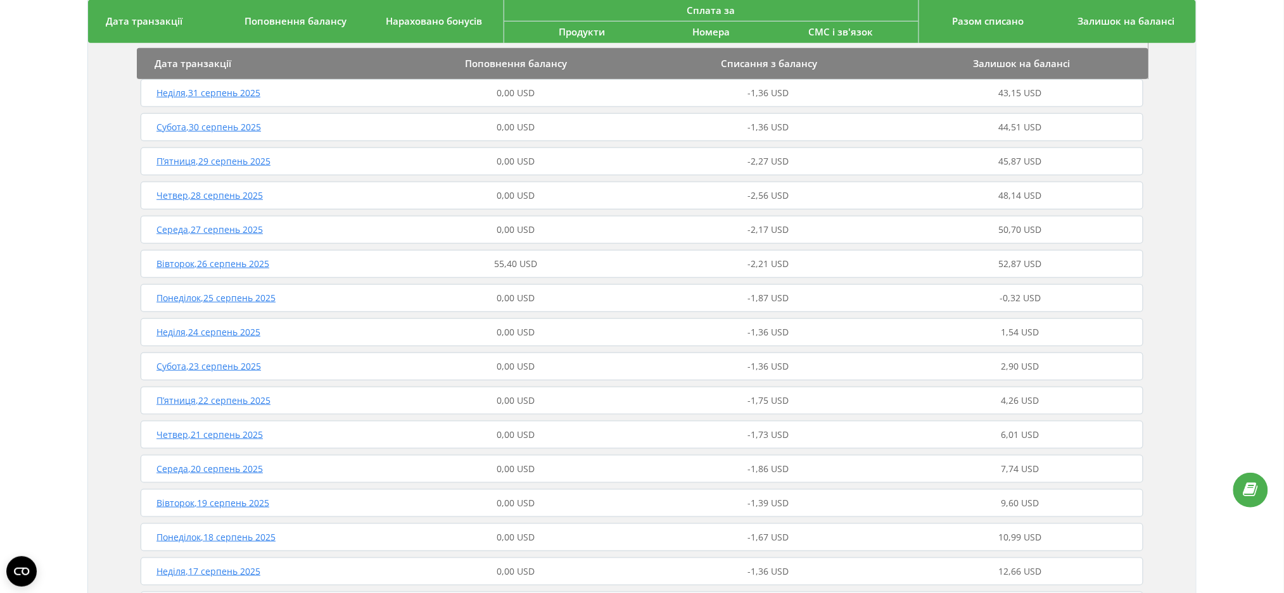
scroll to position [168, 0]
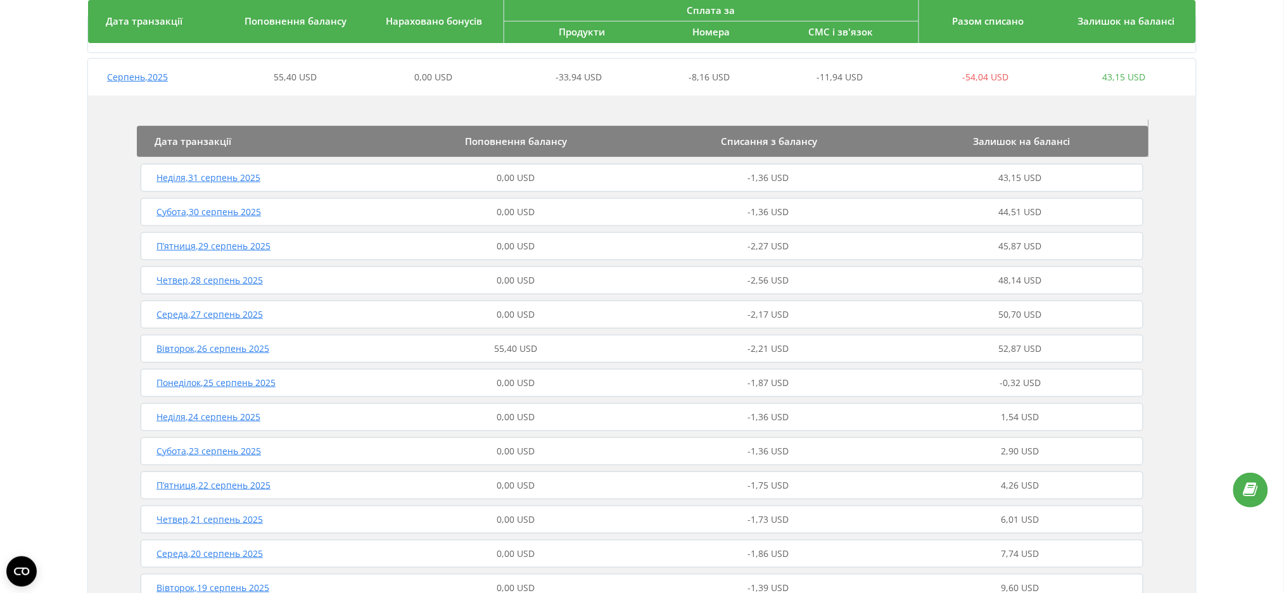
click at [509, 343] on span "55,40 USD" at bounding box center [515, 349] width 43 height 12
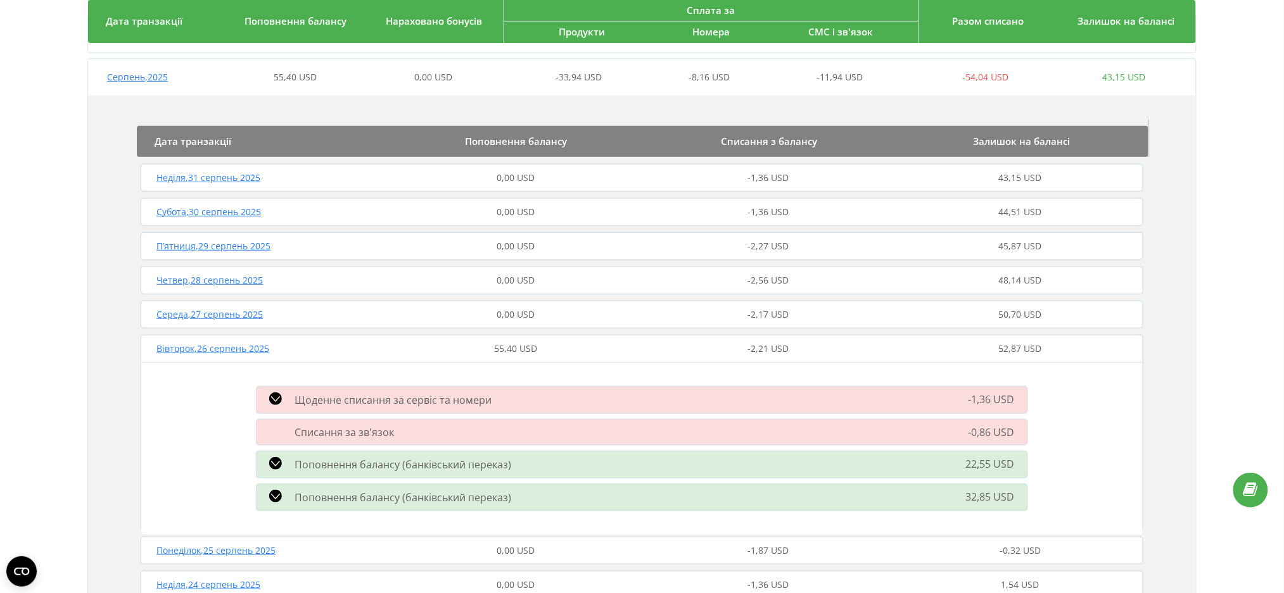
click at [348, 339] on div "Вівторок , 26 серпень 2025 55,40 USD -2,21 USD 52,87 USD" at bounding box center [641, 349] width 1009 height 30
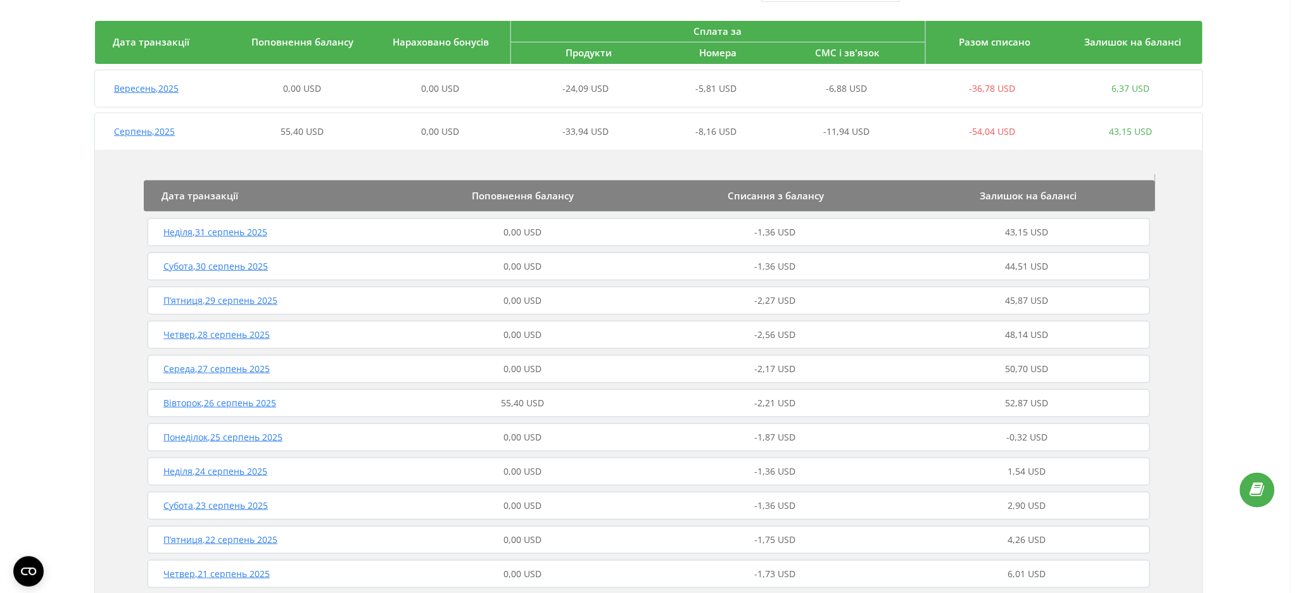
scroll to position [0, 0]
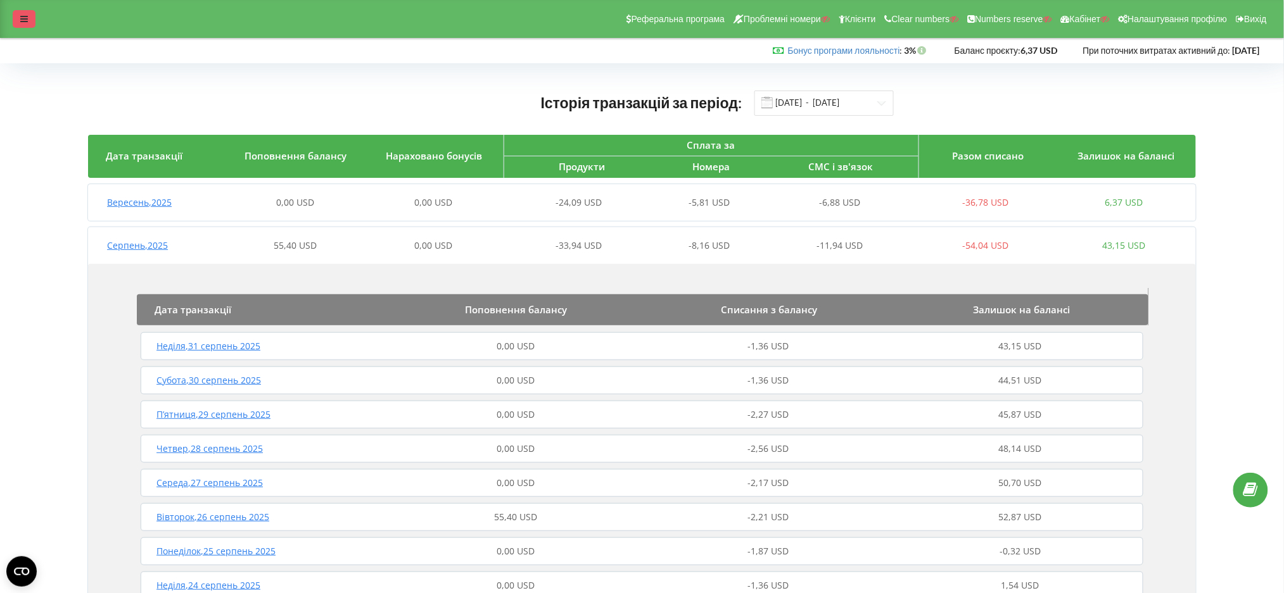
click at [13, 21] on div at bounding box center [24, 19] width 23 height 18
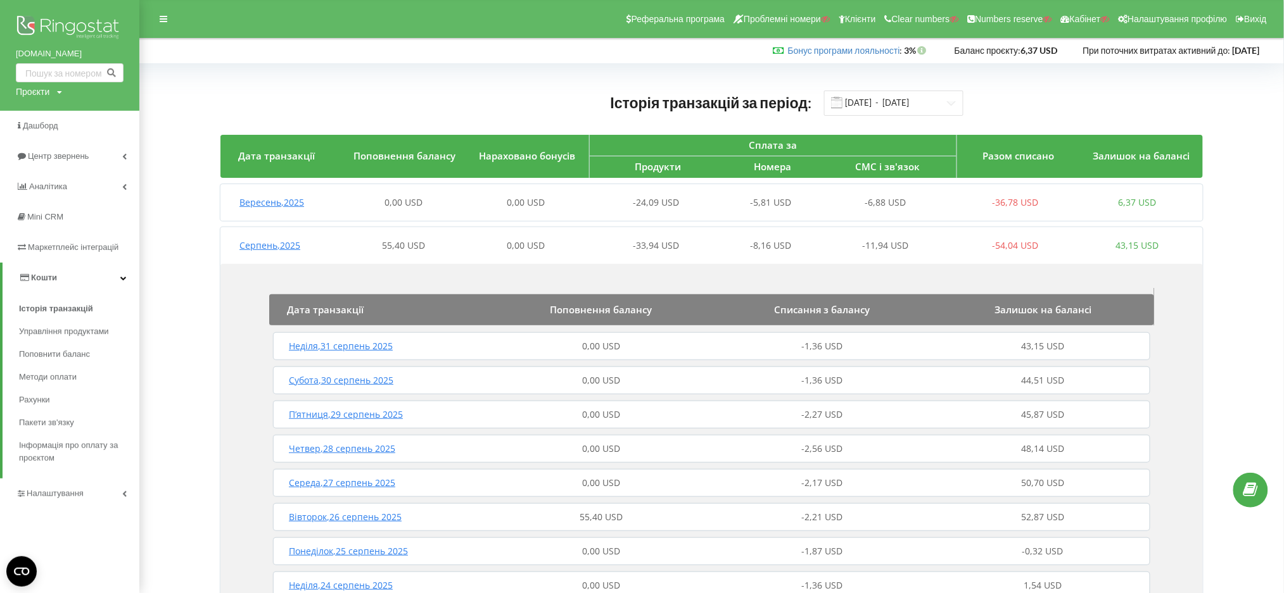
click at [570, 243] on div "0,00 USD" at bounding box center [526, 245] width 122 height 13
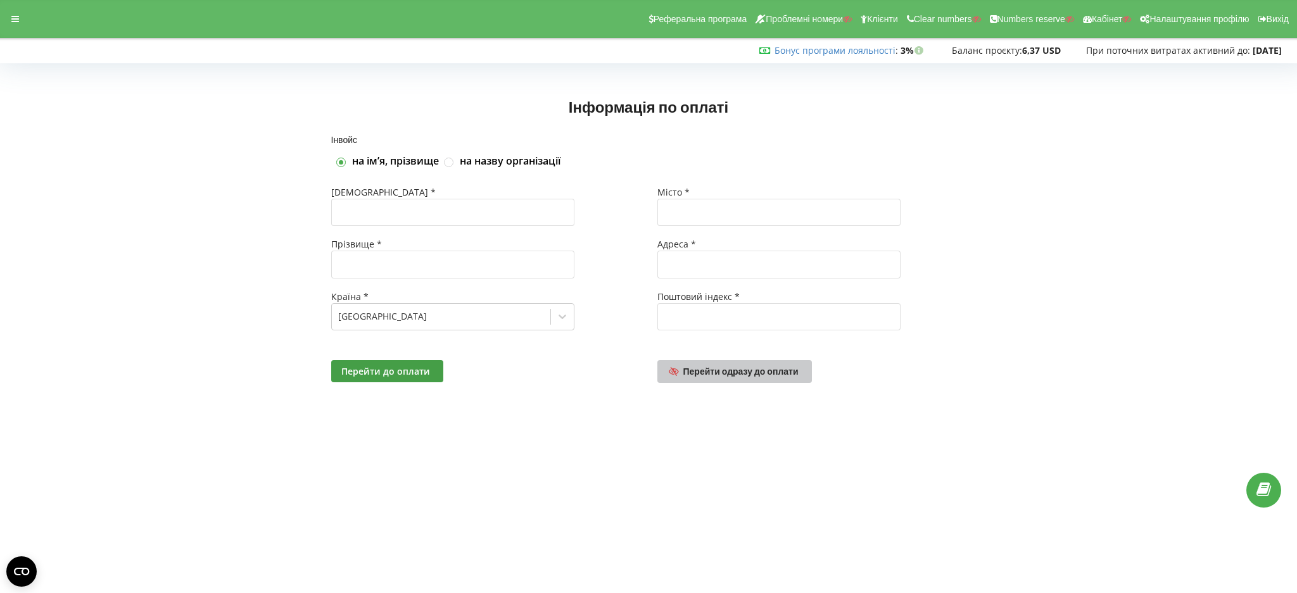
click at [689, 372] on span "Перейти одразу до оплати" at bounding box center [740, 371] width 115 height 11
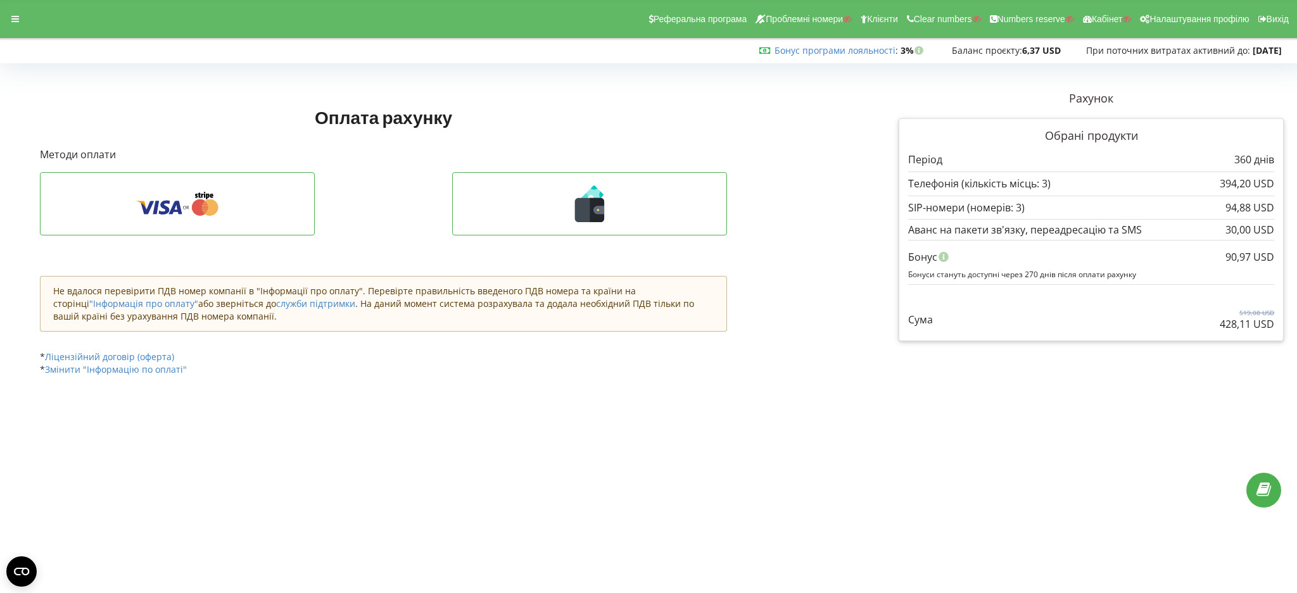
drag, startPoint x: 1200, startPoint y: 331, endPoint x: 1296, endPoint y: 331, distance: 95.6
click at [1296, 331] on div "Оплата обробляється платіжною системою. Зазвичай це займає декілька хвилин. При…" at bounding box center [648, 228] width 1297 height 348
copy p "428,11 USD"
click at [585, 193] on icon at bounding box center [590, 204] width 248 height 37
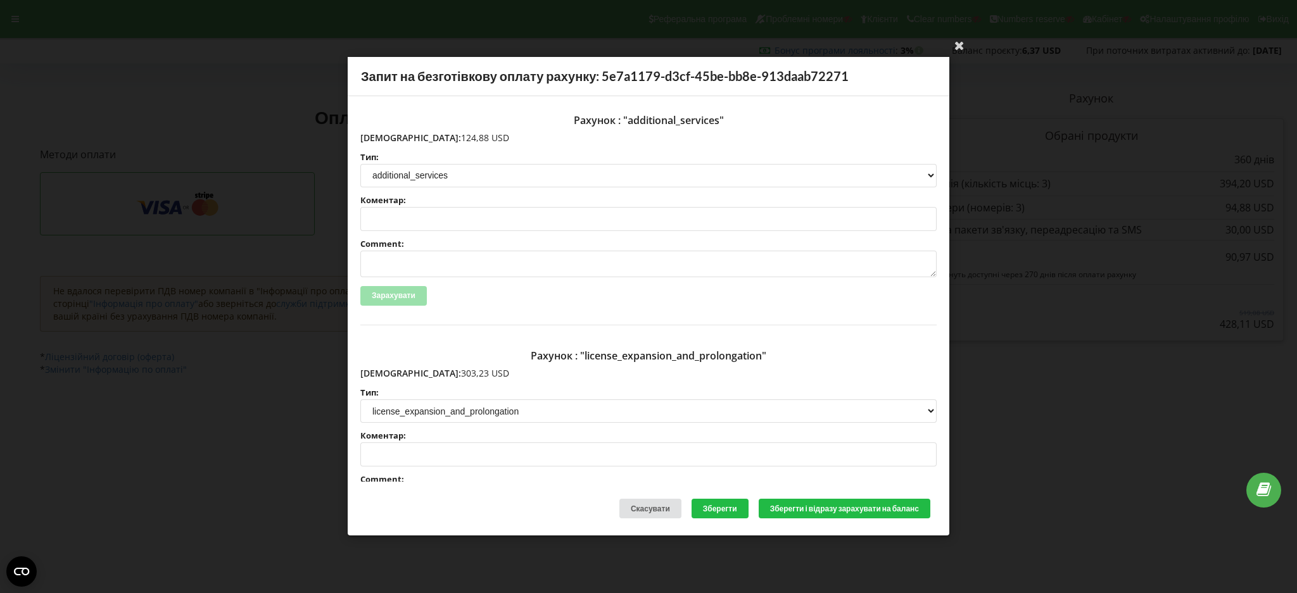
drag, startPoint x: 385, startPoint y: 135, endPoint x: 455, endPoint y: 135, distance: 69.7
click at [455, 135] on p "Сума: 124,88 USD" at bounding box center [648, 138] width 576 height 13
copy p "124,88 USD"
click at [488, 139] on p "Сума: 124,88 USD" at bounding box center [648, 138] width 576 height 13
drag, startPoint x: 390, startPoint y: 371, endPoint x: 443, endPoint y: 372, distance: 53.9
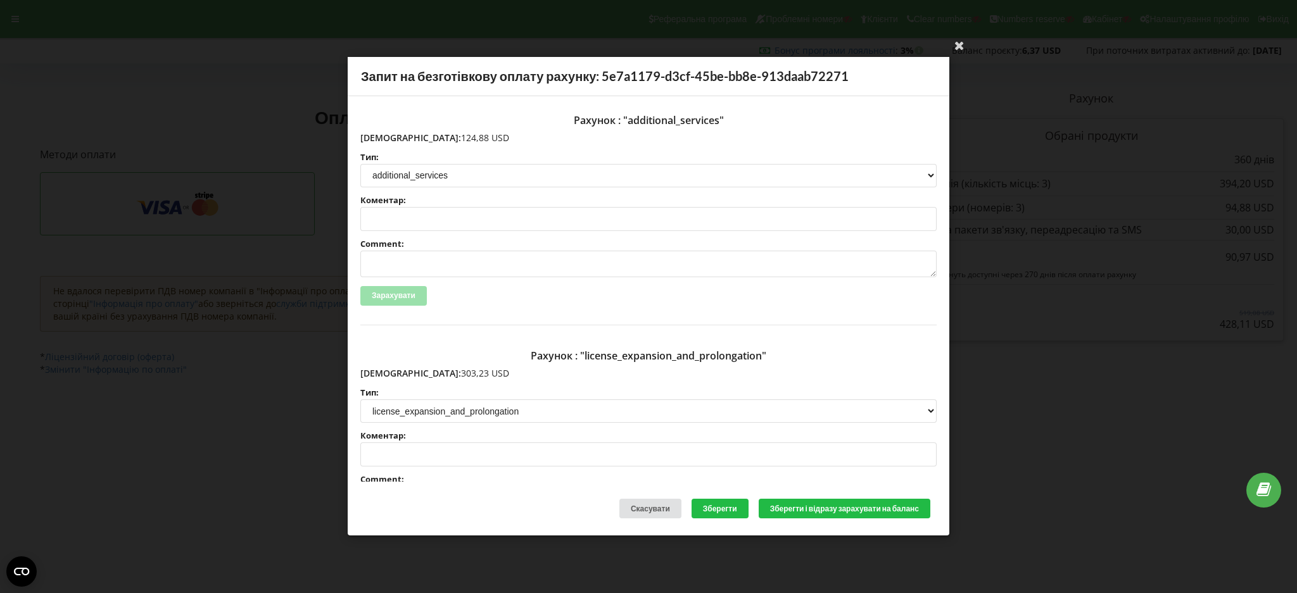
click at [443, 372] on p "Сума: 303,23 USD" at bounding box center [648, 373] width 576 height 13
copy p "303,23 USD"
drag, startPoint x: 388, startPoint y: 138, endPoint x: 447, endPoint y: 137, distance: 58.3
click at [447, 137] on p "Сума: 124,88 USD" at bounding box center [648, 138] width 576 height 13
copy p "124,88 USD"
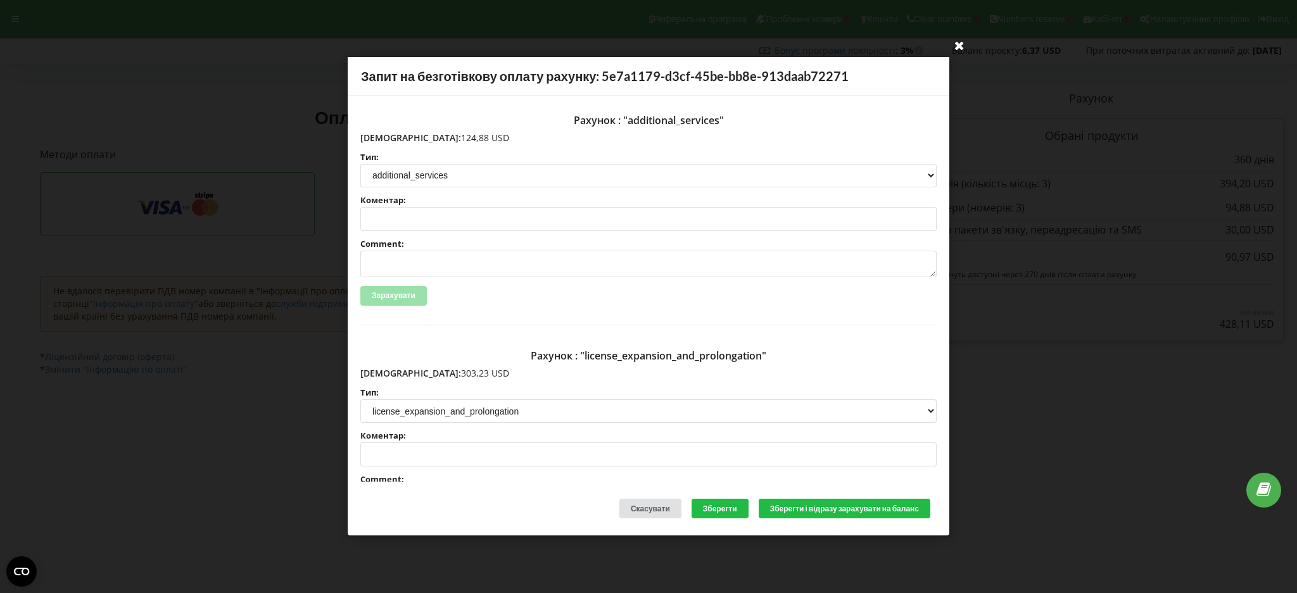
click at [959, 41] on icon at bounding box center [959, 45] width 20 height 20
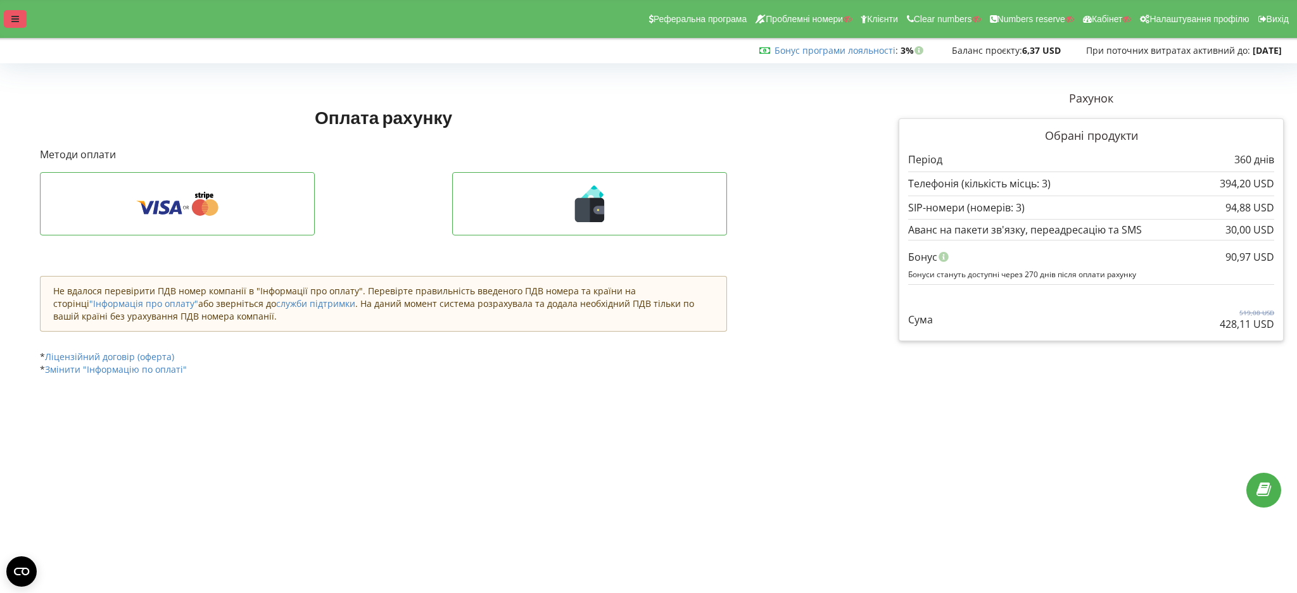
click at [8, 18] on div at bounding box center [15, 19] width 23 height 18
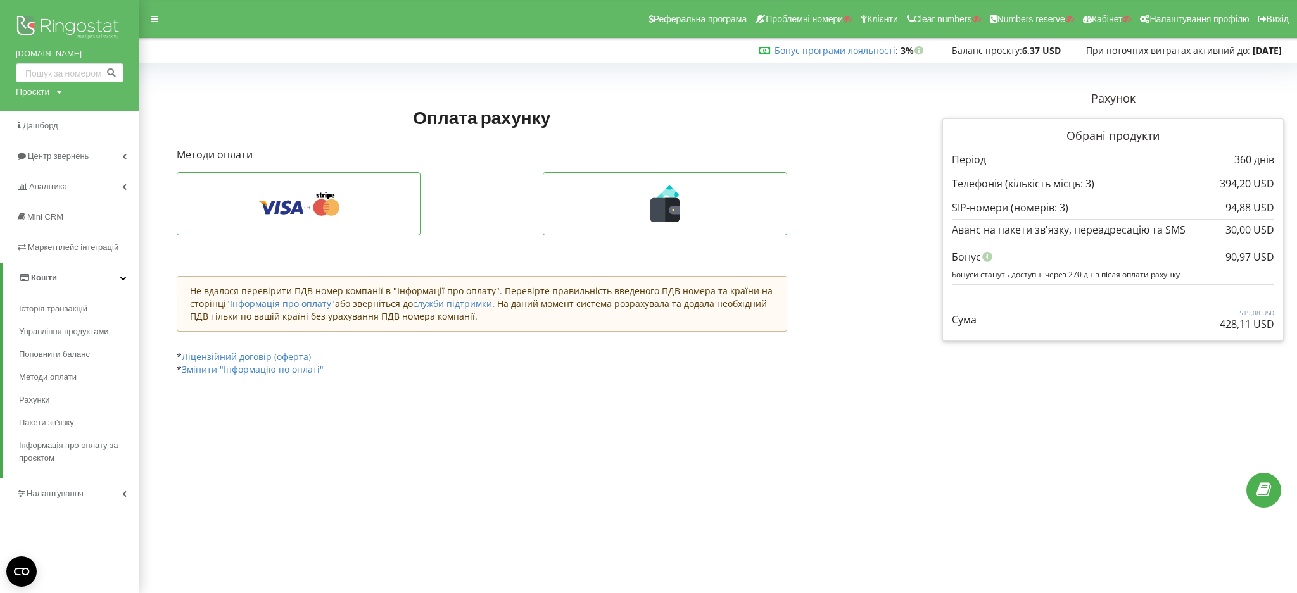
click at [32, 94] on div "Проєкти" at bounding box center [33, 92] width 34 height 13
click at [34, 117] on input "text" at bounding box center [54, 118] width 63 height 18
paste input "avtoradiator.com.ua"
type input "avtoradiator.com.ua"
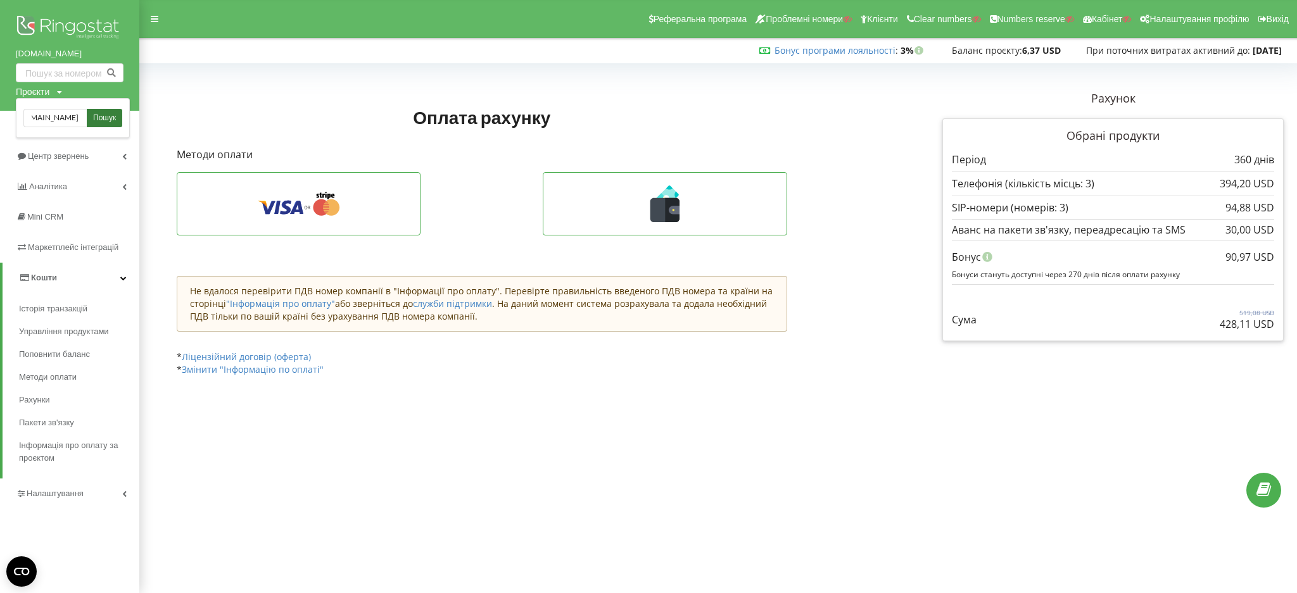
scroll to position [0, 0]
click at [100, 117] on span "Пошук" at bounding box center [104, 118] width 23 height 11
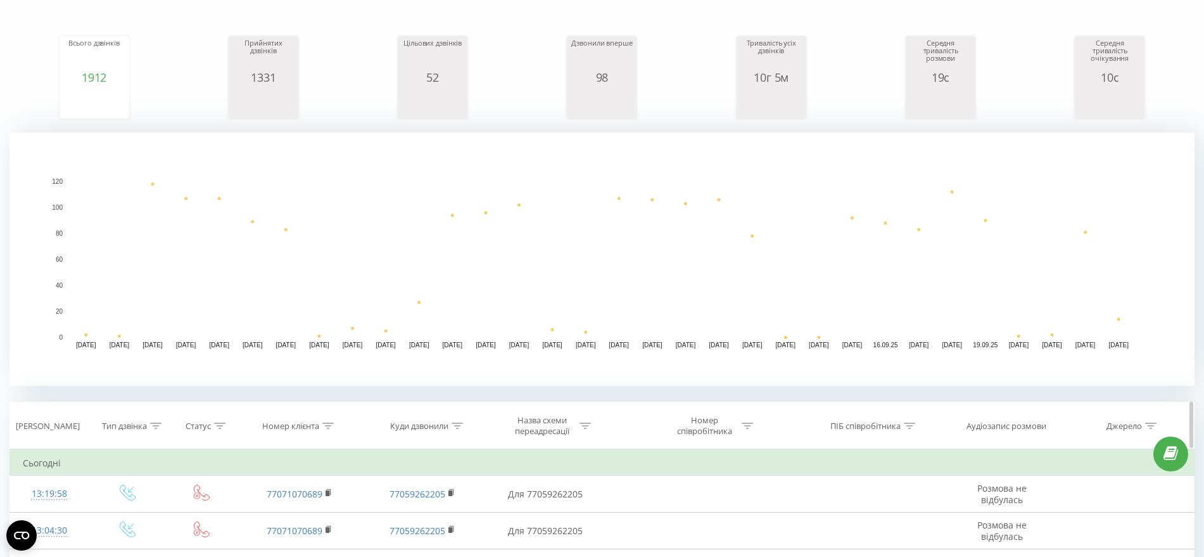
scroll to position [238, 0]
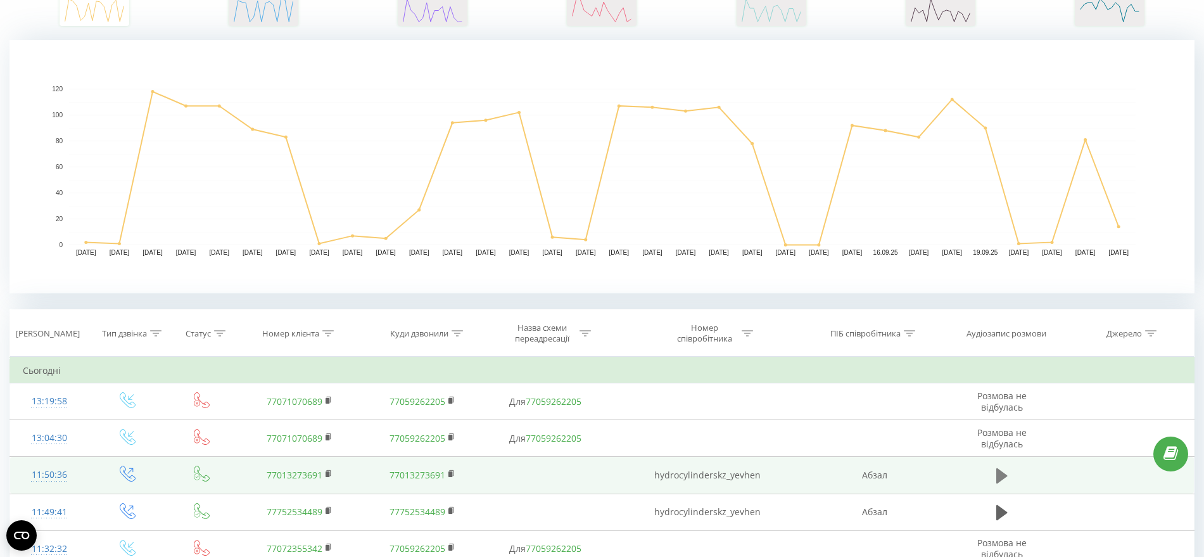
click at [999, 478] on icon at bounding box center [1001, 475] width 11 height 15
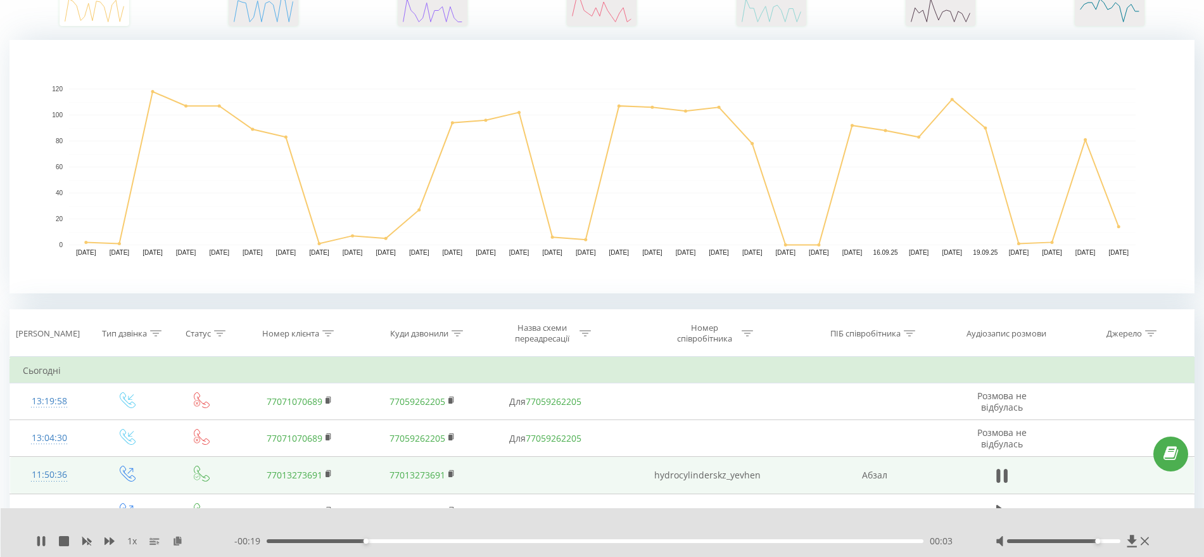
drag, startPoint x: 1084, startPoint y: 540, endPoint x: 1098, endPoint y: 544, distance: 14.6
click at [1098, 544] on div at bounding box center [1074, 541] width 156 height 13
click at [1002, 471] on icon at bounding box center [1001, 476] width 11 height 18
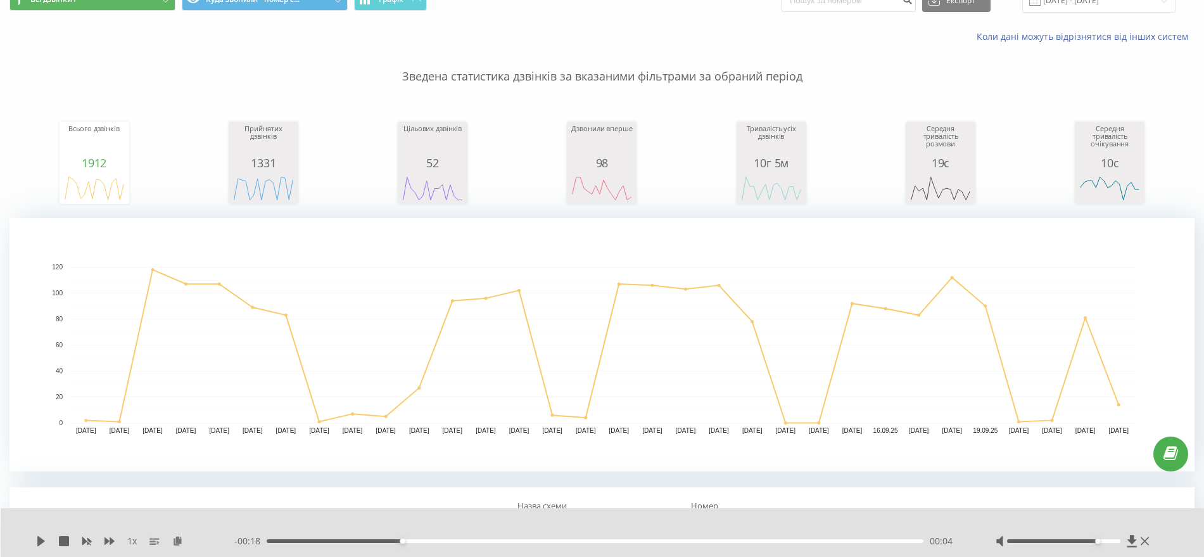
scroll to position [0, 0]
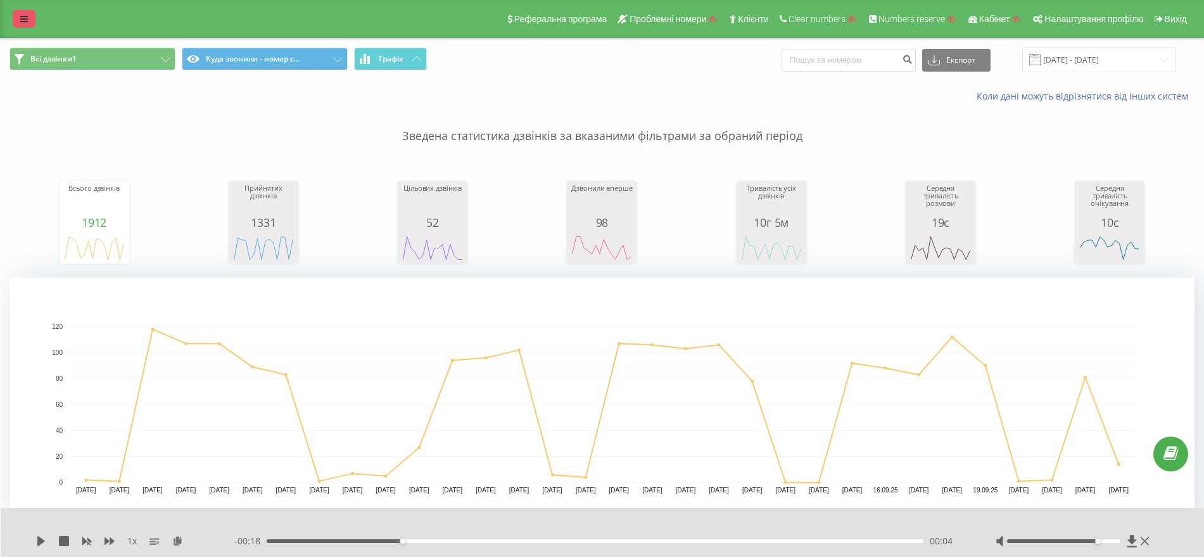
click at [28, 10] on link at bounding box center [24, 19] width 23 height 18
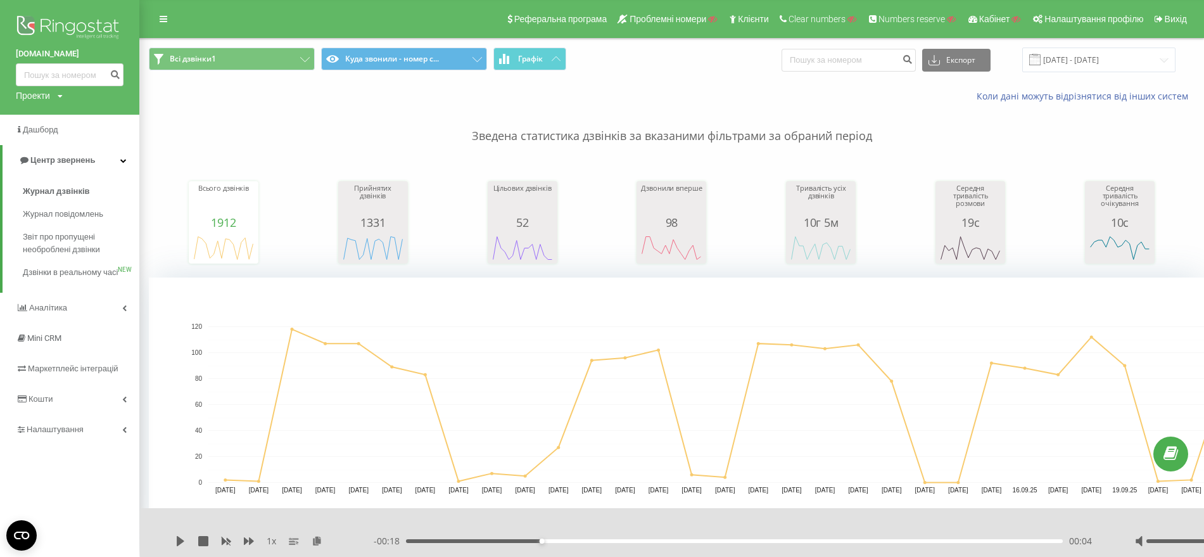
click at [34, 92] on div "Проекти" at bounding box center [33, 95] width 34 height 13
click at [43, 117] on input "text" at bounding box center [51, 115] width 63 height 18
paste input "[DOMAIN_NAME]"
type input "[DOMAIN_NAME]"
click at [109, 120] on link "Пошук" at bounding box center [101, 115] width 37 height 18
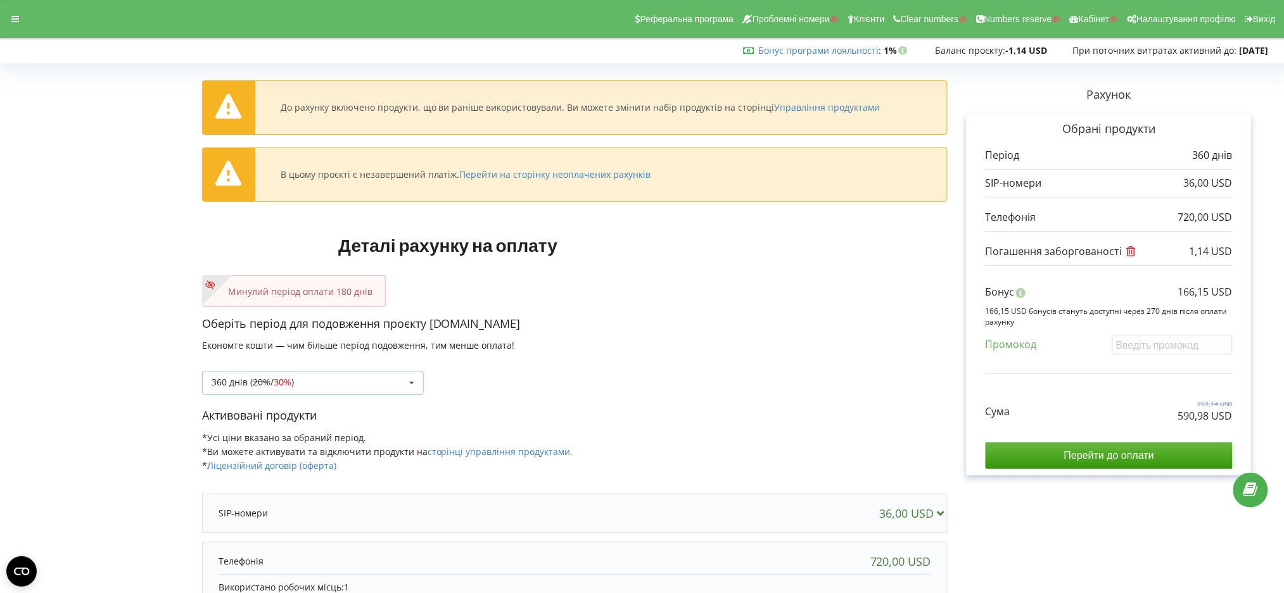
click at [338, 378] on div "360 днів ( 20% / 30% ) Поповнити баланс без подовження 20%" at bounding box center [313, 383] width 222 height 24
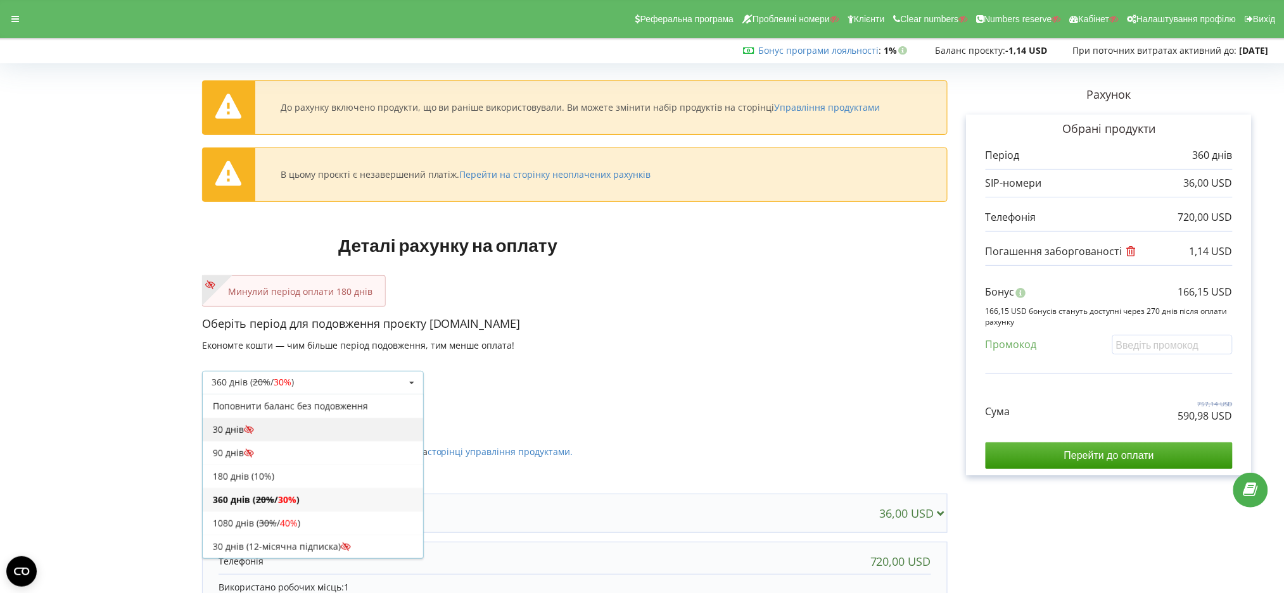
click at [304, 431] on div "30 днів" at bounding box center [313, 429] width 220 height 23
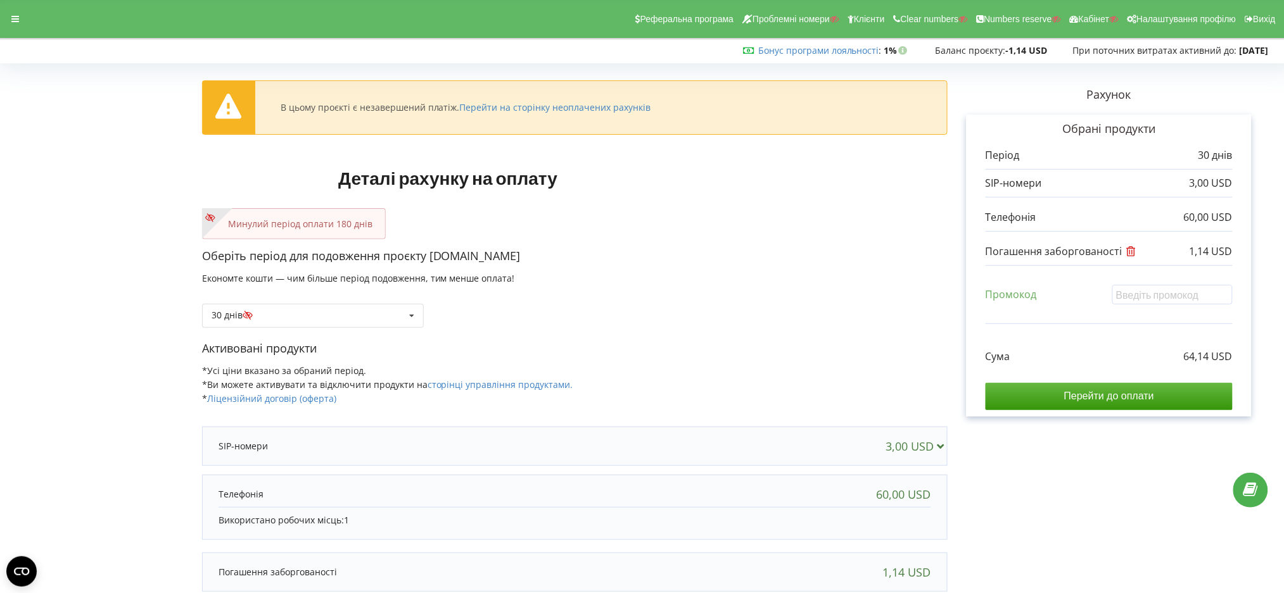
click at [1169, 504] on div "Рахунок Обрані продукти Період 30 днів 3,00 USD" at bounding box center [1109, 385] width 323 height 635
click at [1074, 395] on input "Перейти до оплати" at bounding box center [1109, 396] width 247 height 27
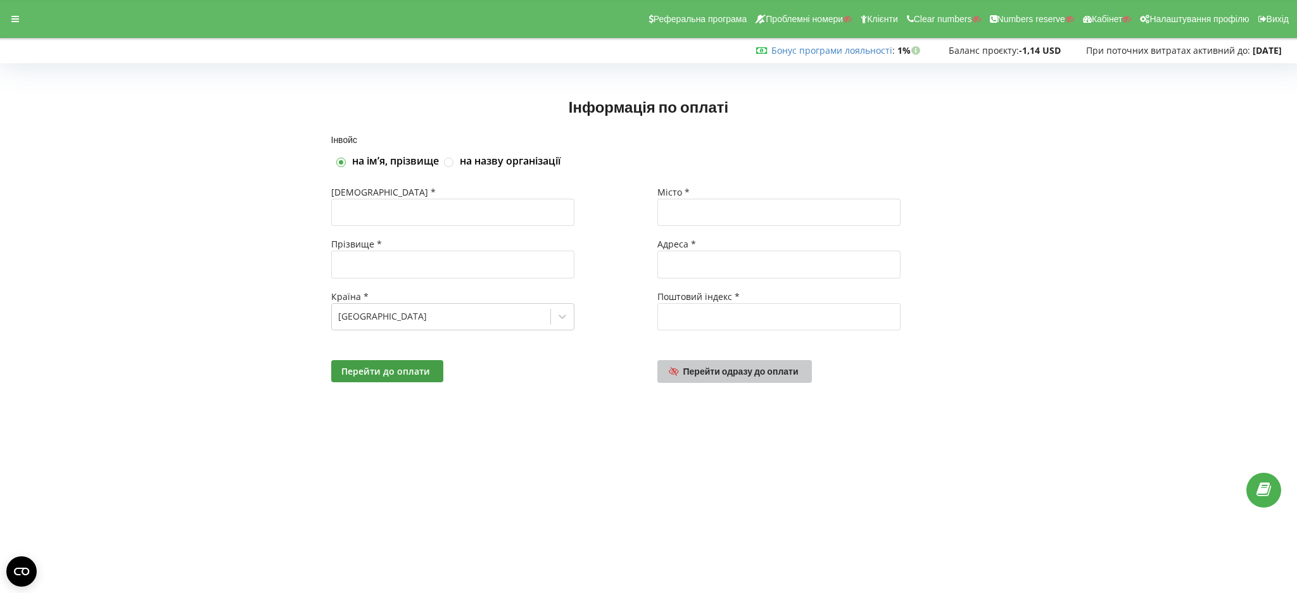
click at [720, 368] on span "Перейти одразу до оплати" at bounding box center [740, 371] width 115 height 11
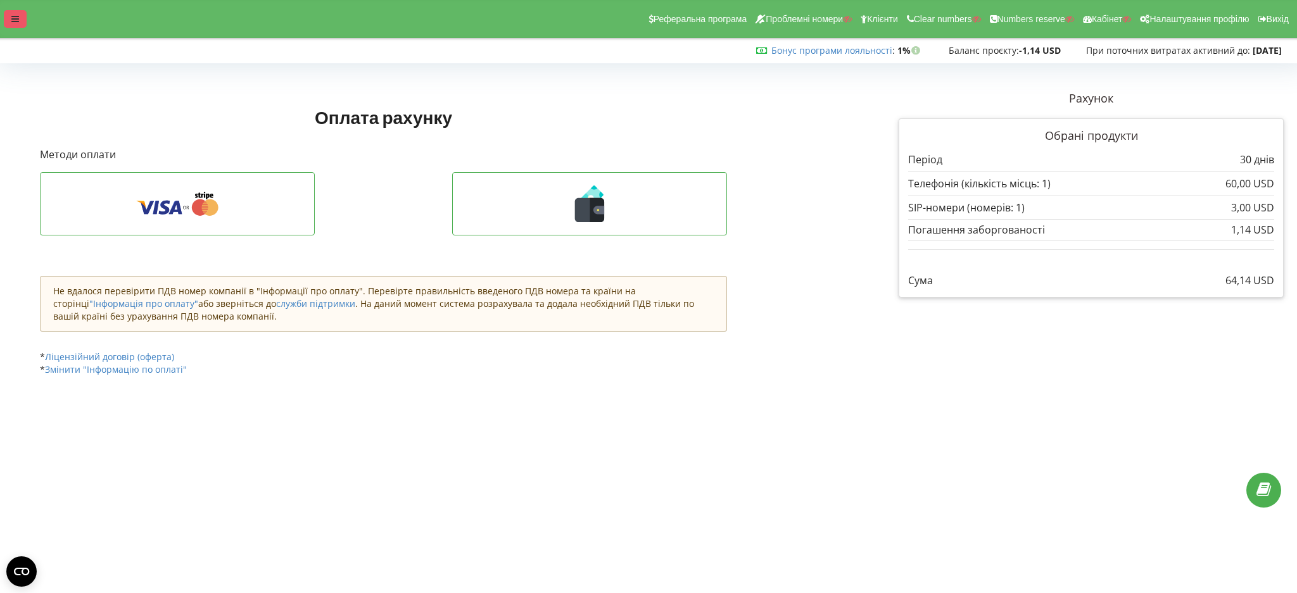
click at [11, 24] on div at bounding box center [15, 19] width 23 height 18
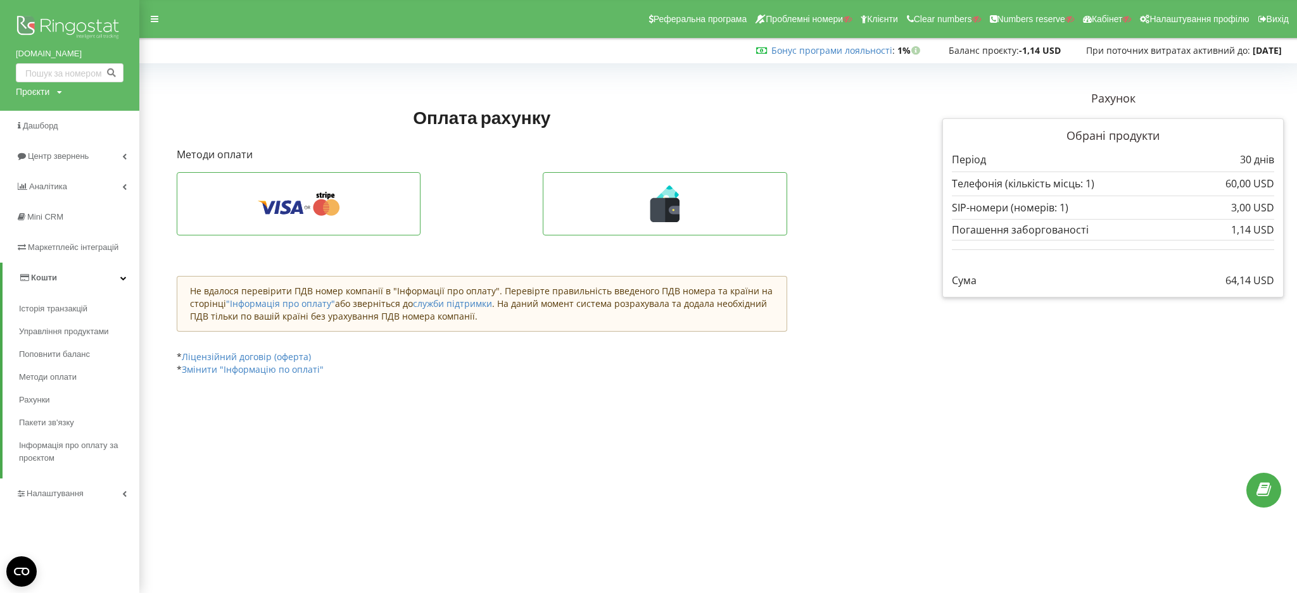
click at [105, 279] on link "Кошти" at bounding box center [71, 278] width 137 height 30
click at [113, 277] on link "Кошти" at bounding box center [69, 278] width 139 height 30
click at [43, 402] on span "Рахунки" at bounding box center [36, 400] width 34 height 13
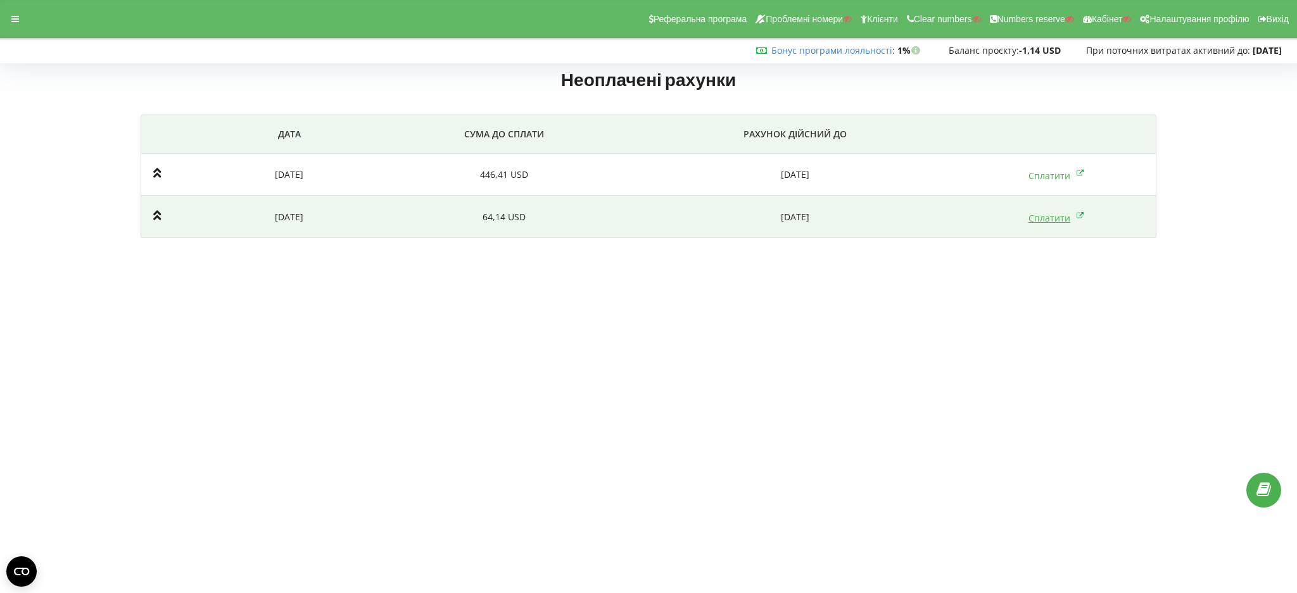
click at [1046, 221] on link "Сплатити" at bounding box center [1057, 218] width 56 height 12
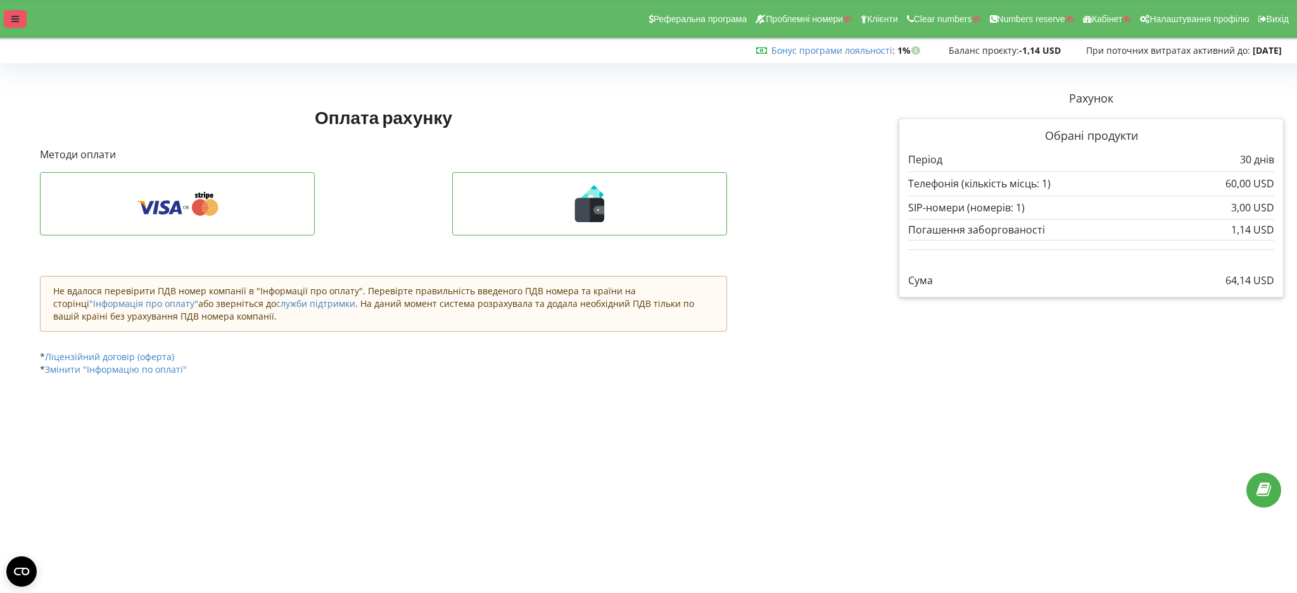
click at [23, 15] on div at bounding box center [15, 19] width 23 height 18
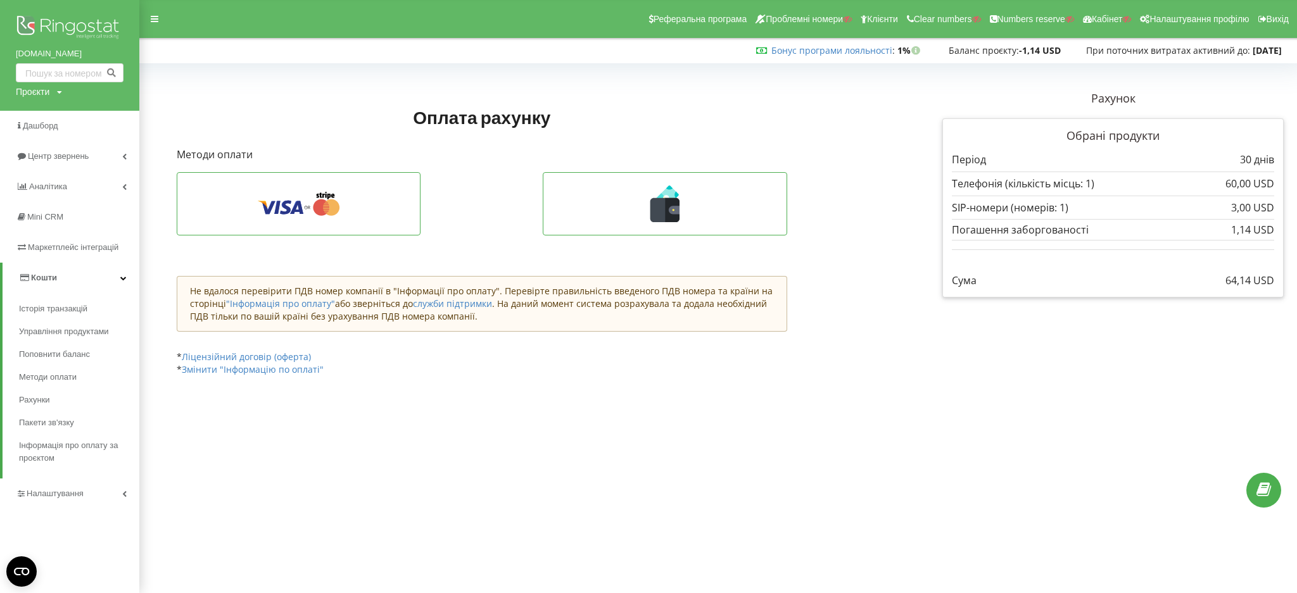
drag, startPoint x: 27, startPoint y: 87, endPoint x: 39, endPoint y: 109, distance: 25.2
click at [27, 88] on div "Проєкти" at bounding box center [33, 92] width 34 height 13
click at [43, 117] on input "text" at bounding box center [54, 118] width 63 height 18
paste input "[DOMAIN_NAME]"
type input "[DOMAIN_NAME]"
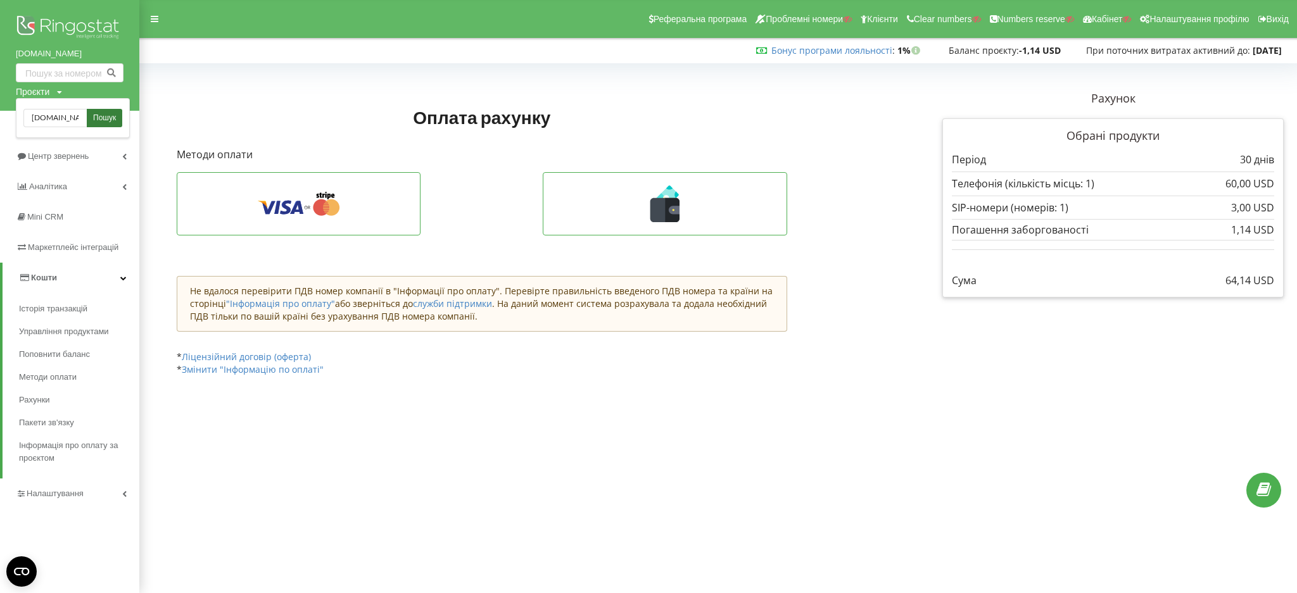
click at [97, 117] on span "Пошук" at bounding box center [104, 118] width 23 height 11
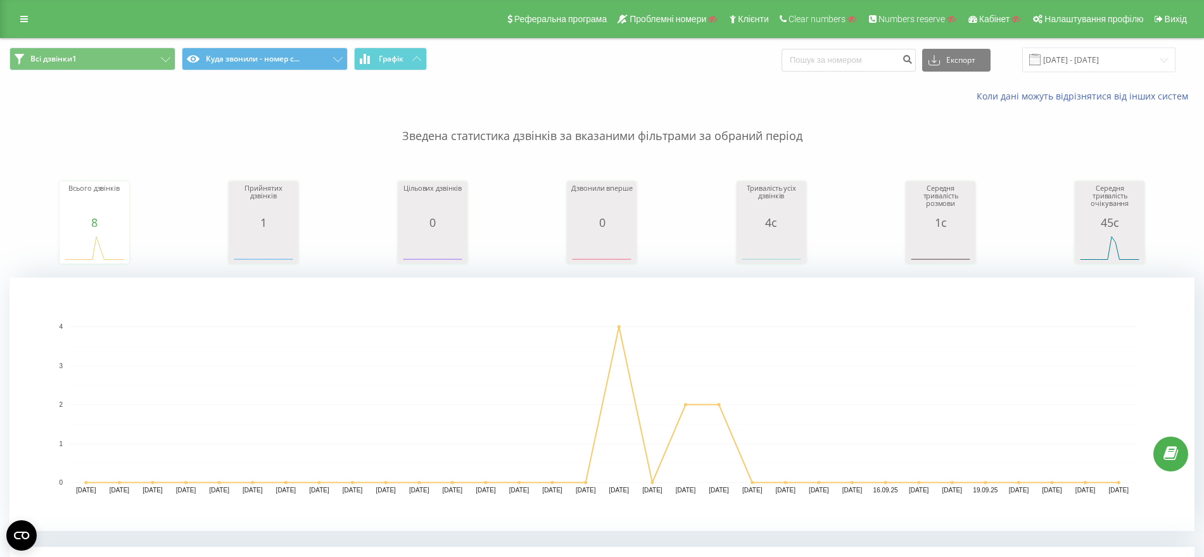
click at [22, 5] on div "Реферальна програма Проблемні номери Клієнти Clear numbers Numbers reserve Кабі…" at bounding box center [602, 19] width 1204 height 38
click at [23, 16] on icon at bounding box center [24, 19] width 8 height 9
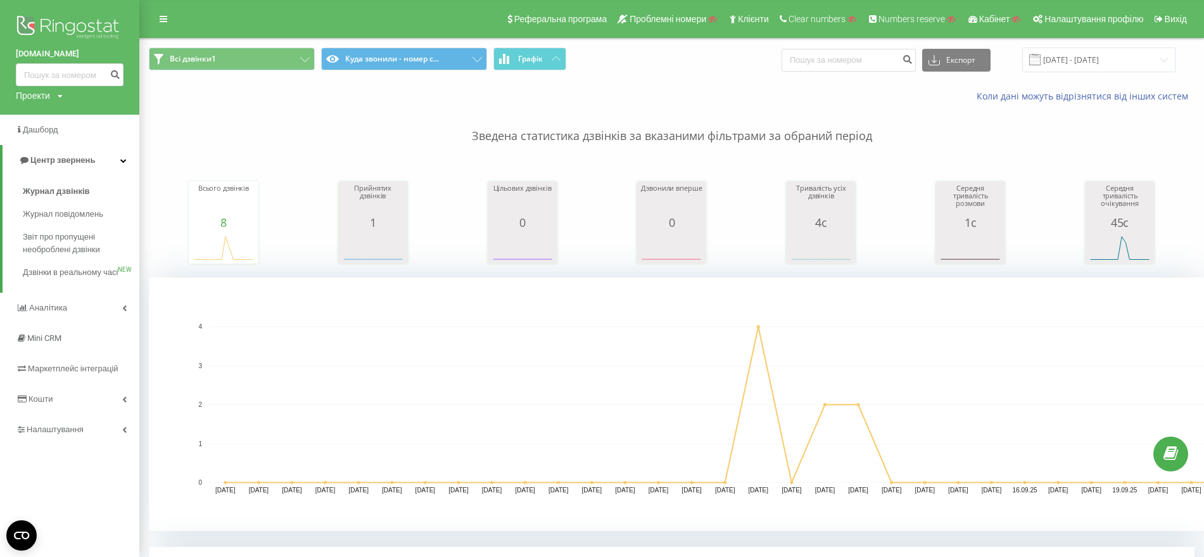
drag, startPoint x: 30, startPoint y: 96, endPoint x: 43, endPoint y: 124, distance: 30.0
click at [30, 96] on div "Проекти" at bounding box center [33, 95] width 34 height 13
click at [43, 127] on div "Пошук" at bounding box center [70, 115] width 108 height 26
drag, startPoint x: 39, startPoint y: 115, endPoint x: 51, endPoint y: 118, distance: 12.4
click at [39, 114] on input "text" at bounding box center [51, 115] width 63 height 18
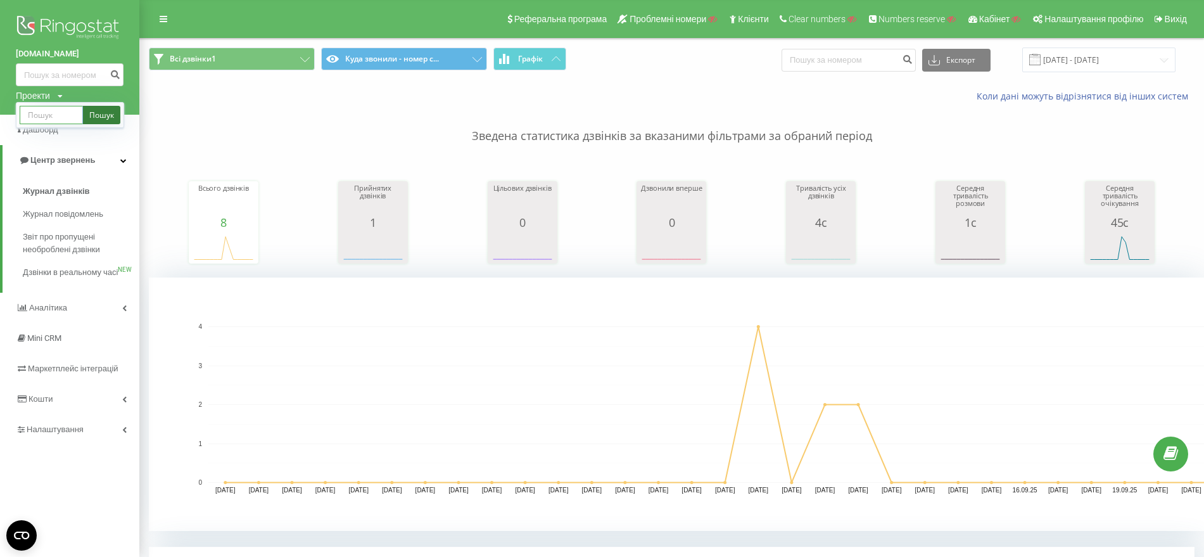
paste input "resteq.ua"
type input "resteq.ua"
click at [105, 116] on link "Пошук" at bounding box center [101, 115] width 37 height 18
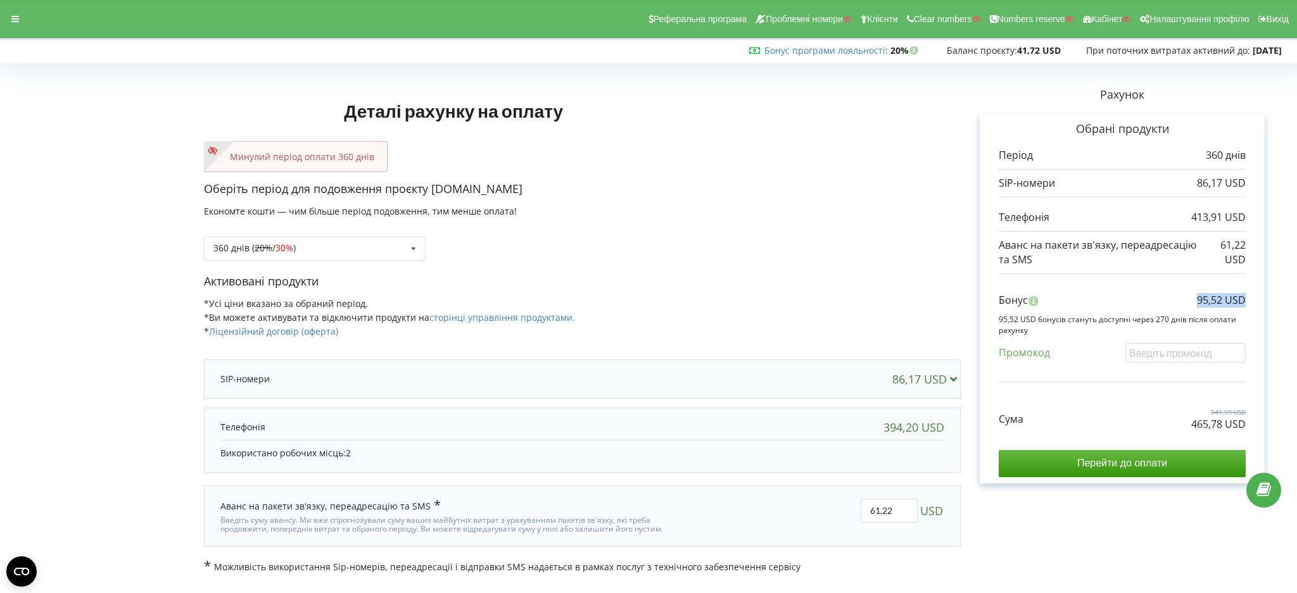
drag, startPoint x: 1188, startPoint y: 301, endPoint x: 1245, endPoint y: 301, distance: 57.0
click at [1245, 301] on div "Бонус 95,52 USD" at bounding box center [1122, 303] width 247 height 21
copy p "95,52 USD"
drag, startPoint x: 1189, startPoint y: 424, endPoint x: 1248, endPoint y: 428, distance: 58.4
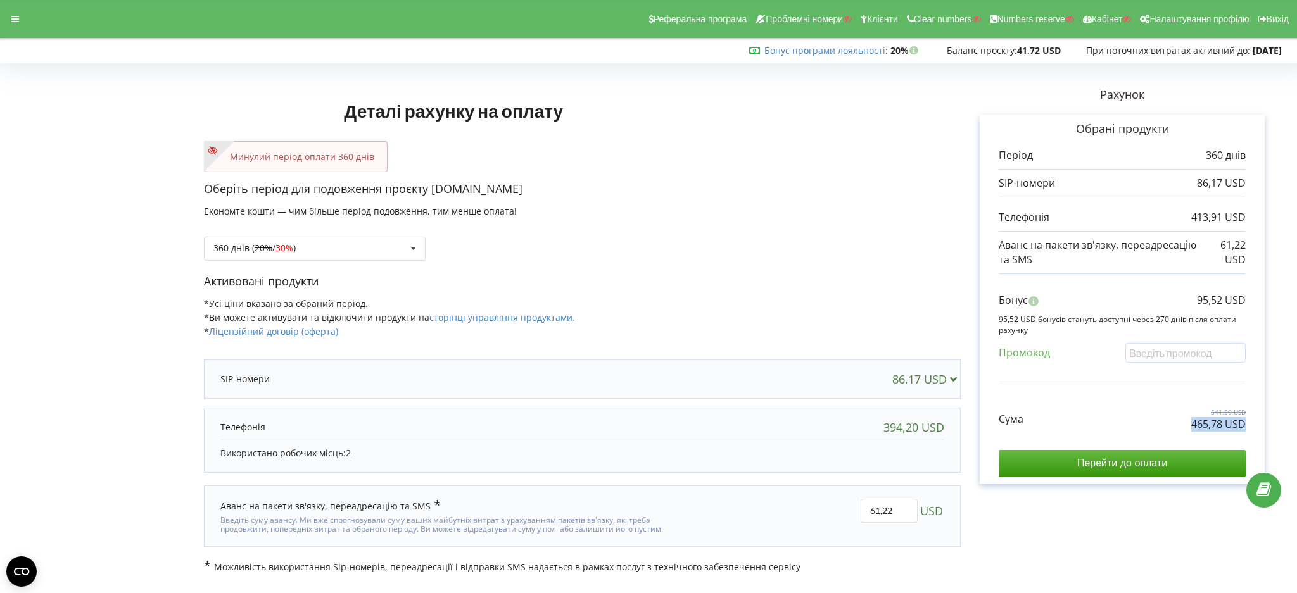
click at [1248, 428] on div "Обрані продукти Період 360 днів 86,17 USD 413,91 USD 61,22 USD" at bounding box center [1122, 299] width 285 height 369
copy p "465,78 USD"
drag, startPoint x: 41, startPoint y: 132, endPoint x: 5, endPoint y: 66, distance: 75.1
click at [39, 126] on form "Деталі рахунку на оплату Минулий період оплати 360 днів Оберіть період для подо…" at bounding box center [648, 321] width 1271 height 506
click at [13, 16] on icon at bounding box center [15, 19] width 8 height 9
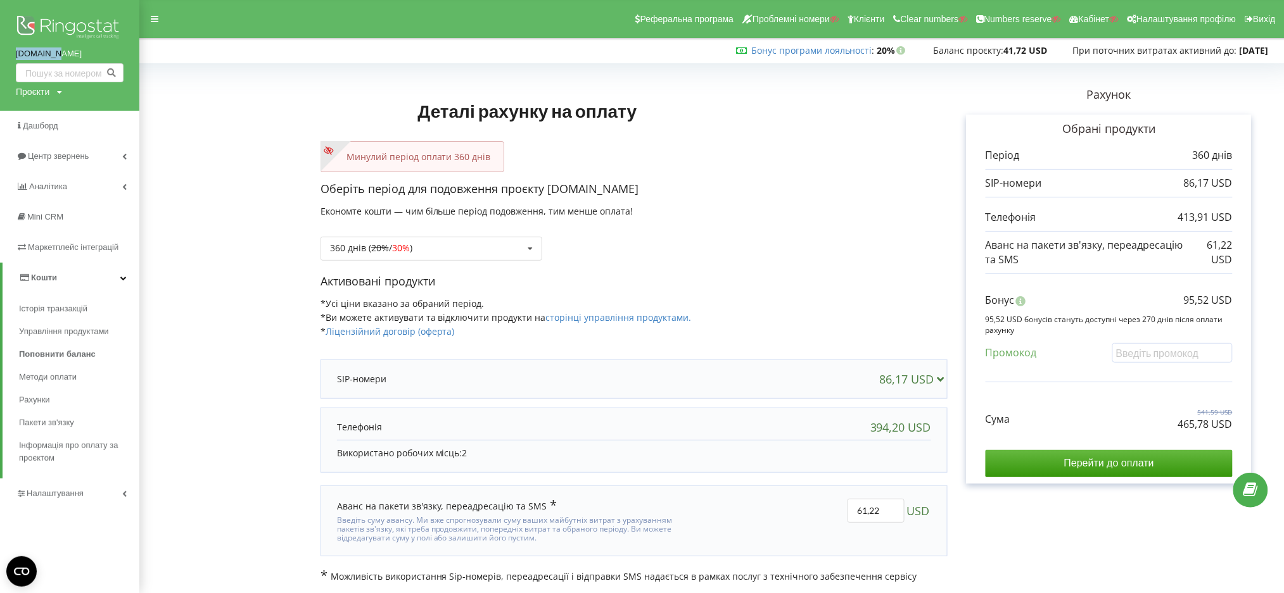
drag, startPoint x: 10, startPoint y: 55, endPoint x: 94, endPoint y: 71, distance: 85.1
click at [73, 50] on div "resteq.ua Проєкти Пошук" at bounding box center [69, 55] width 139 height 111
copy link "resteq.ua"
click at [25, 92] on div "Проєкти" at bounding box center [33, 92] width 34 height 13
drag, startPoint x: 26, startPoint y: 112, endPoint x: 42, endPoint y: 115, distance: 16.8
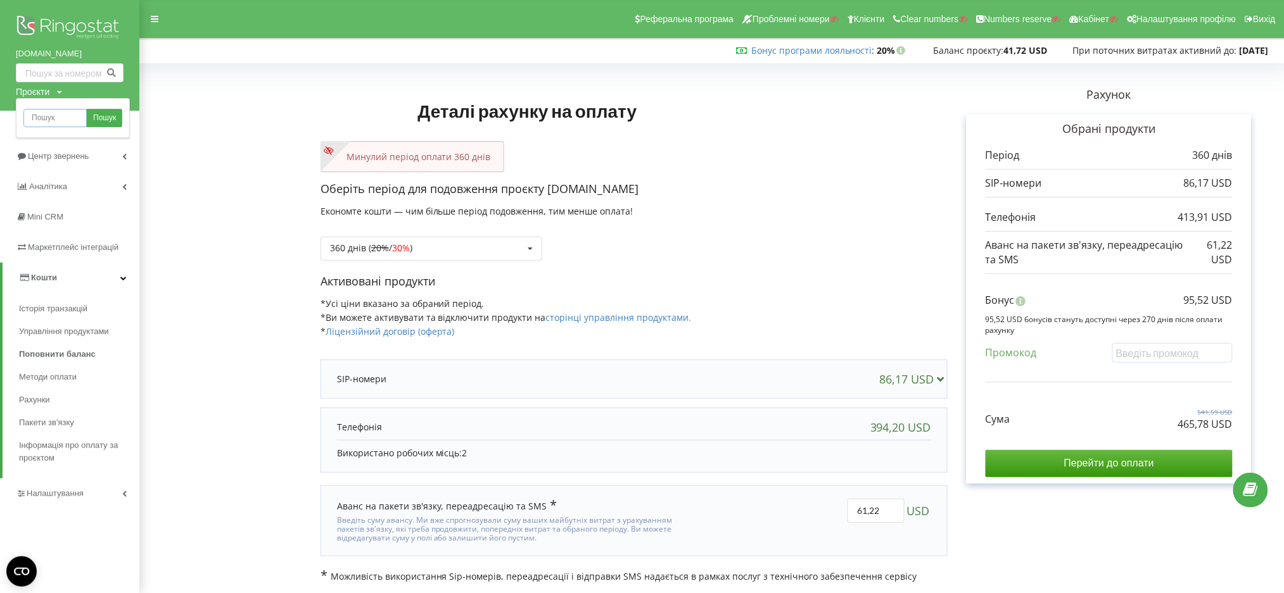
click at [27, 113] on input "text" at bounding box center [54, 118] width 63 height 18
paste input "[DOMAIN_NAME]"
type input "electronica.net.ua"
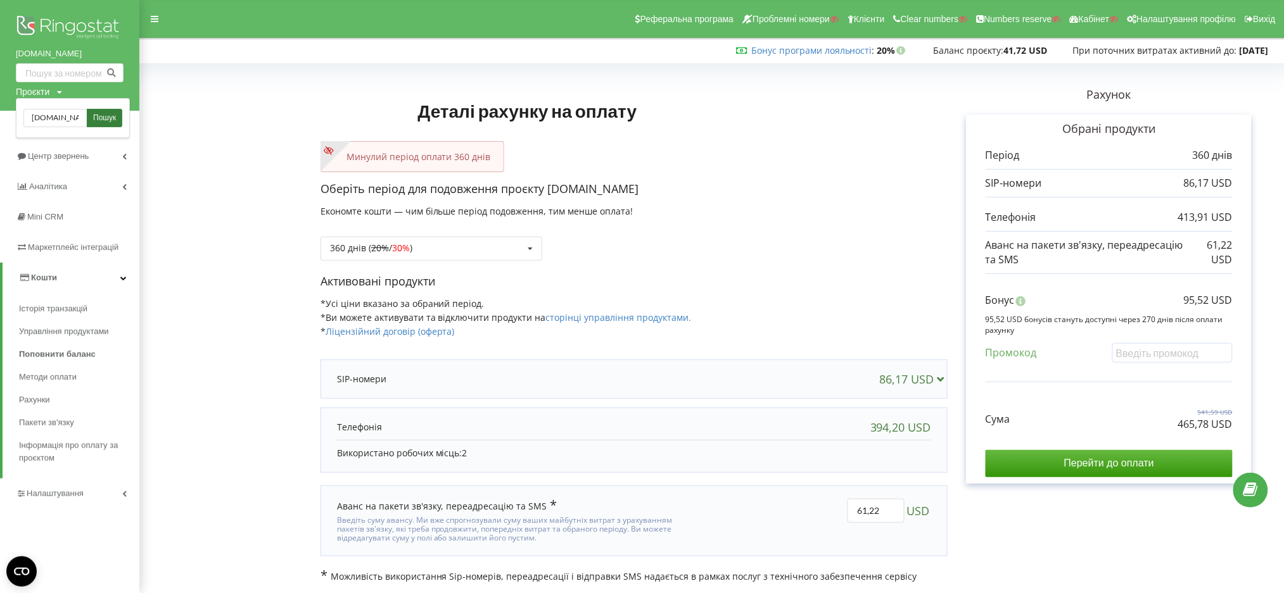
click at [103, 119] on span "Пошук" at bounding box center [104, 118] width 23 height 11
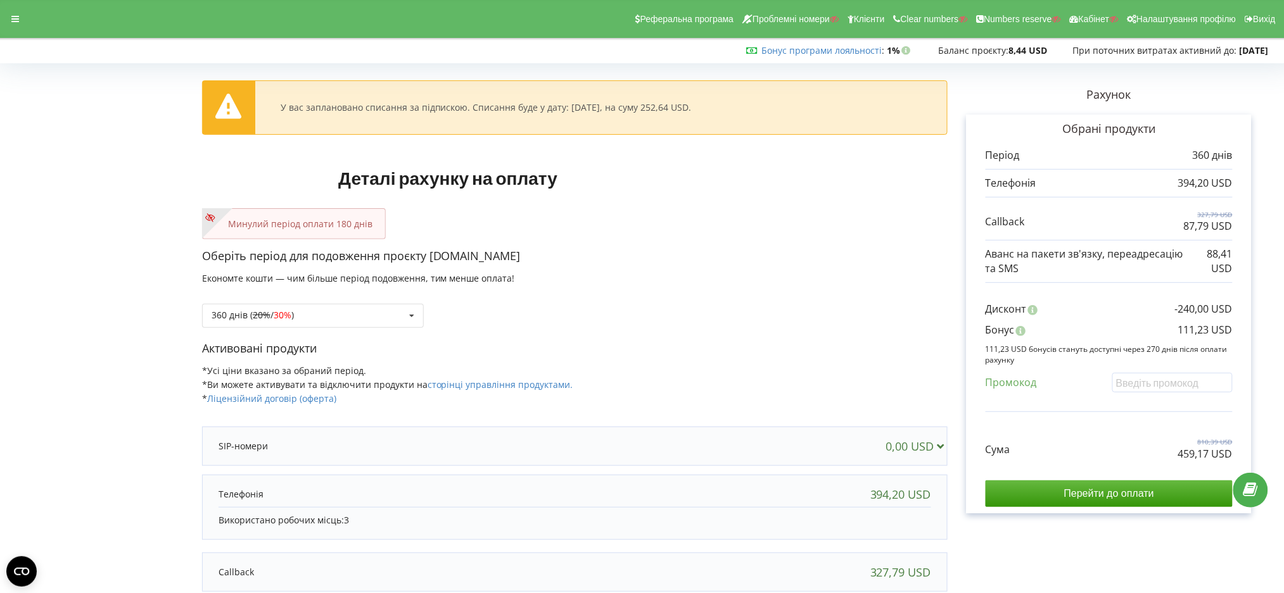
click at [17, 301] on form "У вас заплановано списання за підпискою. Списання буде у дату: [DATE], на суму …" at bounding box center [641, 385] width 1257 height 635
click at [7, 18] on div at bounding box center [15, 19] width 23 height 18
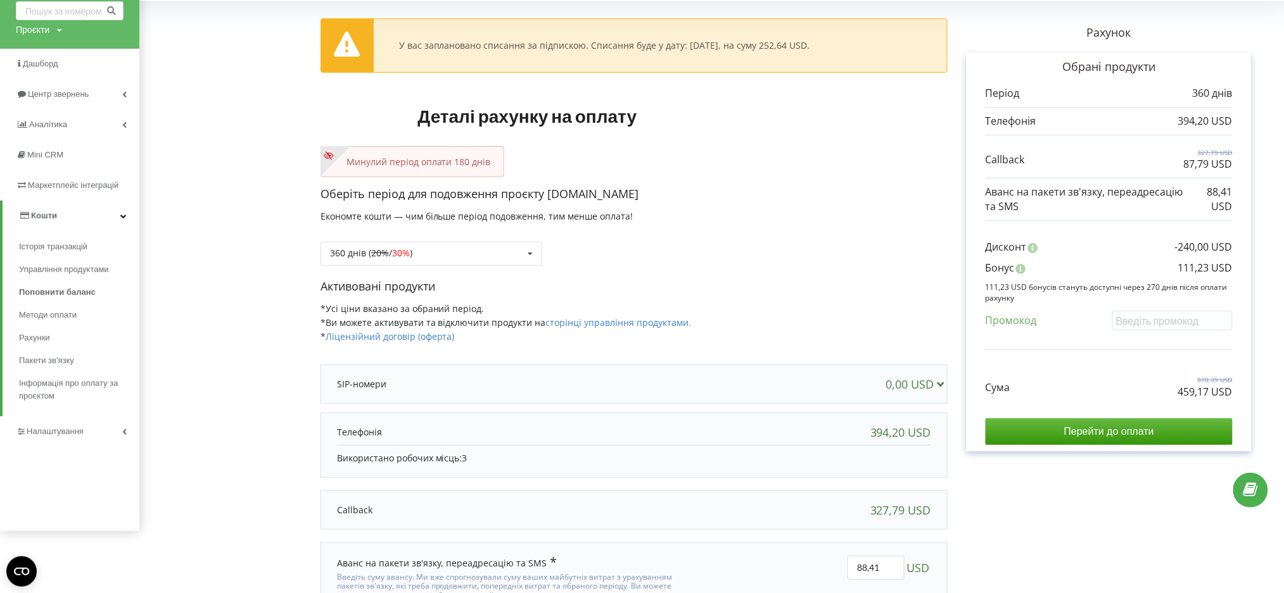
scroll to position [120, 0]
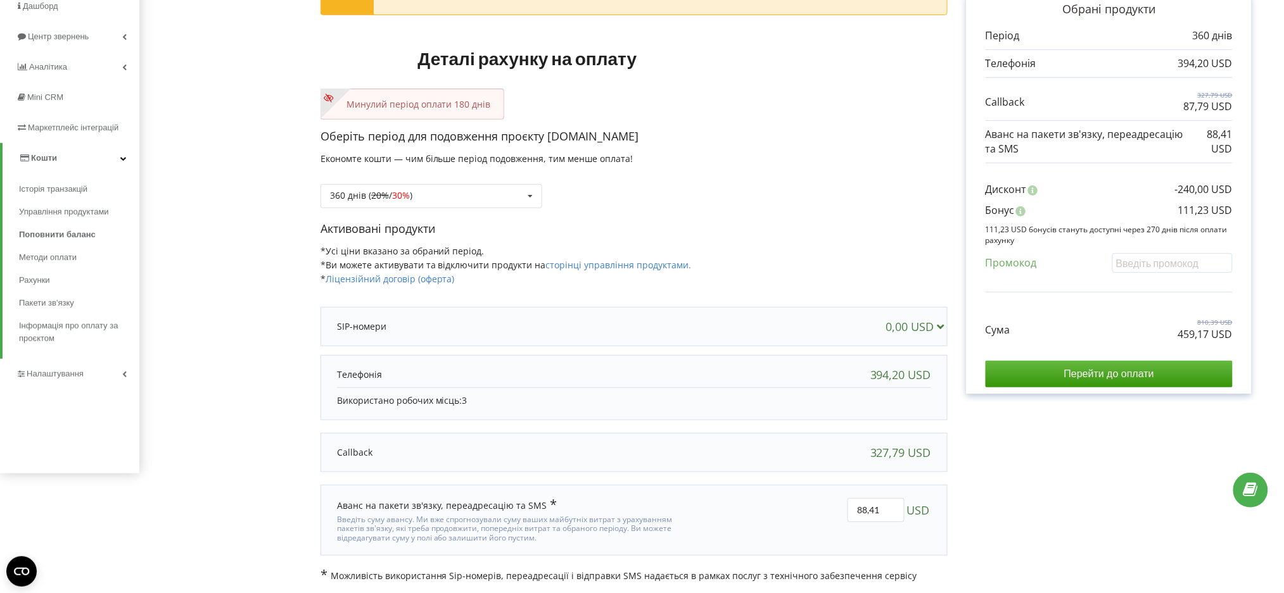
click at [1030, 510] on div "Рахунок Обрані продукти Період 360 днів 394,20 USD 327,79 USD 87,79 USD" at bounding box center [1109, 265] width 323 height 635
click at [201, 317] on form "У вас заплановано списання за підпискою. Списання буде у дату: 27-09-2025, на с…" at bounding box center [712, 265] width 1118 height 635
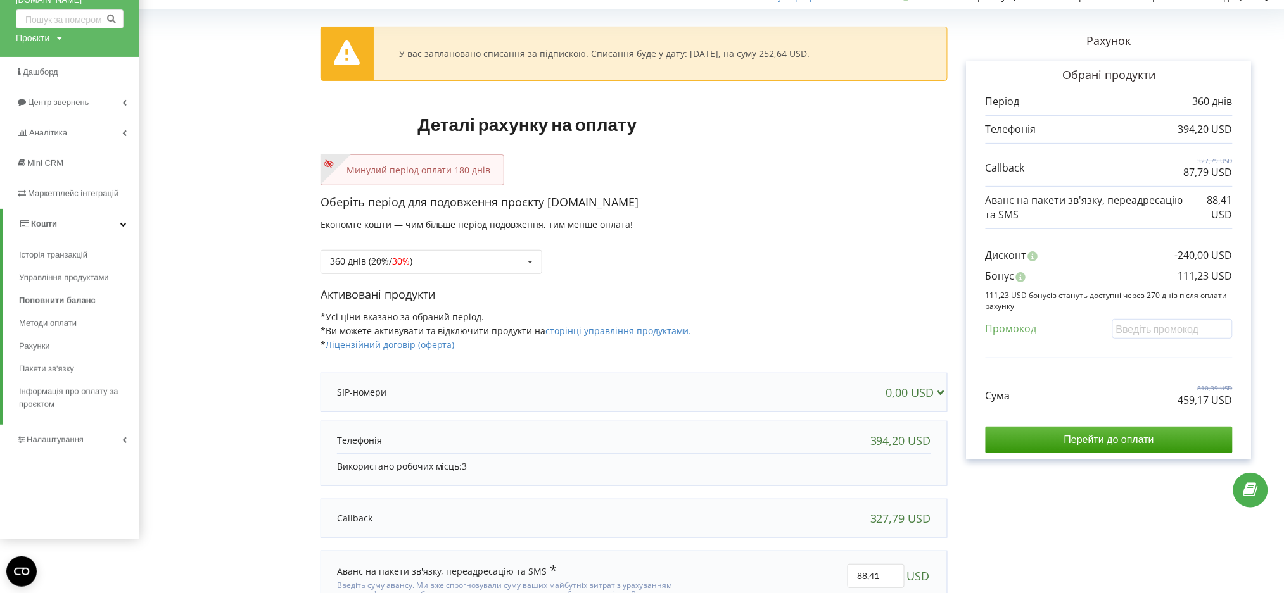
scroll to position [0, 0]
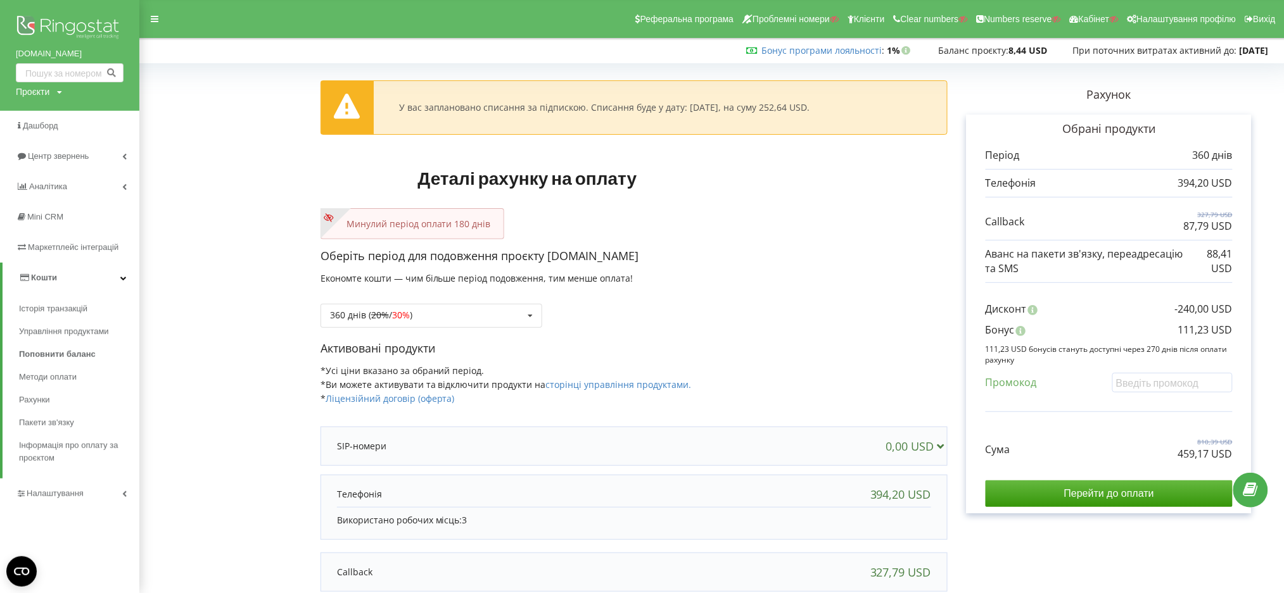
drag, startPoint x: 14, startPoint y: 56, endPoint x: 87, endPoint y: 60, distance: 73.0
click at [87, 60] on div "electronica.net.ua Проєкти Пошук" at bounding box center [69, 55] width 139 height 111
click at [186, 189] on form "У вас заплановано списання за підпискою. Списання буде у дату: 27-09-2025, на с…" at bounding box center [712, 385] width 1118 height 635
drag, startPoint x: 10, startPoint y: 66, endPoint x: 146, endPoint y: 67, distance: 135.5
click at [124, 59] on div "electronica.net.ua Проєкти Пошук" at bounding box center [69, 55] width 139 height 111
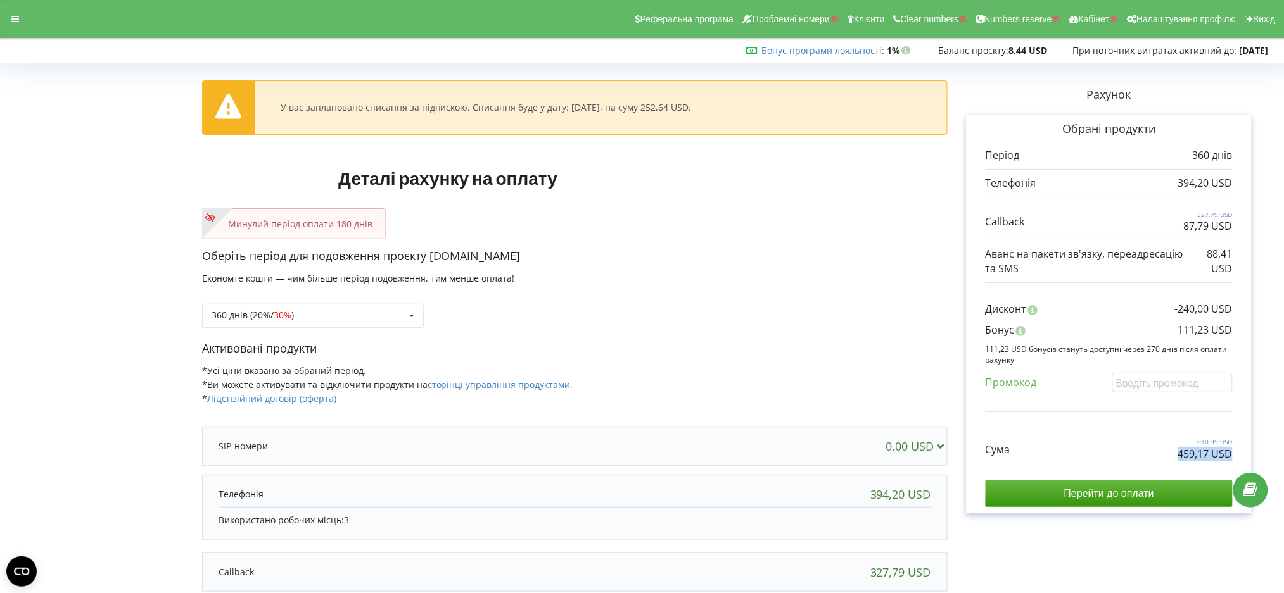
drag, startPoint x: 1168, startPoint y: 456, endPoint x: 1248, endPoint y: 457, distance: 80.4
click at [1248, 457] on div "Обрані продукти Період 360 днів 394,20 USD 327,79 USD" at bounding box center [1109, 314] width 285 height 399
copy p "459,17 USD"
drag, startPoint x: 1176, startPoint y: 330, endPoint x: 1238, endPoint y: 331, distance: 62.1
click at [1243, 333] on div "Обрані продукти Період 360 днів 394,20 USD 327,79 USD" at bounding box center [1109, 314] width 285 height 399
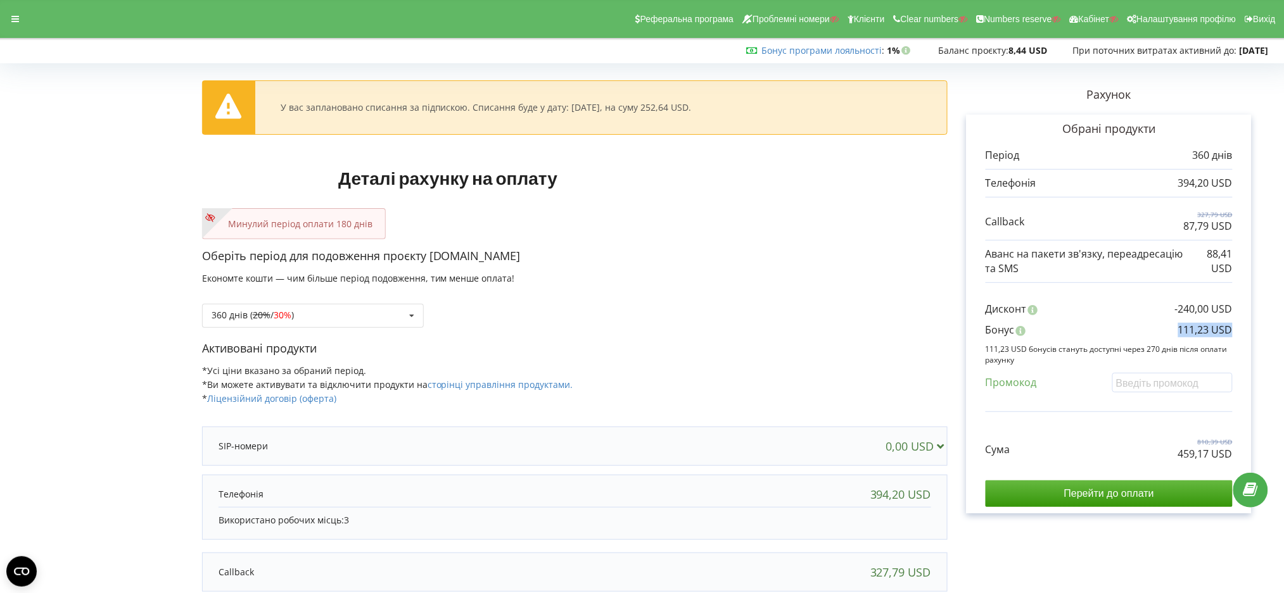
copy p "111,23 USD"
drag, startPoint x: 0, startPoint y: 240, endPoint x: 47, endPoint y: 230, distance: 48.0
click at [22, 237] on div "У вас заплановано списання за підпискою. Списання буде у дату: 27-09-2025, на с…" at bounding box center [642, 384] width 1284 height 661
drag, startPoint x: 704, startPoint y: 108, endPoint x: 649, endPoint y: 113, distance: 55.3
click at [649, 113] on div "У вас заплановано списання за підпискою. Списання буде у дату: 27-09-2025, на с…" at bounding box center [486, 107] width 462 height 11
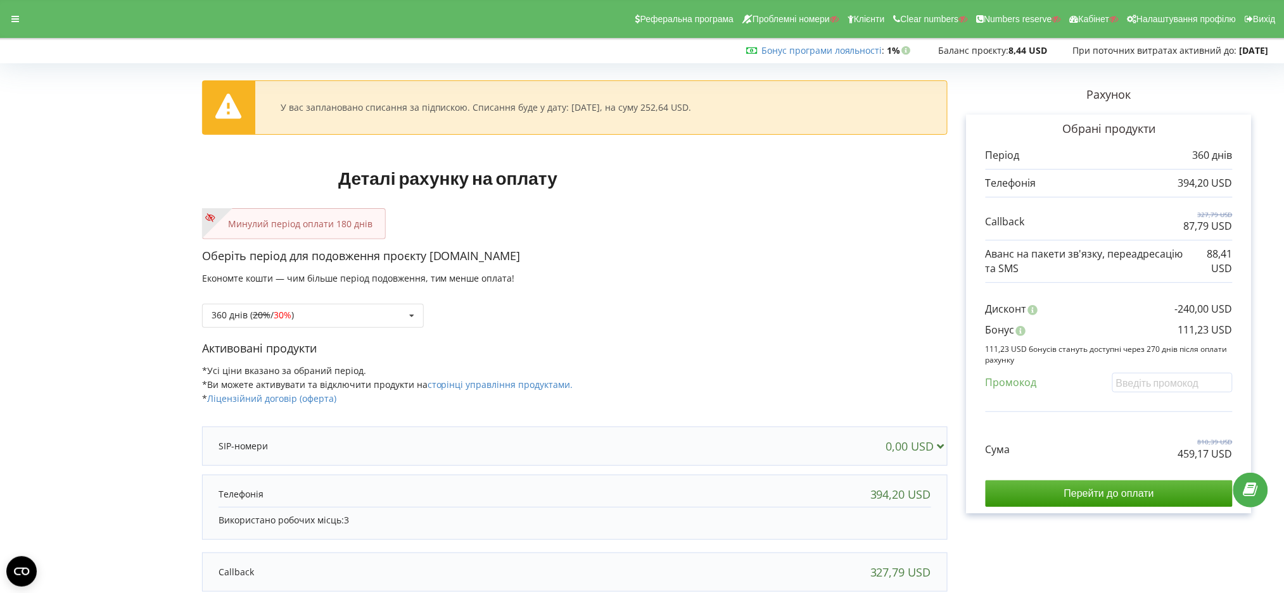
copy div "252,64 USD."
drag, startPoint x: 369, startPoint y: 312, endPoint x: 366, endPoint y: 373, distance: 61.5
click at [369, 311] on div "360 днів ( 20% / 30% ) Поповнити баланс без подовження 20%" at bounding box center [313, 316] width 222 height 24
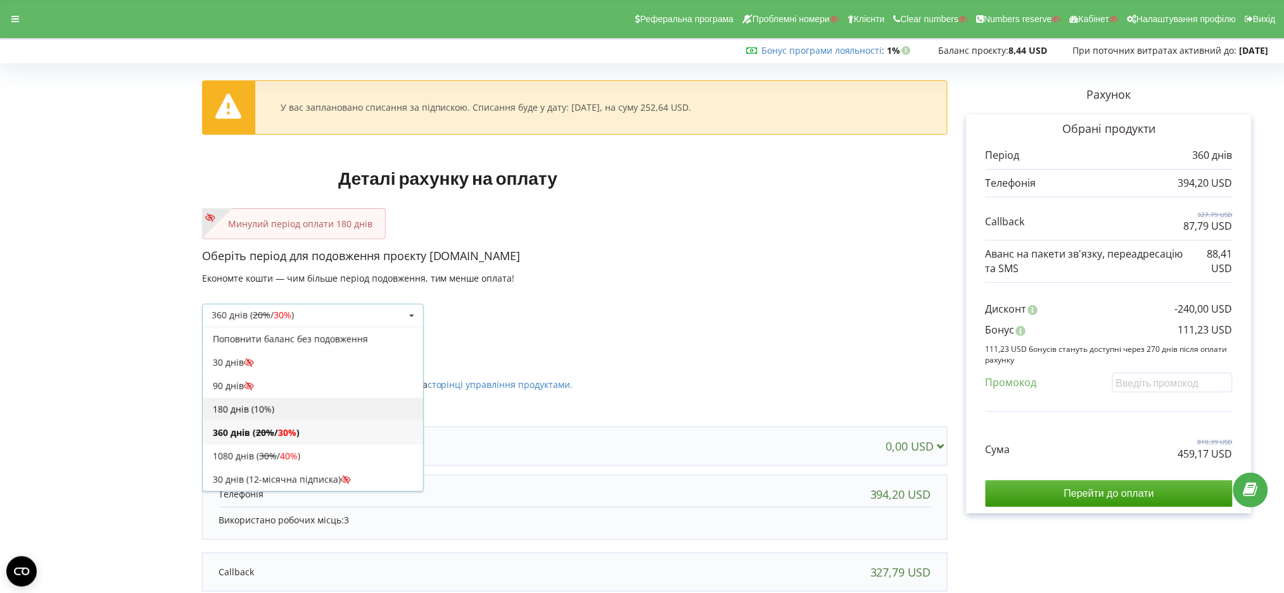
click at [322, 419] on div "180 днів (10%)" at bounding box center [313, 409] width 220 height 23
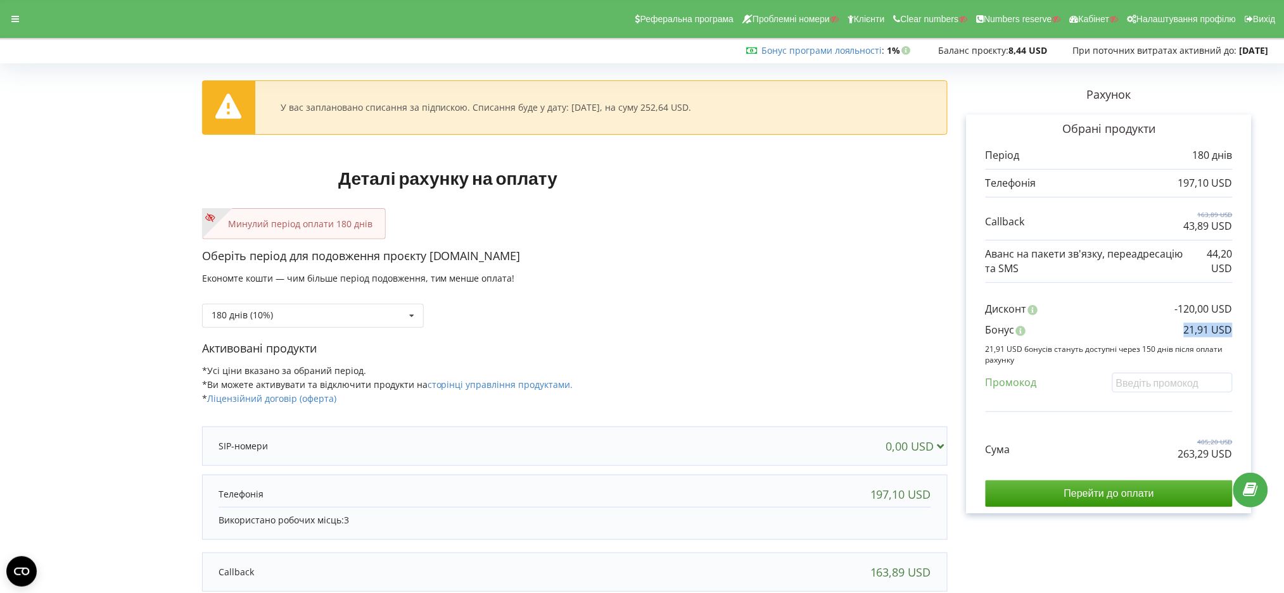
drag, startPoint x: 1183, startPoint y: 330, endPoint x: 1246, endPoint y: 334, distance: 63.5
click at [1246, 334] on div "Обрані продукти Період 180 днів 197,10 USD 163,89 USD" at bounding box center [1109, 314] width 285 height 399
copy p "21,91 USD"
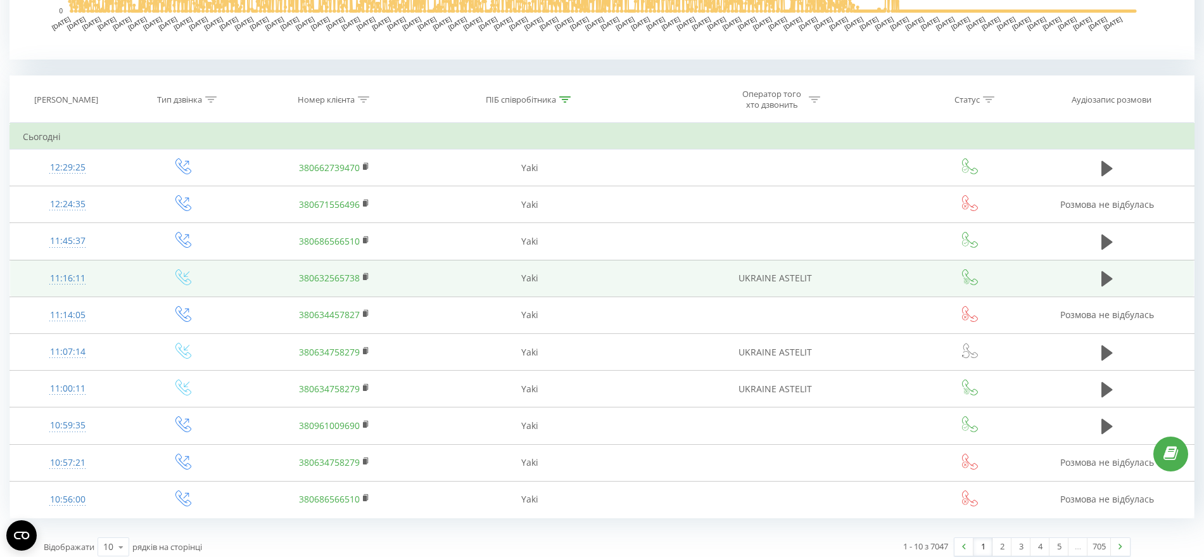
scroll to position [480, 0]
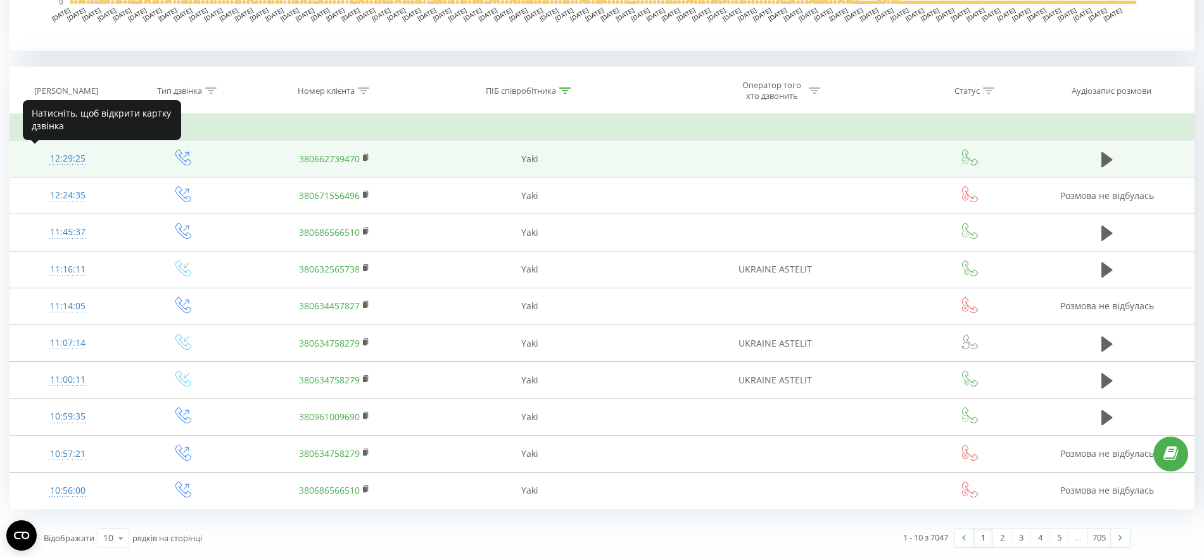
click at [60, 156] on div "12:29:25" at bounding box center [68, 158] width 90 height 25
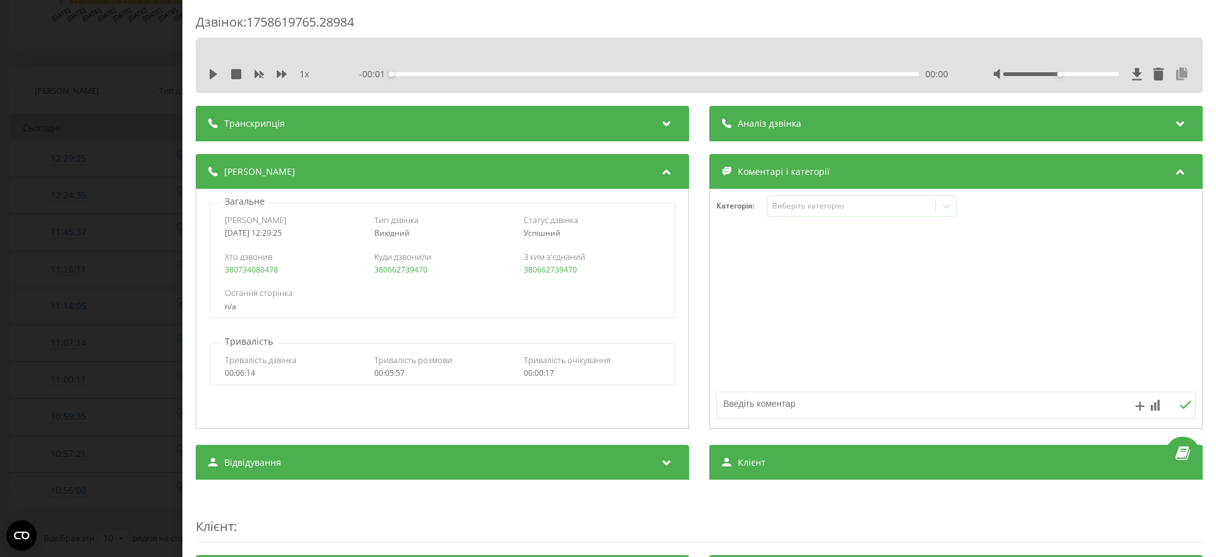
click at [1174, 77] on icon at bounding box center [1181, 74] width 15 height 13
click at [103, 35] on div "Дзвінок : 1758619765.28984 1 x - 05:56 00:00 00:00 Транскрипція Для AI-аналізу …" at bounding box center [608, 278] width 1216 height 557
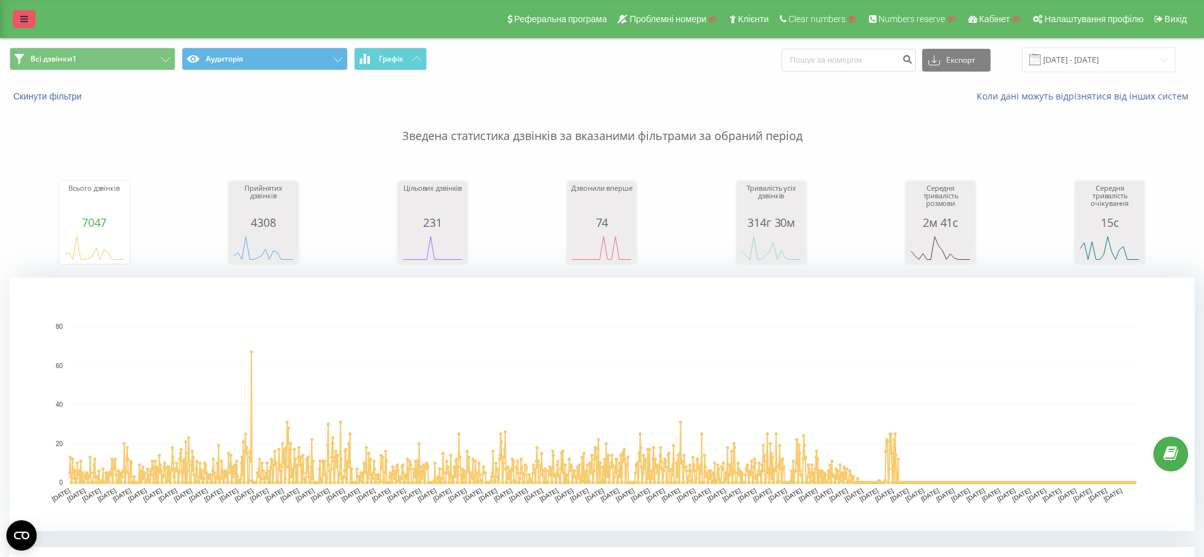
click at [25, 19] on icon at bounding box center [24, 19] width 8 height 9
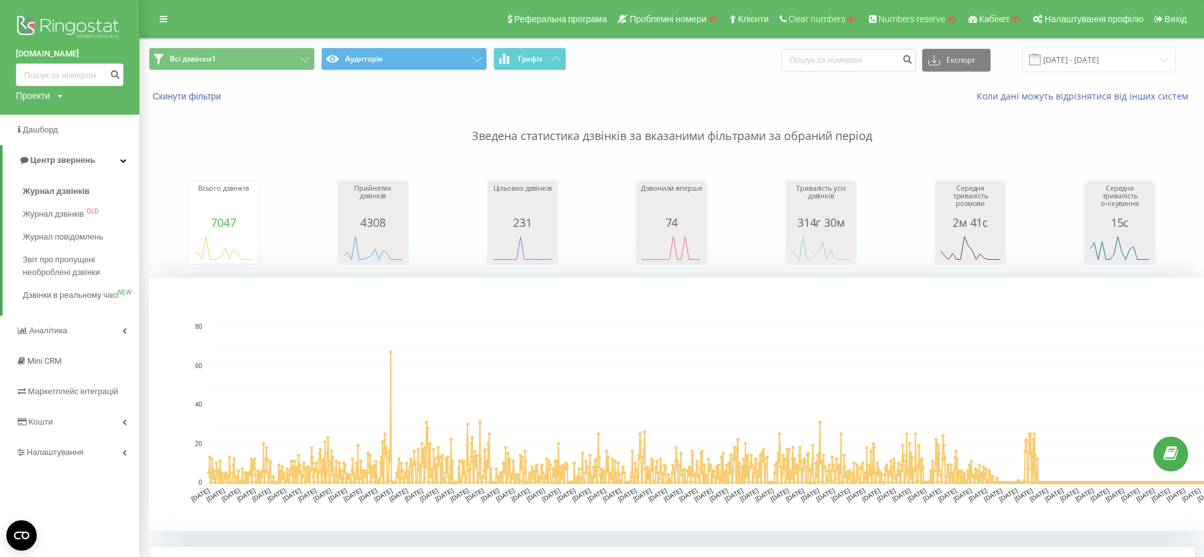
click at [28, 88] on div "ringostat.com Проекти Пошук" at bounding box center [69, 57] width 139 height 115
click at [30, 96] on div "Проекти" at bounding box center [33, 95] width 34 height 13
click at [37, 121] on input "text" at bounding box center [51, 115] width 63 height 18
paste input "[DOMAIN_NAME]"
type input "[DOMAIN_NAME]"
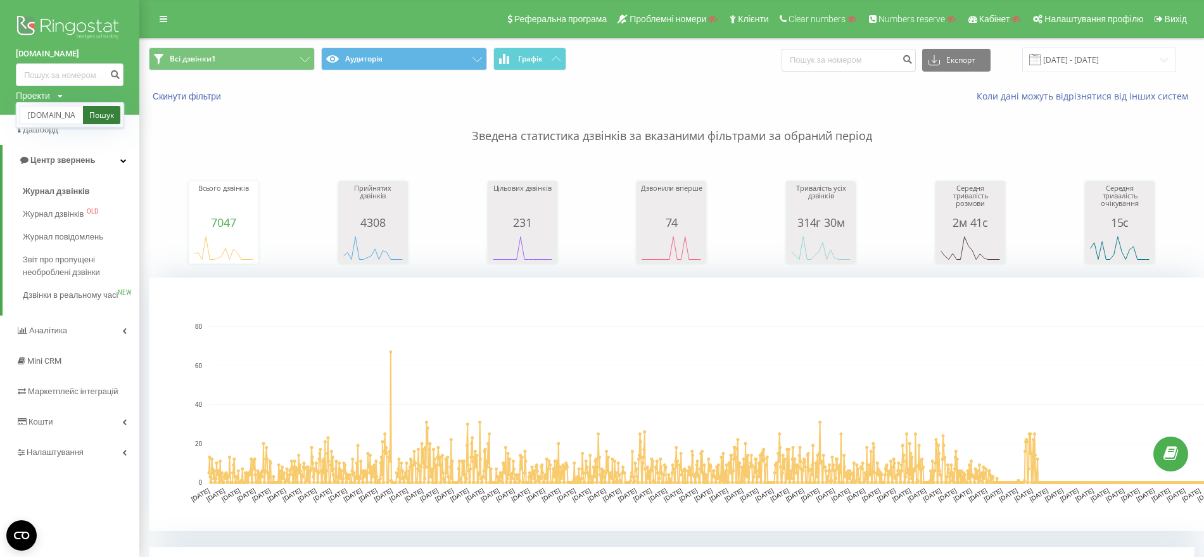
click at [89, 113] on link "Пошук" at bounding box center [101, 115] width 37 height 18
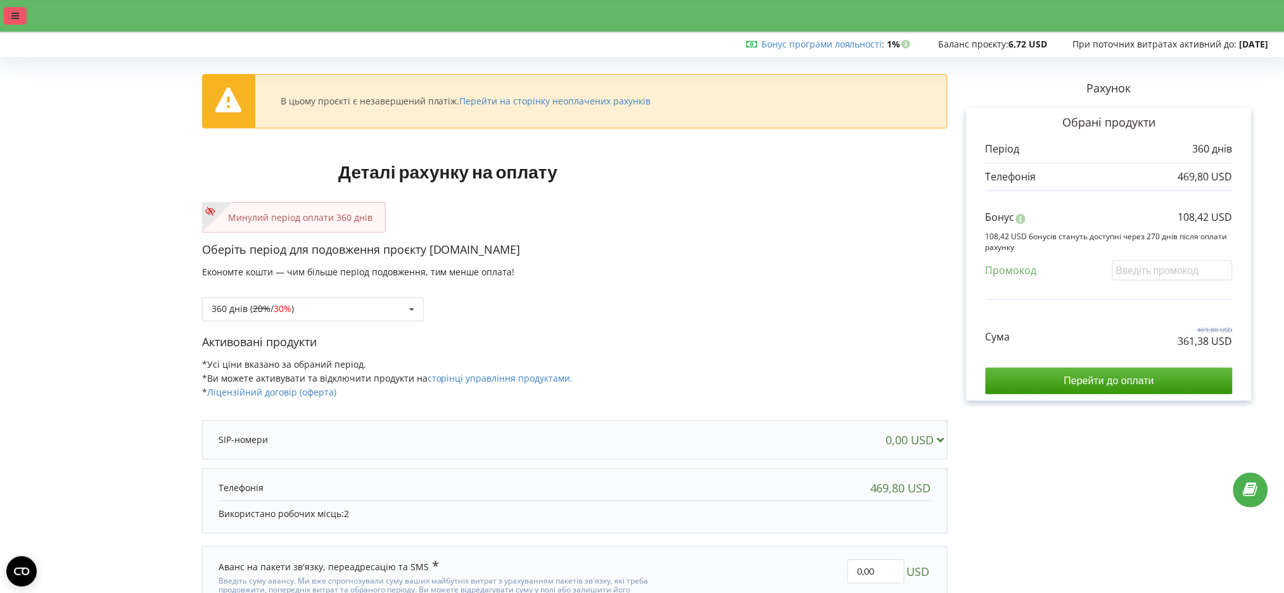
click at [5, 8] on div at bounding box center [15, 16] width 23 height 18
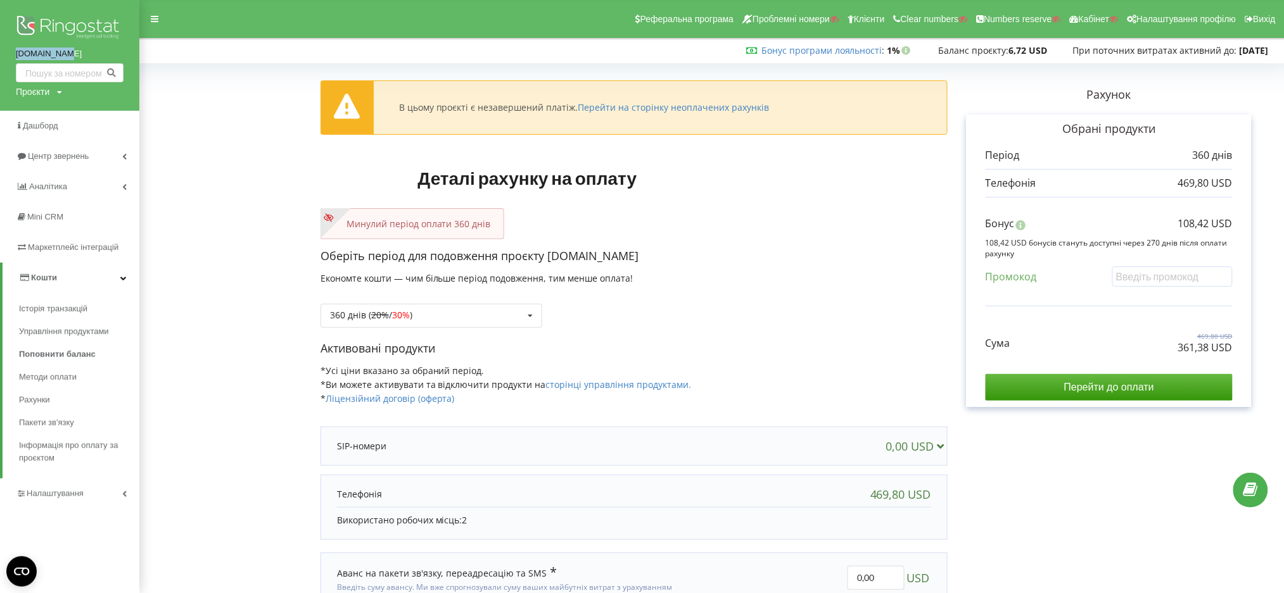
drag, startPoint x: 11, startPoint y: 55, endPoint x: 72, endPoint y: 58, distance: 60.9
click at [72, 58] on div "[DOMAIN_NAME] Проєкти Пошук" at bounding box center [69, 55] width 139 height 111
copy link "[DOMAIN_NAME]"
drag, startPoint x: 168, startPoint y: 136, endPoint x: 184, endPoint y: 200, distance: 65.4
click at [170, 146] on form "В цьому проєкті є незавершений платіж. Перейти на сторінку неоплачених рахунків…" at bounding box center [712, 359] width 1118 height 583
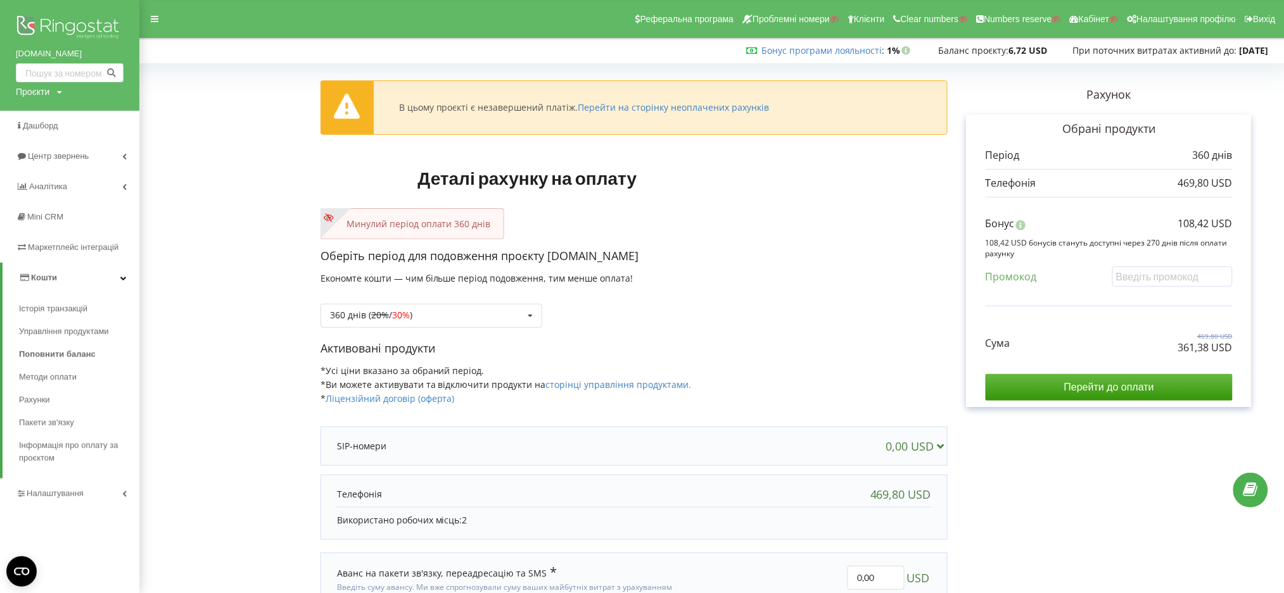
click at [235, 156] on form "В цьому проєкті є незавершений платіж. Перейти на сторінку неоплачених рахунків…" at bounding box center [712, 359] width 1118 height 583
drag, startPoint x: 12, startPoint y: 52, endPoint x: 61, endPoint y: 58, distance: 49.8
click at [61, 58] on div "[DOMAIN_NAME] Проєкти Пошук" at bounding box center [69, 55] width 139 height 111
click at [60, 158] on span "Центр звернень" at bounding box center [60, 156] width 65 height 10
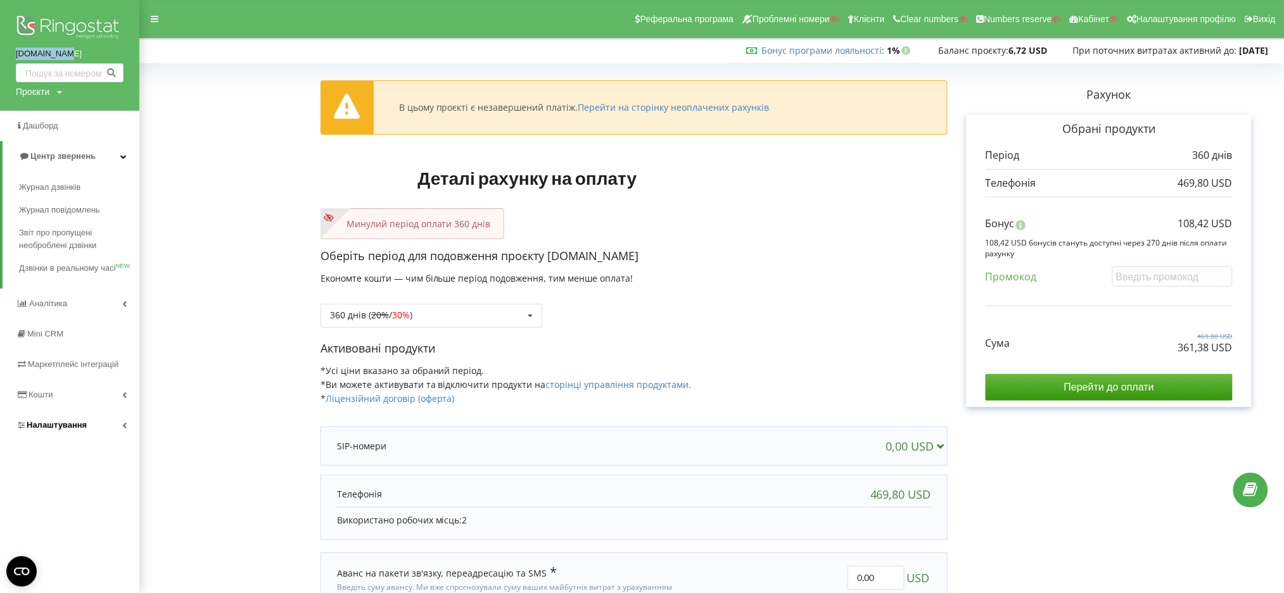
click at [28, 426] on span "Налаштування" at bounding box center [57, 426] width 60 height 10
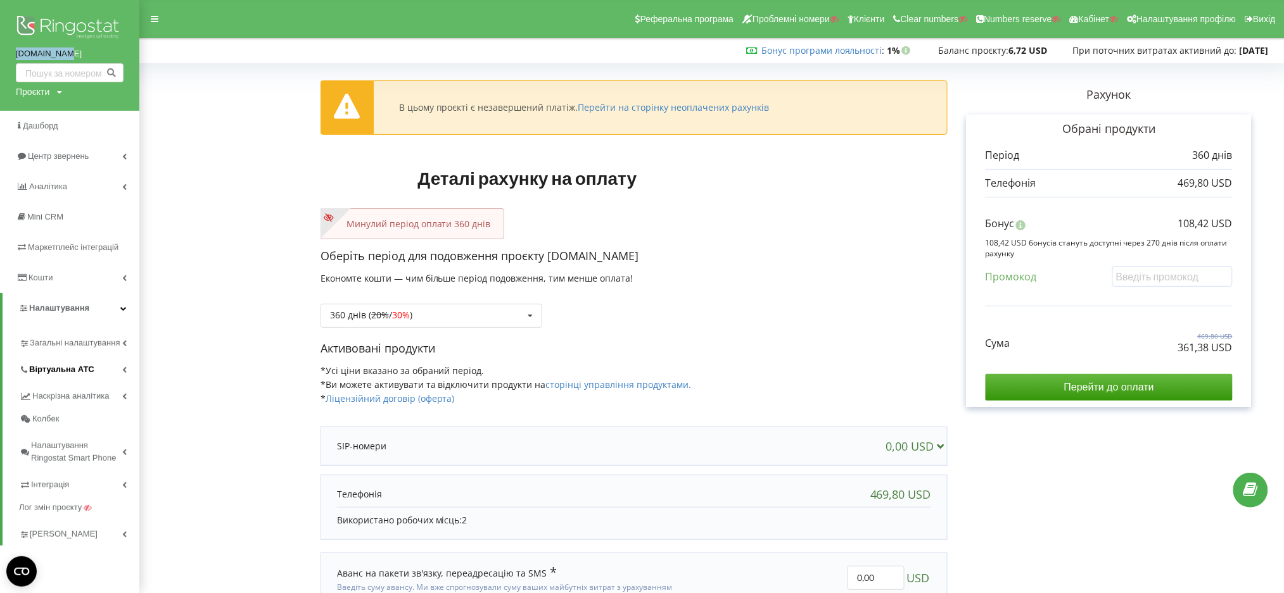
click at [54, 379] on link "Віртуальна АТС" at bounding box center [79, 368] width 120 height 27
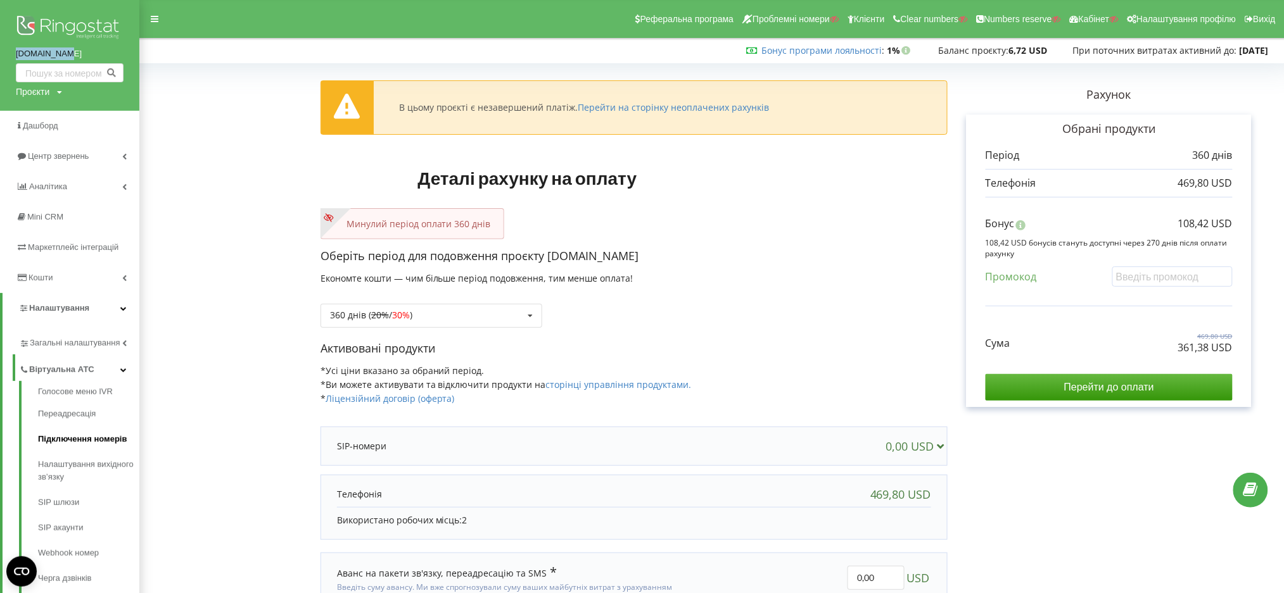
click at [63, 436] on link "Підключення номерів" at bounding box center [88, 439] width 101 height 25
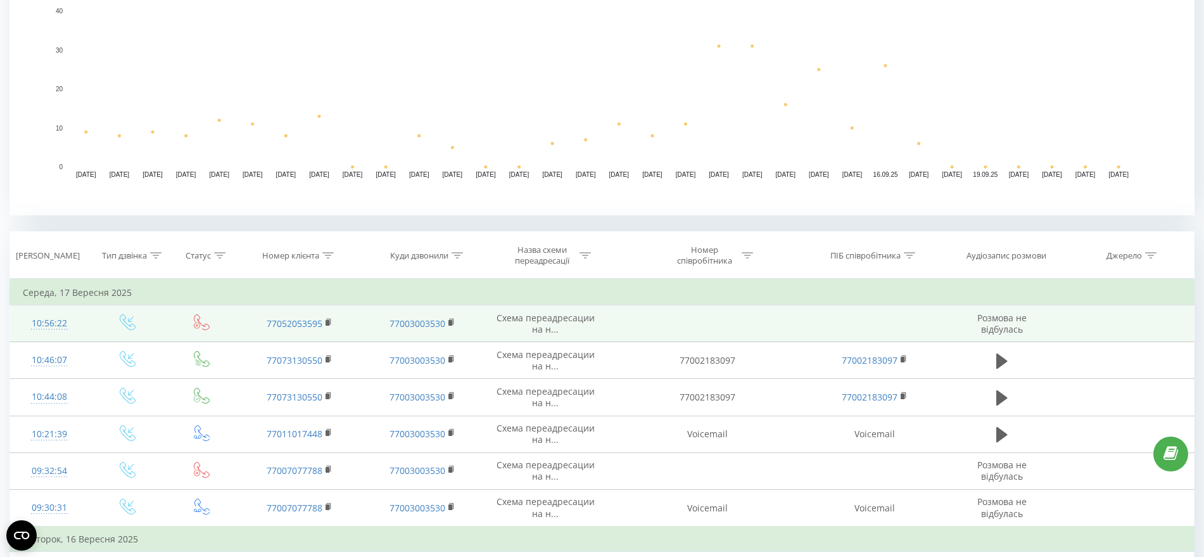
scroll to position [317, 0]
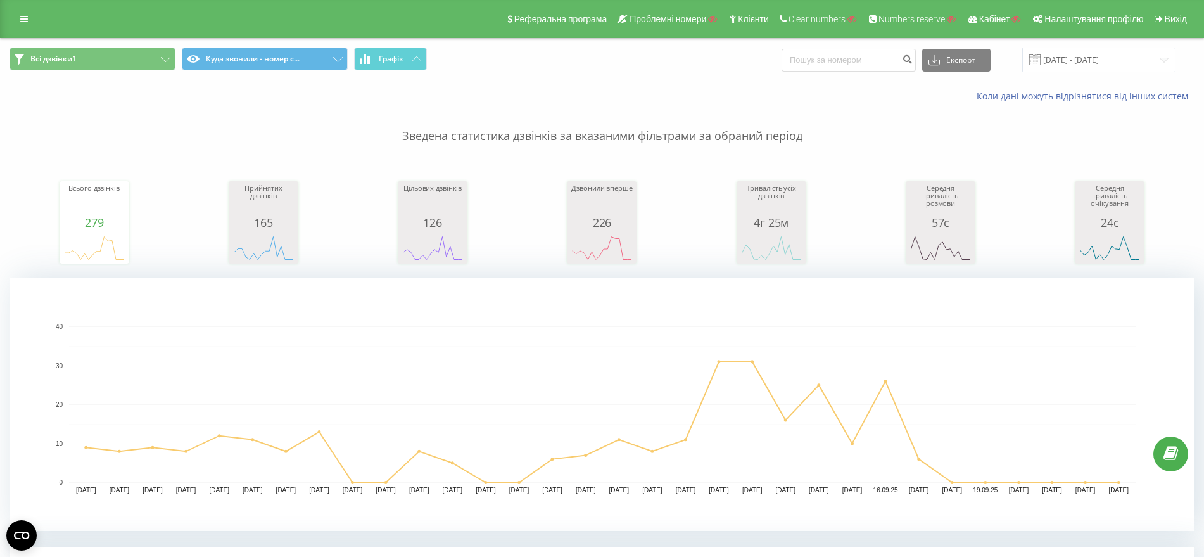
drag, startPoint x: 11, startPoint y: 105, endPoint x: 18, endPoint y: 98, distance: 9.4
click at [13, 106] on p "Зведена статистика дзвінків за вказаними фільтрами за обраний період" at bounding box center [602, 124] width 1185 height 42
click at [27, 31] on div "Реферальна програма Проблемні номери Клієнти Clear numbers Numbers reserve Кабі…" at bounding box center [602, 19] width 1204 height 38
click at [18, 15] on link at bounding box center [24, 19] width 23 height 18
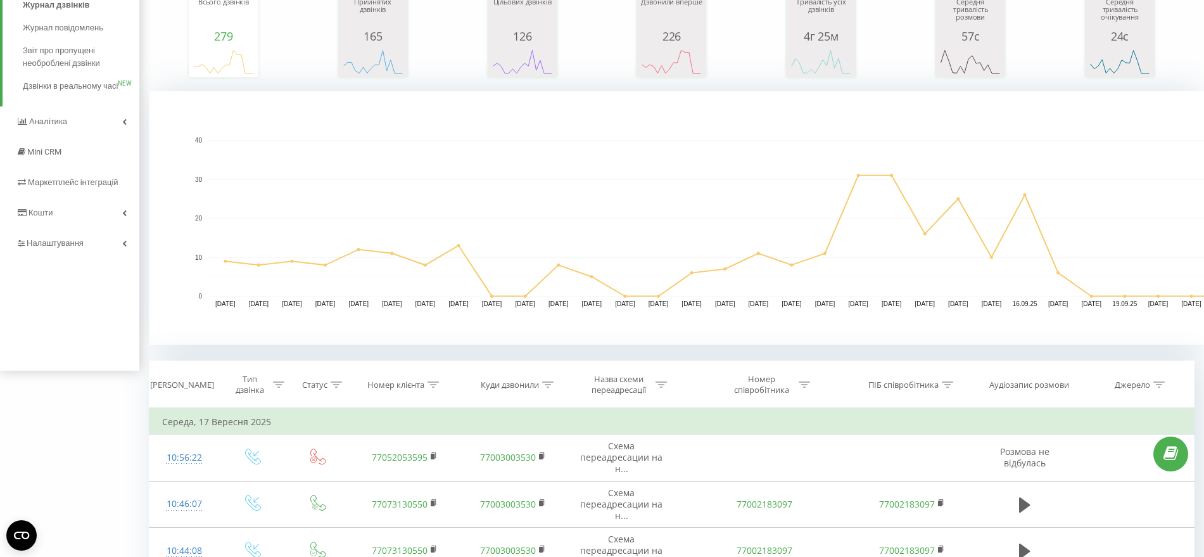
scroll to position [396, 0]
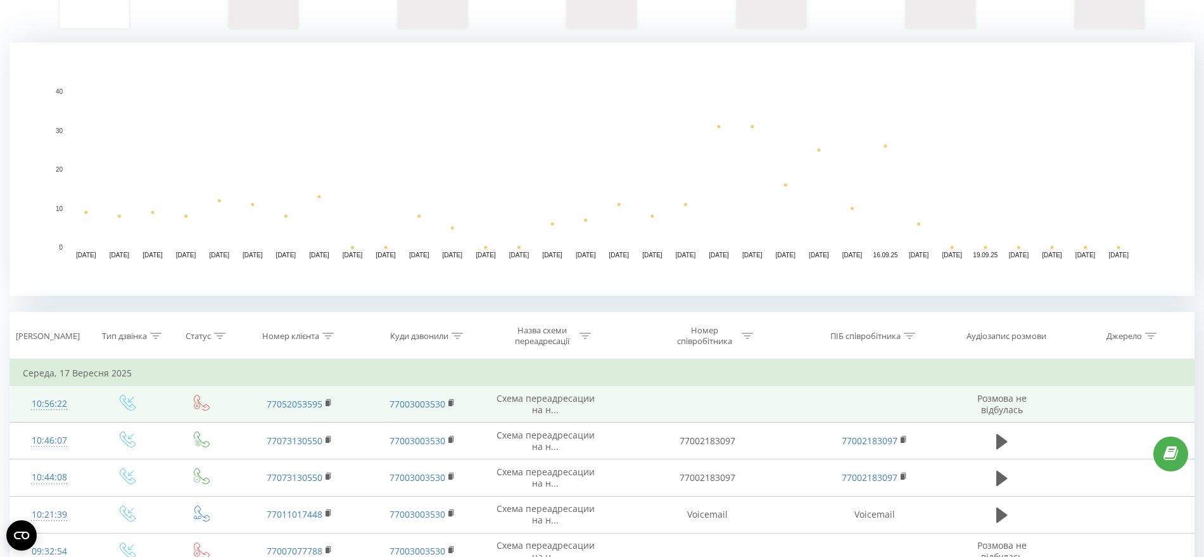
scroll to position [238, 0]
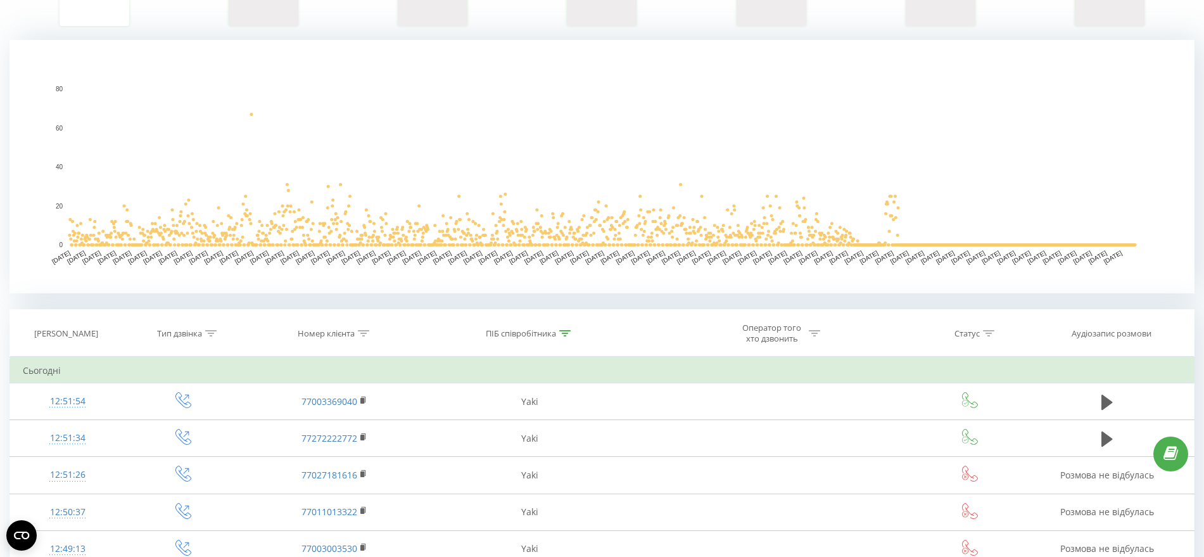
scroll to position [480, 0]
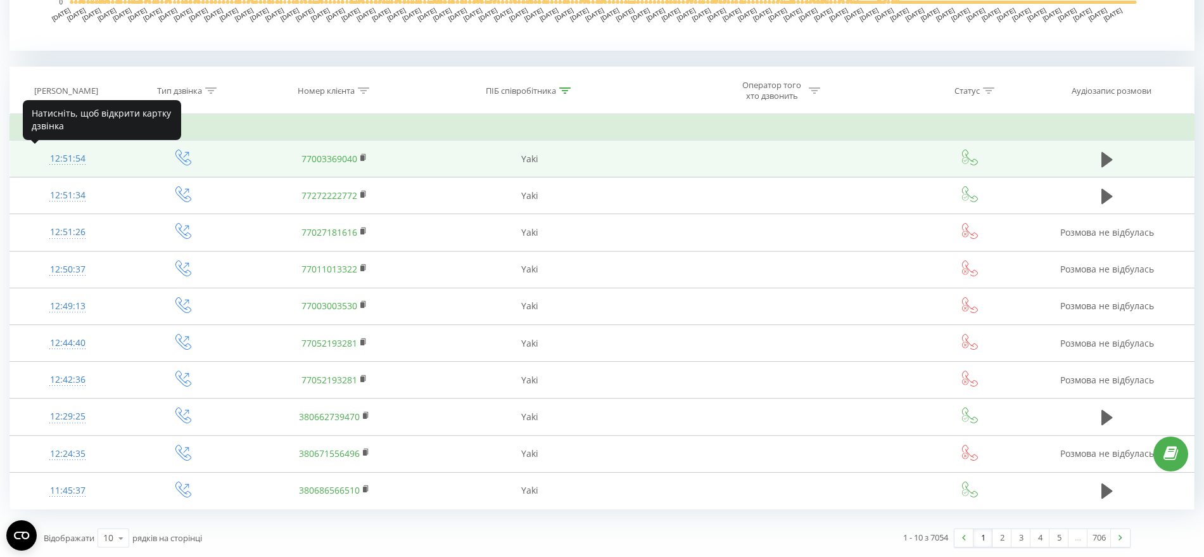
click at [79, 155] on div "12:51:54" at bounding box center [68, 158] width 90 height 25
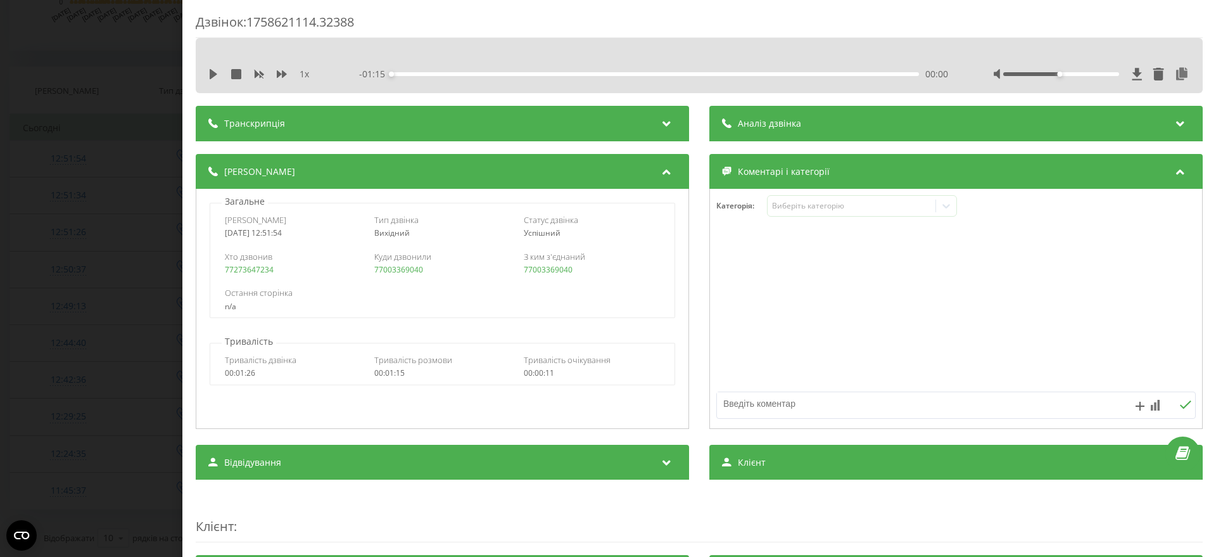
click at [4, 174] on div "Дзвінок : 1758621114.32388 1 x - 01:15 00:00 00:00 Транскрипція Для AI-аналізу …" at bounding box center [608, 278] width 1216 height 557
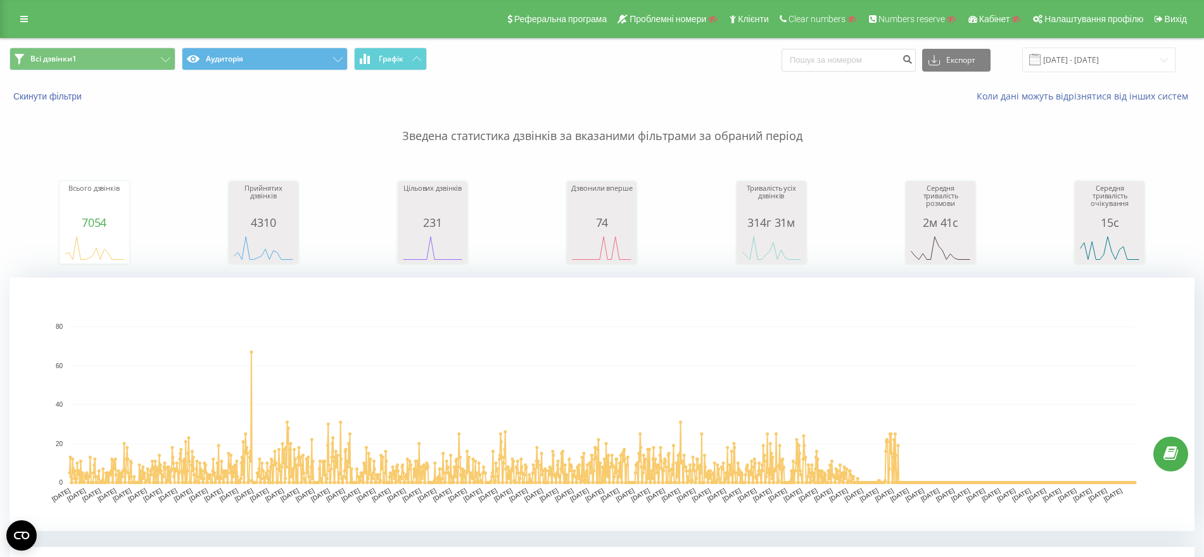
click at [28, 6] on div "Реферальна програма Проблемні номери Клієнти Clear numbers Numbers reserve Кабі…" at bounding box center [602, 19] width 1204 height 38
click at [22, 18] on icon at bounding box center [24, 19] width 8 height 9
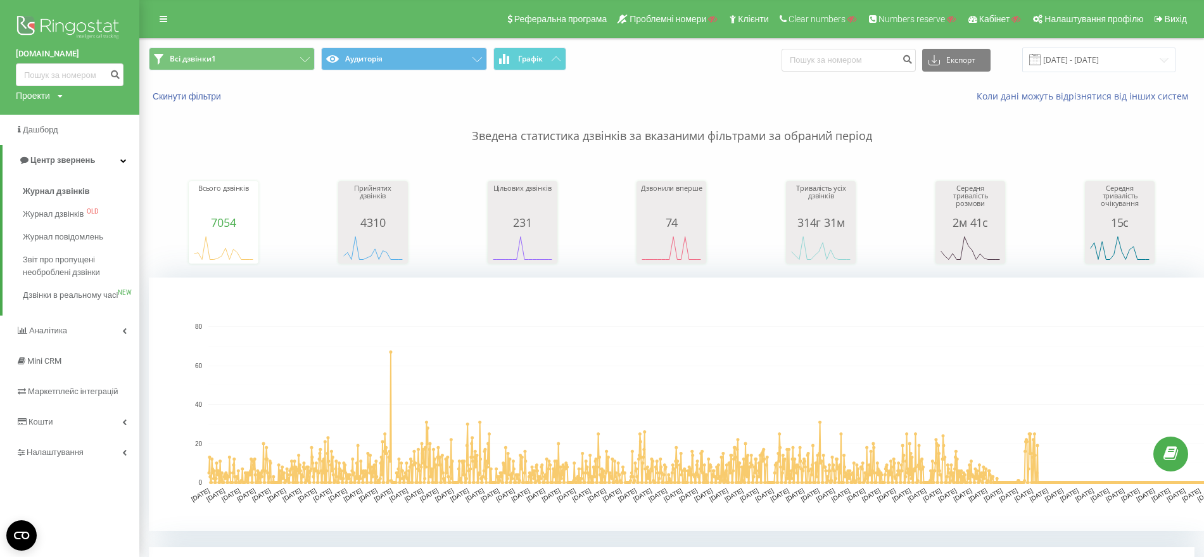
drag, startPoint x: 28, startPoint y: 97, endPoint x: 44, endPoint y: 122, distance: 29.7
click at [27, 98] on div "Проекти" at bounding box center [33, 95] width 34 height 13
click at [46, 124] on input "text" at bounding box center [51, 115] width 63 height 18
paste input "avtoradiator.com.ua"
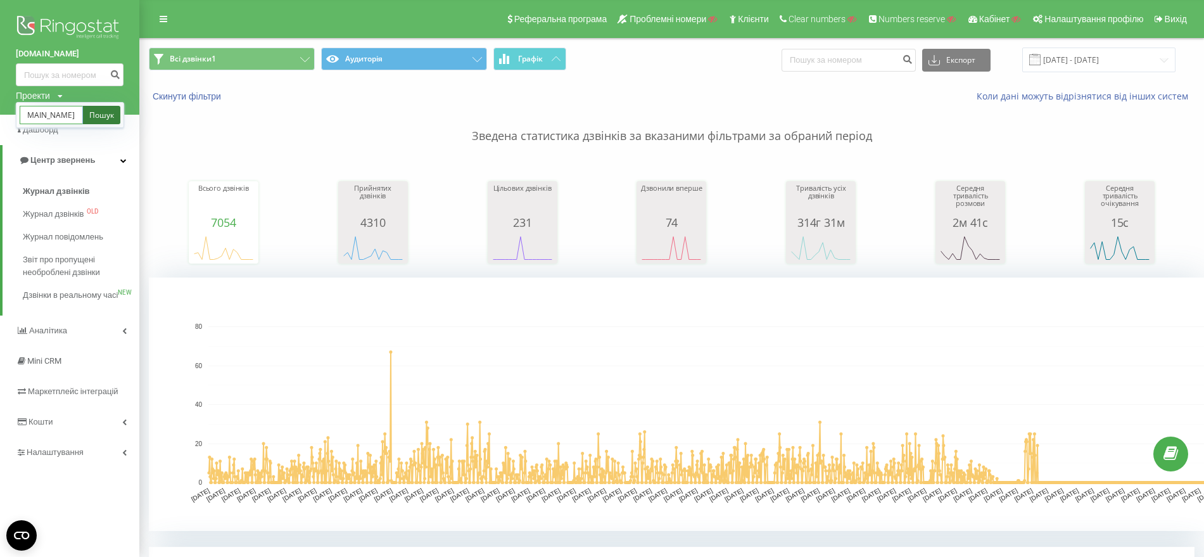
type input "avtoradiator.com.ua"
click at [106, 113] on link "Пошук" at bounding box center [101, 115] width 37 height 18
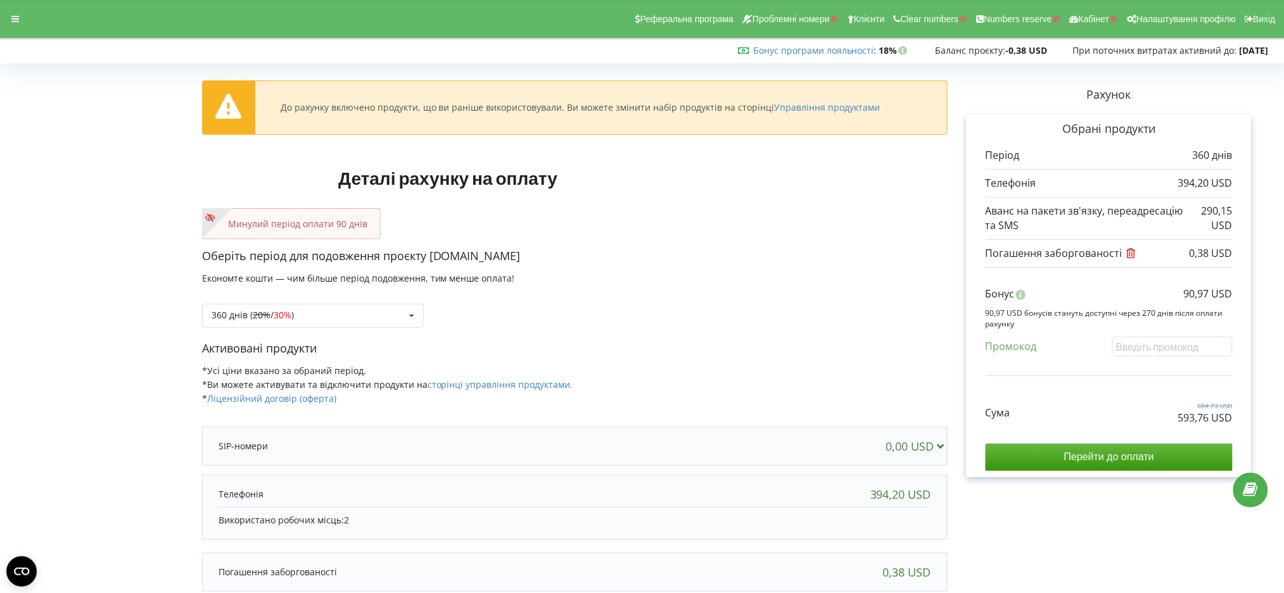
drag, startPoint x: 6, startPoint y: 18, endPoint x: 30, endPoint y: 5, distance: 27.2
click at [16, 15] on div at bounding box center [15, 19] width 23 height 18
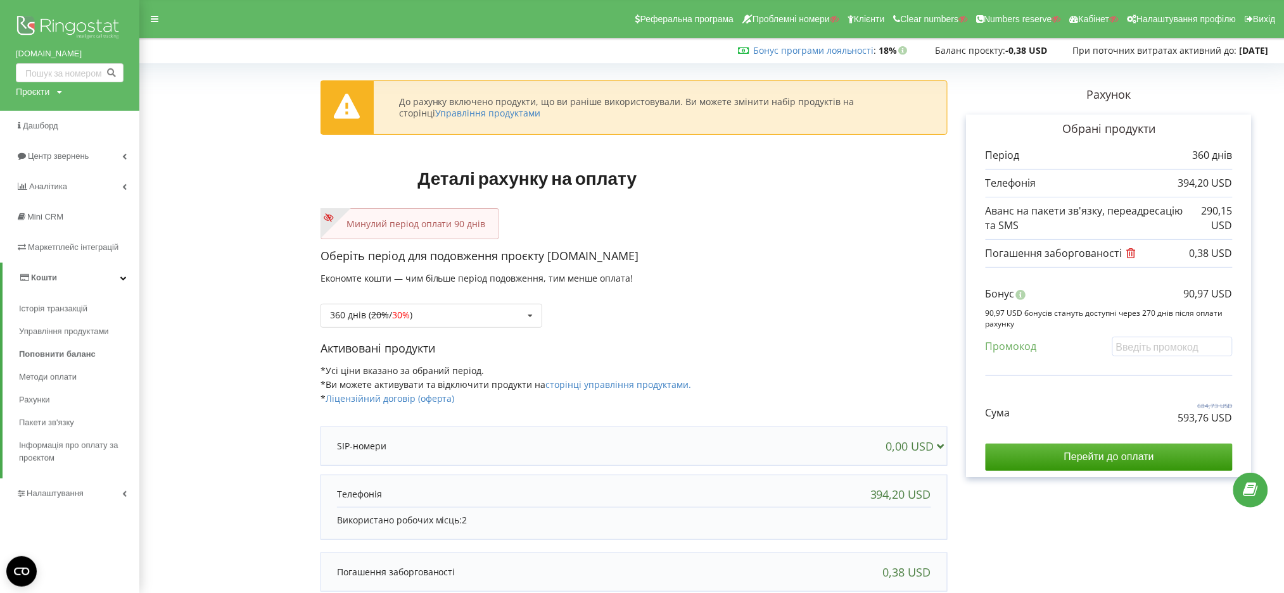
click at [34, 102] on div "[DOMAIN_NAME] Проєкти Пошук" at bounding box center [69, 55] width 139 height 111
click at [38, 90] on div "Проєкти" at bounding box center [33, 92] width 34 height 13
click at [37, 119] on input "text" at bounding box center [54, 118] width 63 height 18
paste input "[DOMAIN_NAME]"
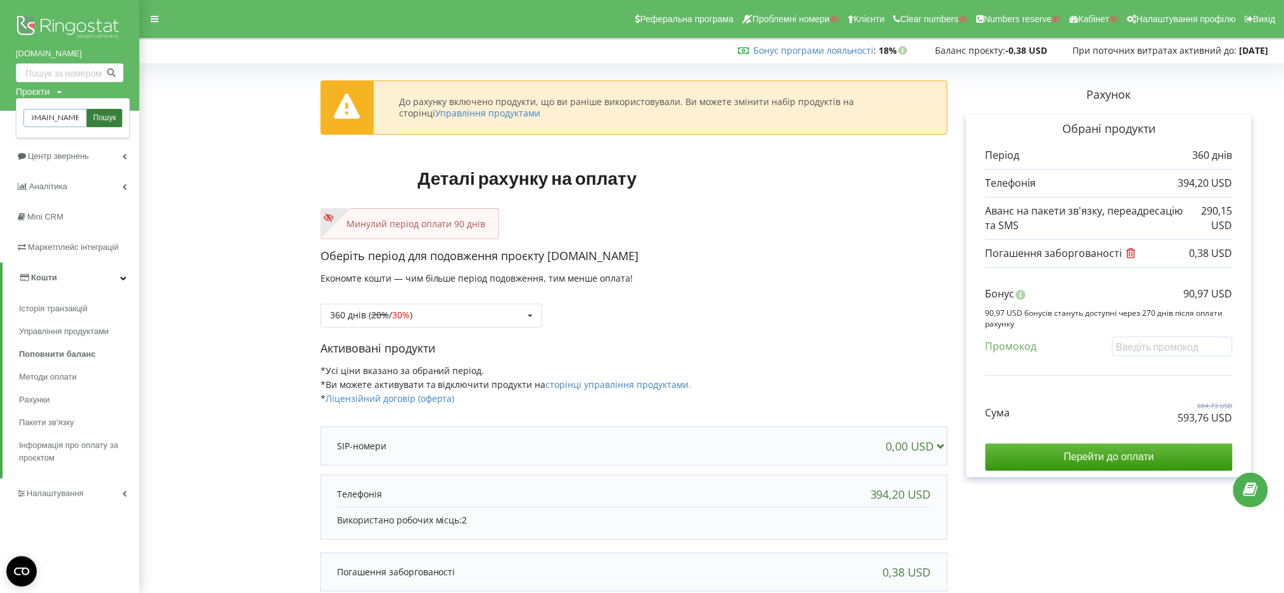
type input "[DOMAIN_NAME]"
click at [97, 111] on link "Пошук" at bounding box center [104, 118] width 35 height 18
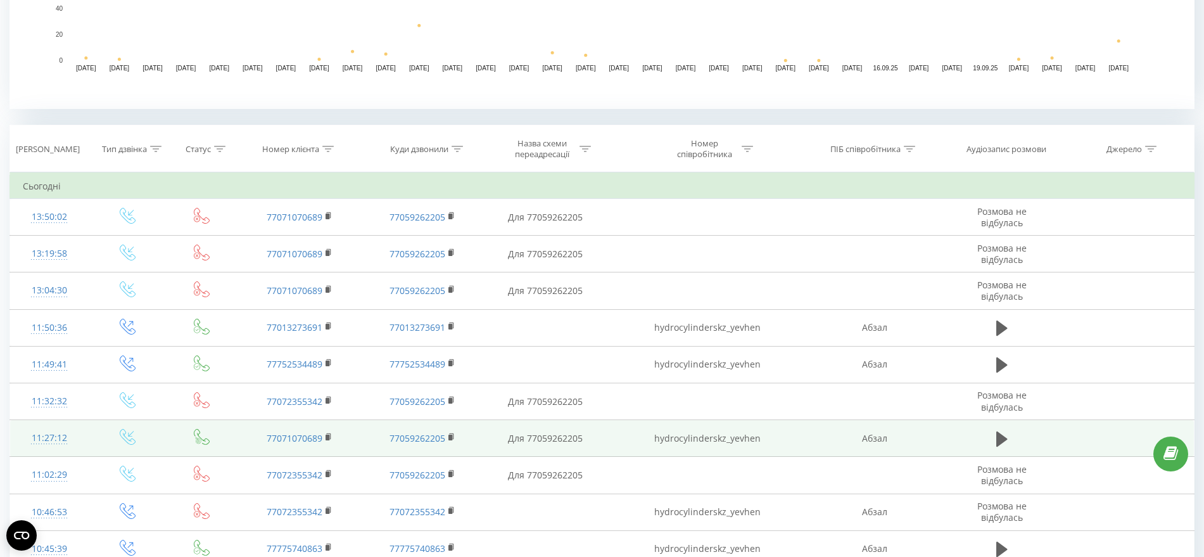
scroll to position [475, 0]
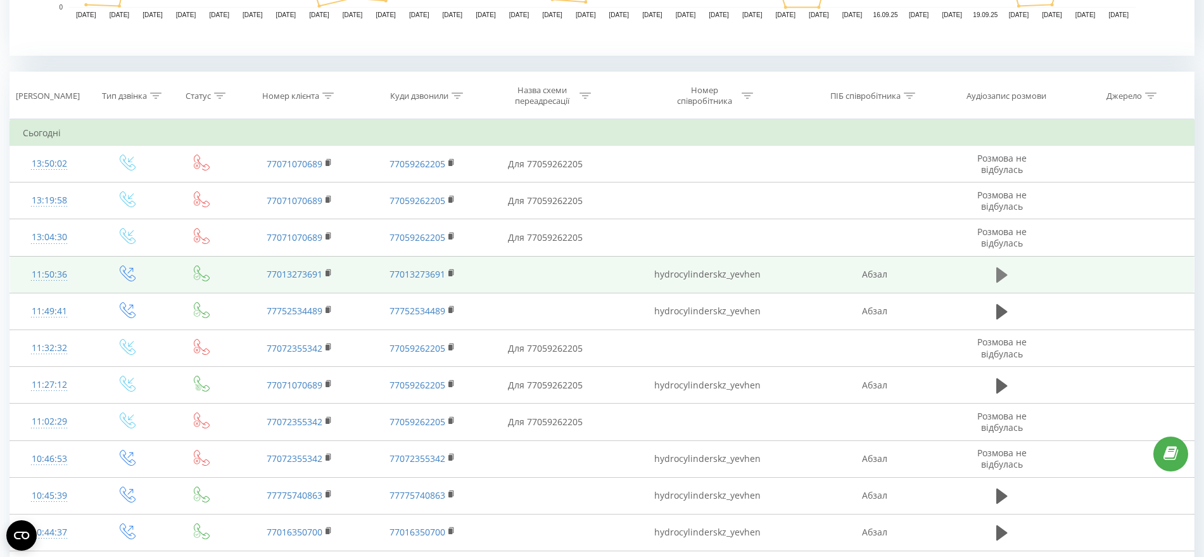
click at [997, 274] on icon at bounding box center [1001, 274] width 11 height 15
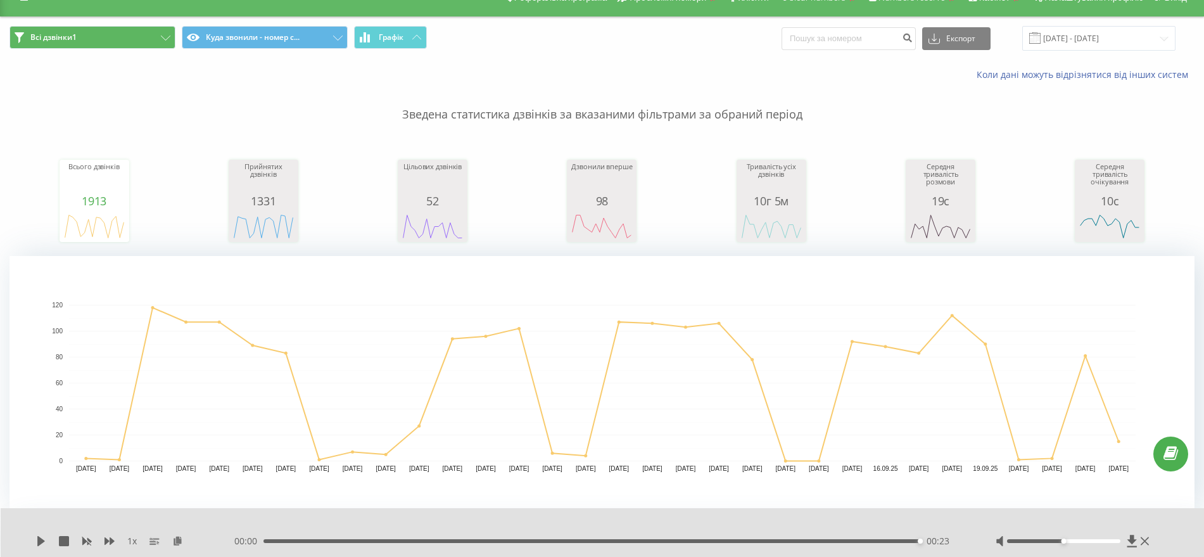
scroll to position [0, 0]
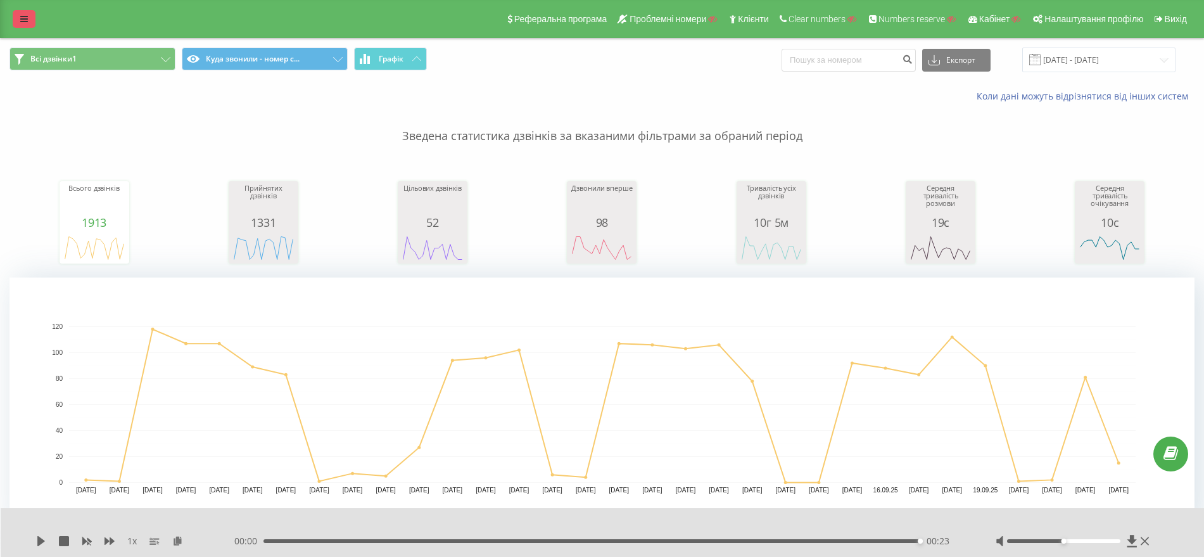
click at [25, 19] on icon at bounding box center [24, 19] width 8 height 9
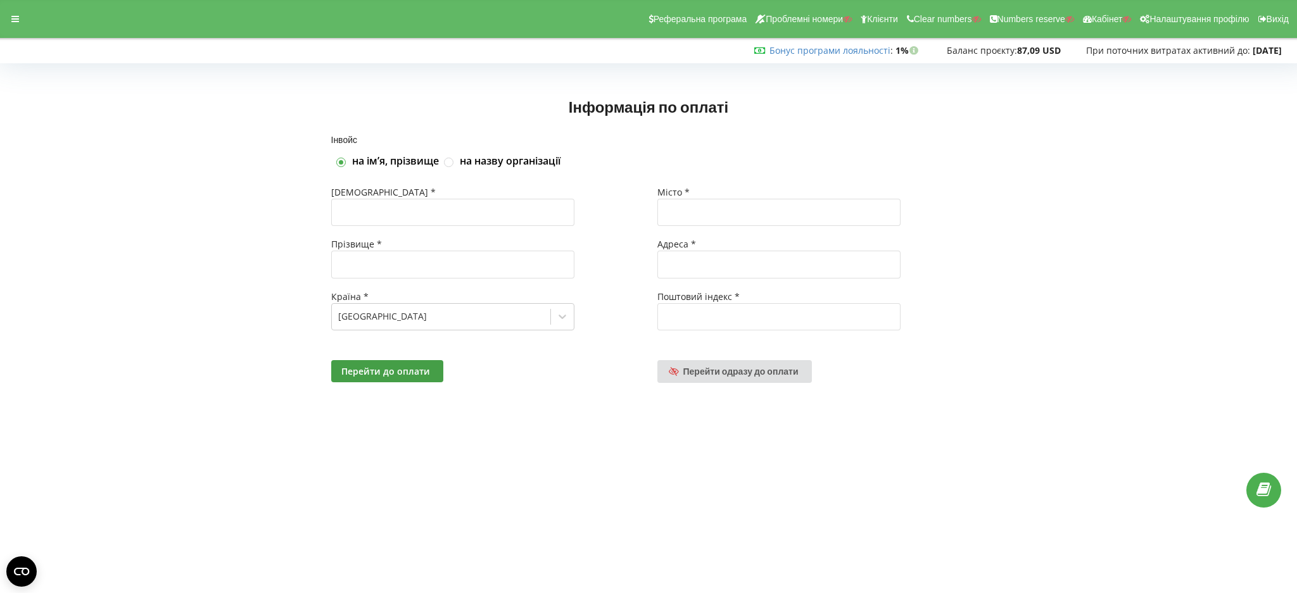
drag, startPoint x: 3, startPoint y: 14, endPoint x: 34, endPoint y: 68, distance: 61.8
click at [4, 16] on div at bounding box center [15, 19] width 23 height 18
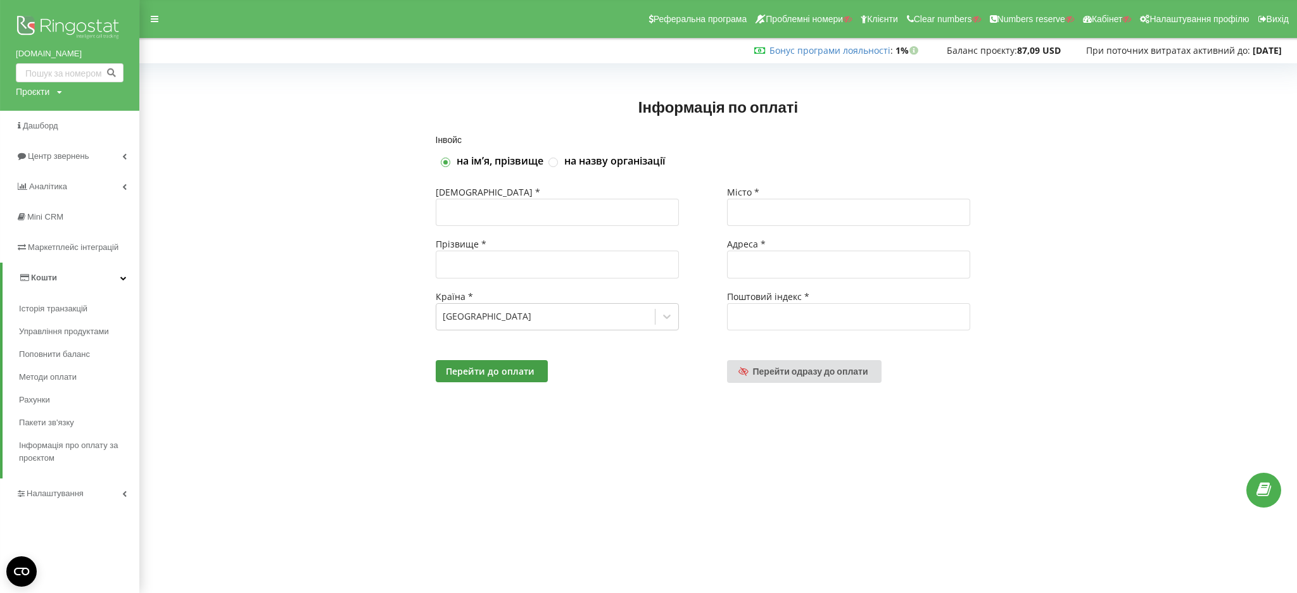
click at [200, 317] on div "Інвойс на імʼя, прізвище на назву організації Імʼя * Прізвище * Країна * Ukrain…" at bounding box center [718, 275] width 1131 height 279
